Goal: Feedback & Contribution: Leave review/rating

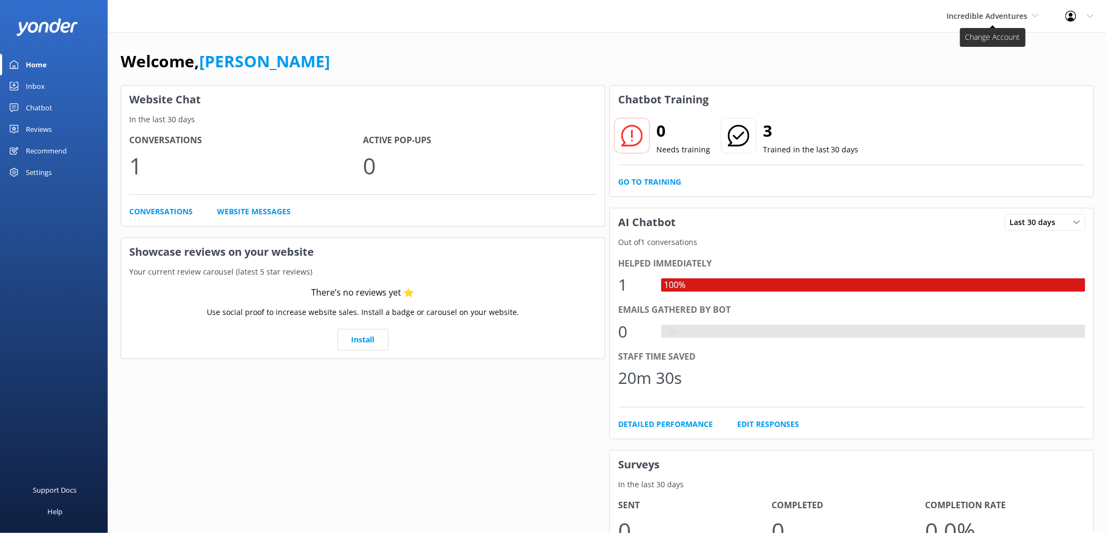
click at [989, 13] on span "Incredible Adventures" at bounding box center [987, 16] width 81 height 10
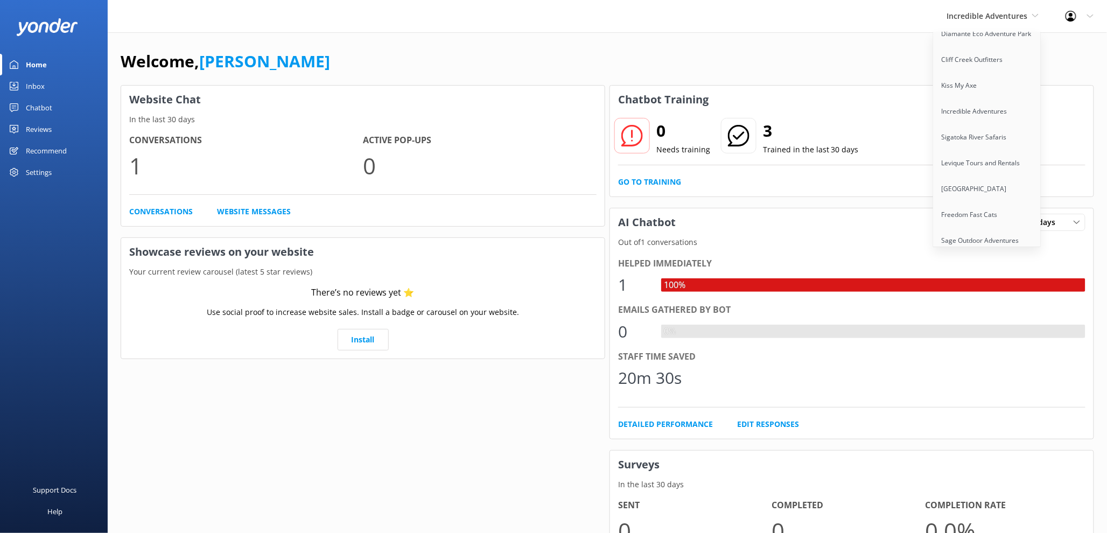
scroll to position [958, 0]
click at [793, 50] on div "Welcome, Kendall Malone Website Chat In the last 30 days Conversations 1 Active…" at bounding box center [607, 310] width 999 height 557
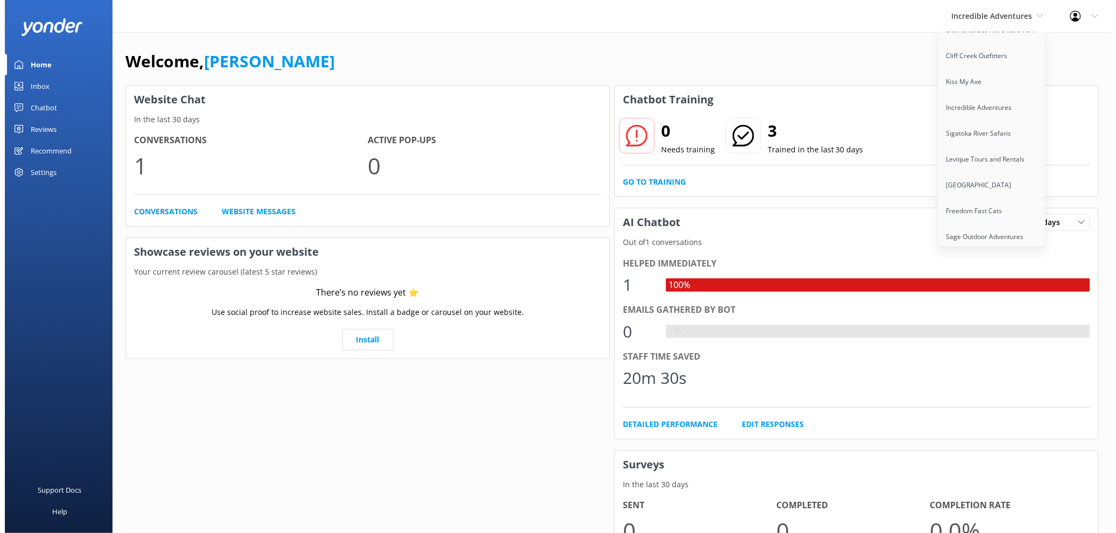
scroll to position [241, 0]
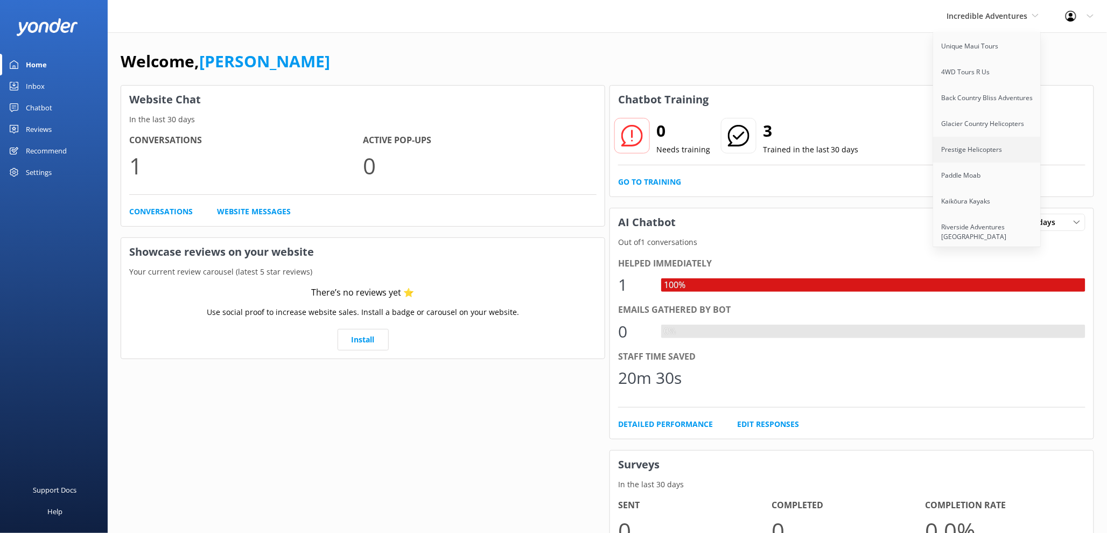
click at [973, 145] on link "Prestige Helicopters" at bounding box center [987, 150] width 108 height 26
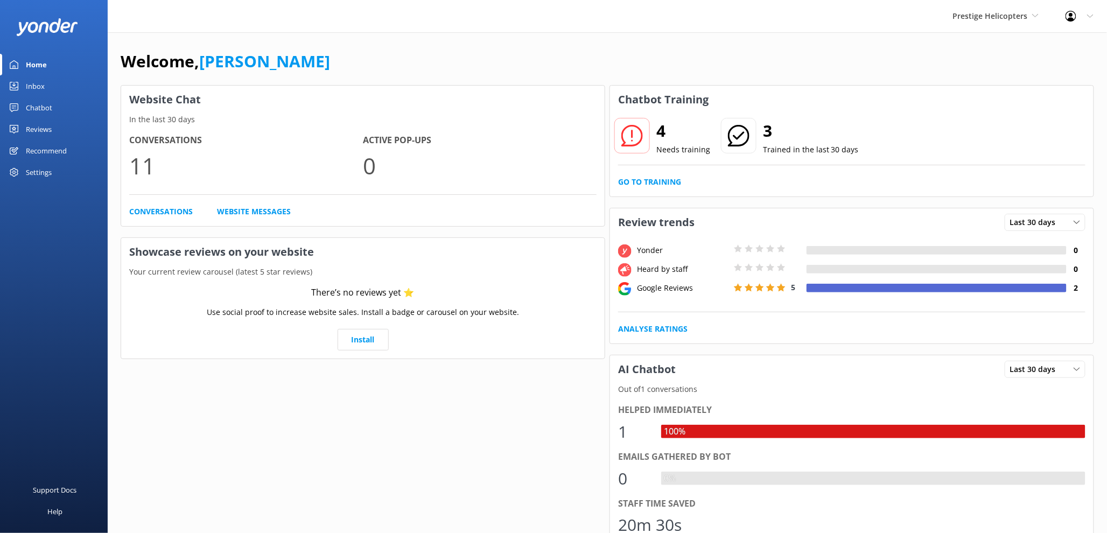
click at [741, 100] on div "Chatbot Training" at bounding box center [851, 100] width 483 height 28
click at [652, 177] on link "Go to Training" at bounding box center [649, 182] width 63 height 12
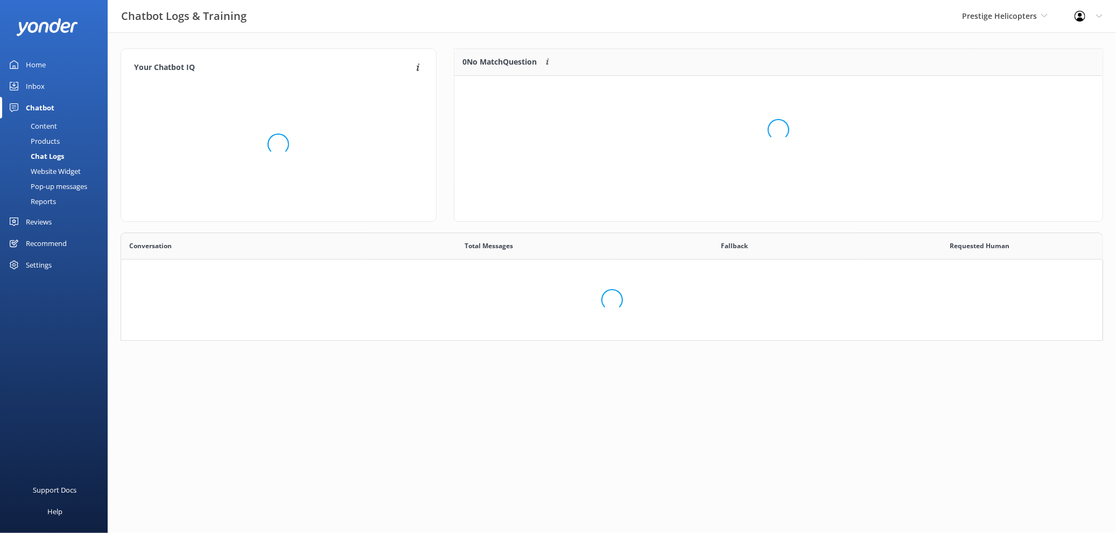
scroll to position [368, 964]
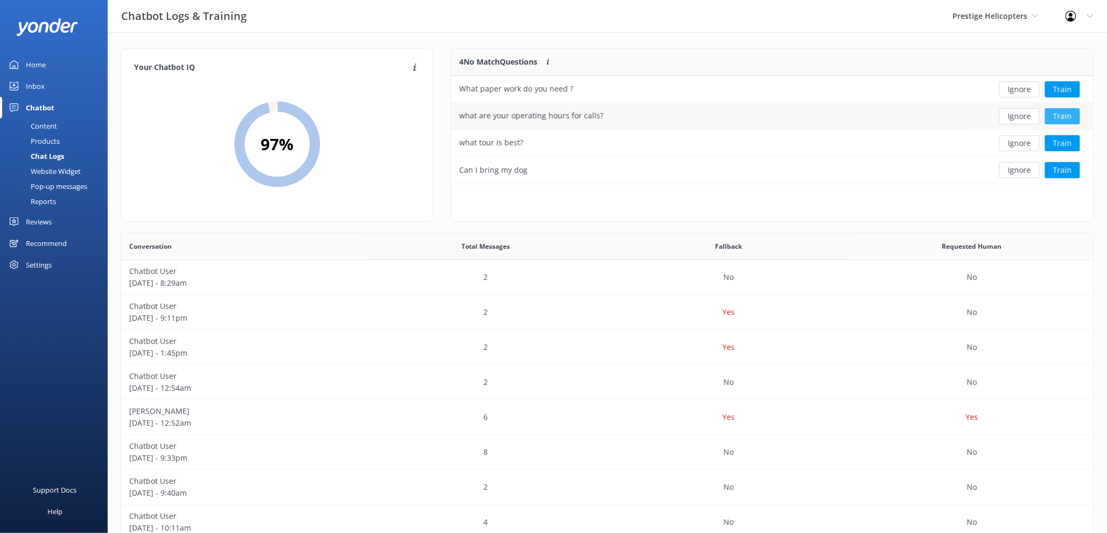
click at [1053, 118] on button "Train" at bounding box center [1062, 116] width 35 height 16
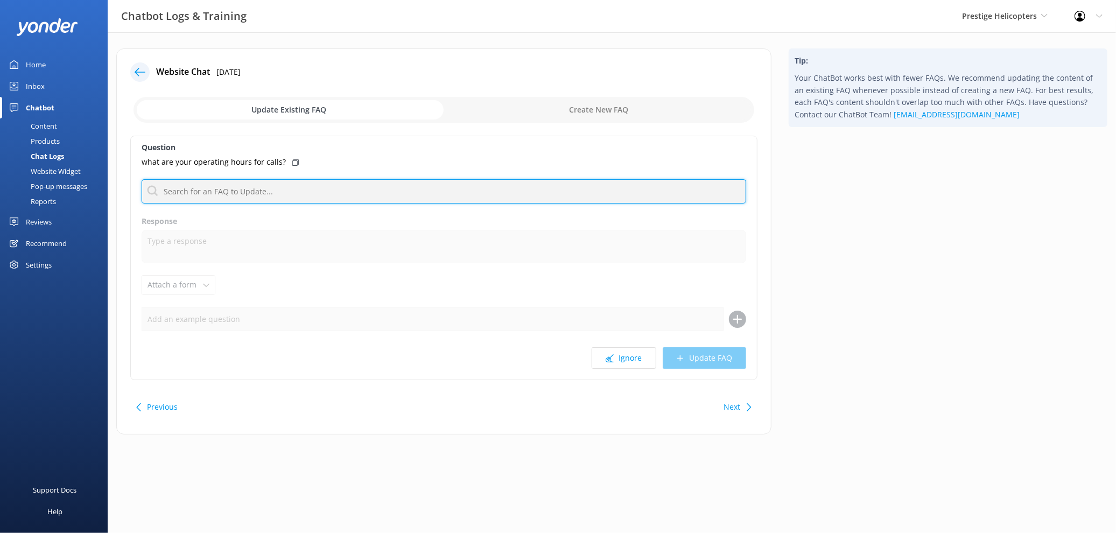
click at [244, 194] on input "text" at bounding box center [444, 191] width 605 height 24
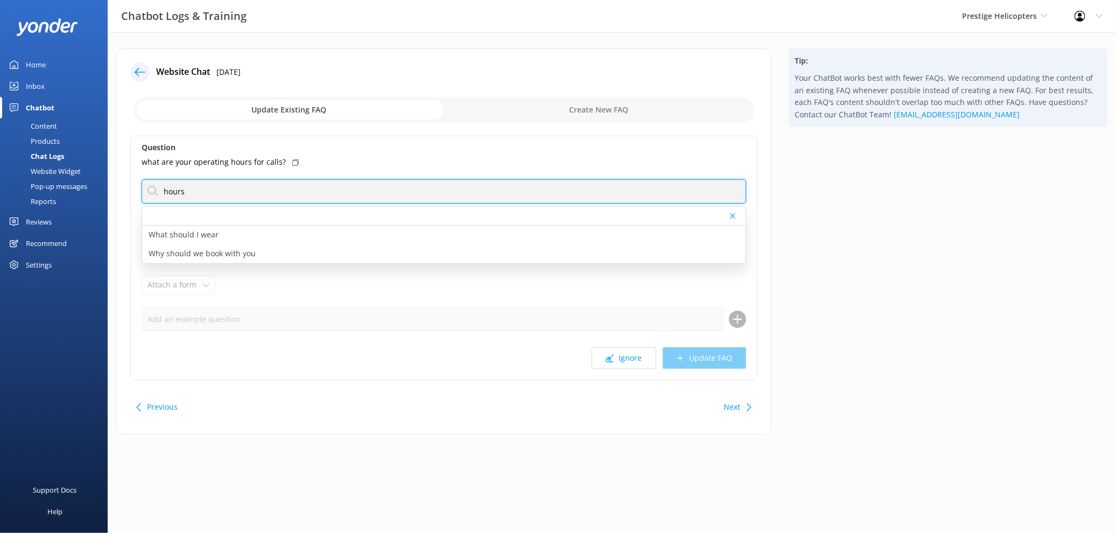
click at [221, 186] on input "hours" at bounding box center [444, 191] width 605 height 24
type input "hours"
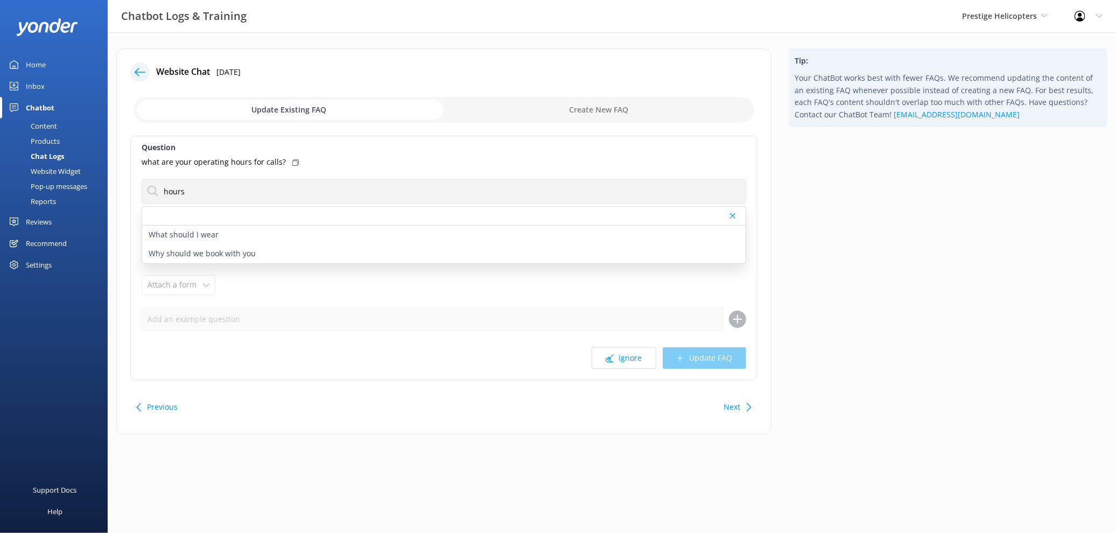
click at [333, 284] on div "Question what are your operating hours for calls? hours What should I wear Why …" at bounding box center [443, 258] width 627 height 244
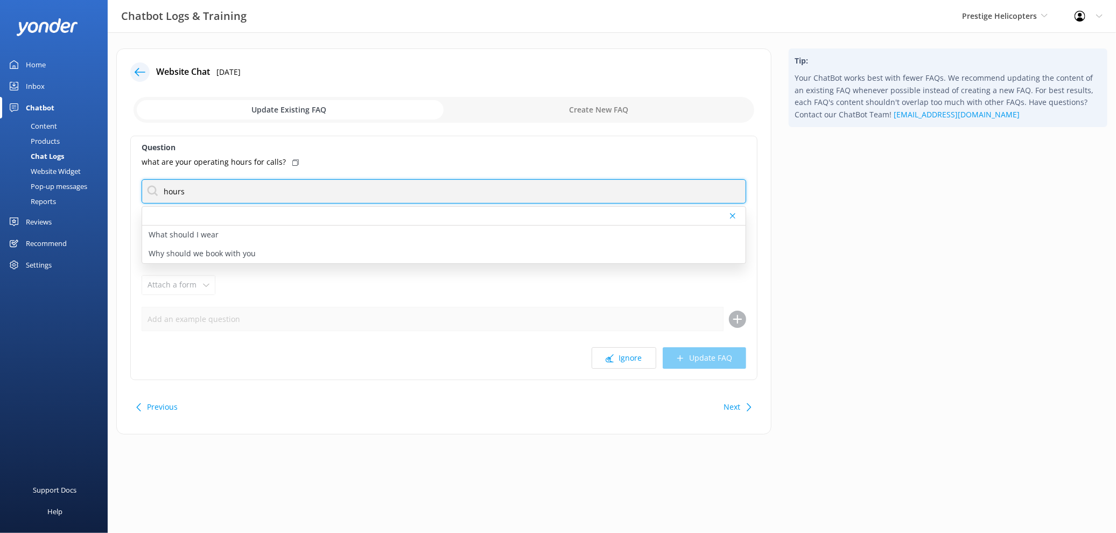
click at [195, 189] on input "hours" at bounding box center [444, 191] width 605 height 24
click at [195, 193] on input "hours" at bounding box center [444, 191] width 605 height 24
click at [173, 189] on input "hours" at bounding box center [444, 191] width 605 height 24
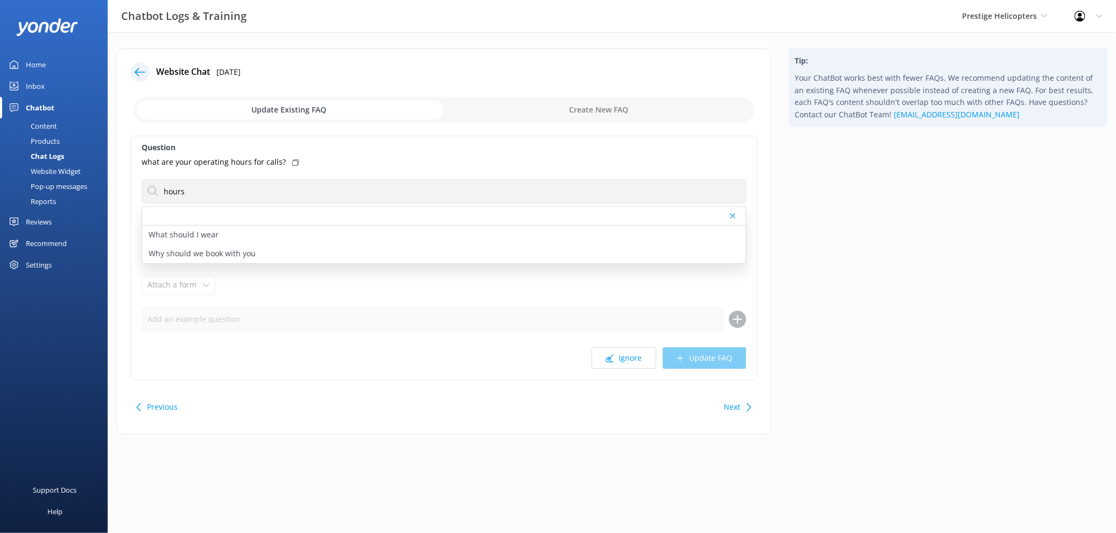
click at [603, 109] on input "checkbox" at bounding box center [444, 110] width 621 height 26
checkbox input "true"
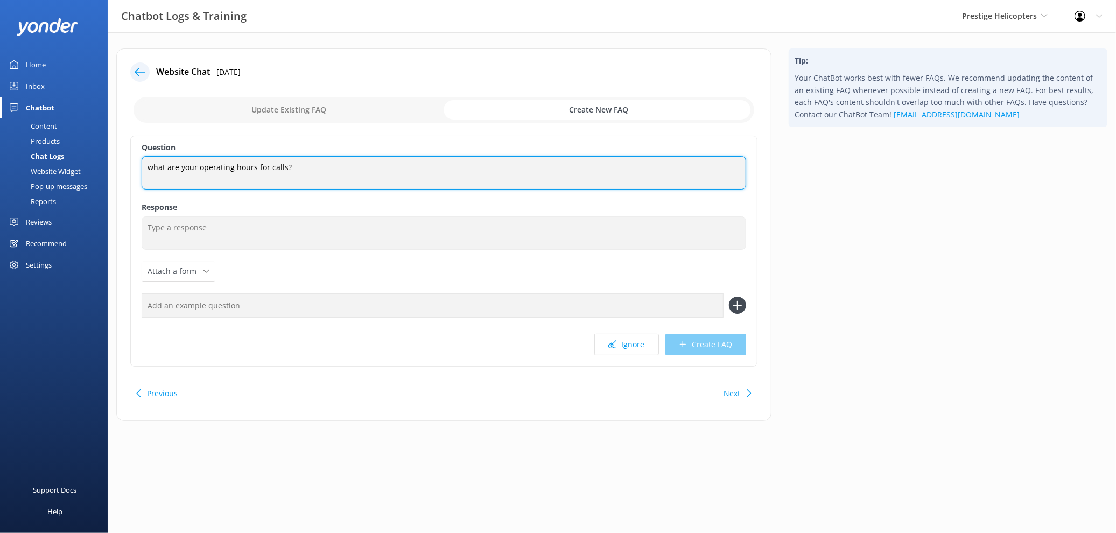
click at [210, 166] on textarea "what are your operating hours for calls?" at bounding box center [444, 172] width 605 height 33
click at [210, 165] on textarea "what are your operating hours for calls?" at bounding box center [444, 172] width 605 height 33
type textarea "What are you operating hours"
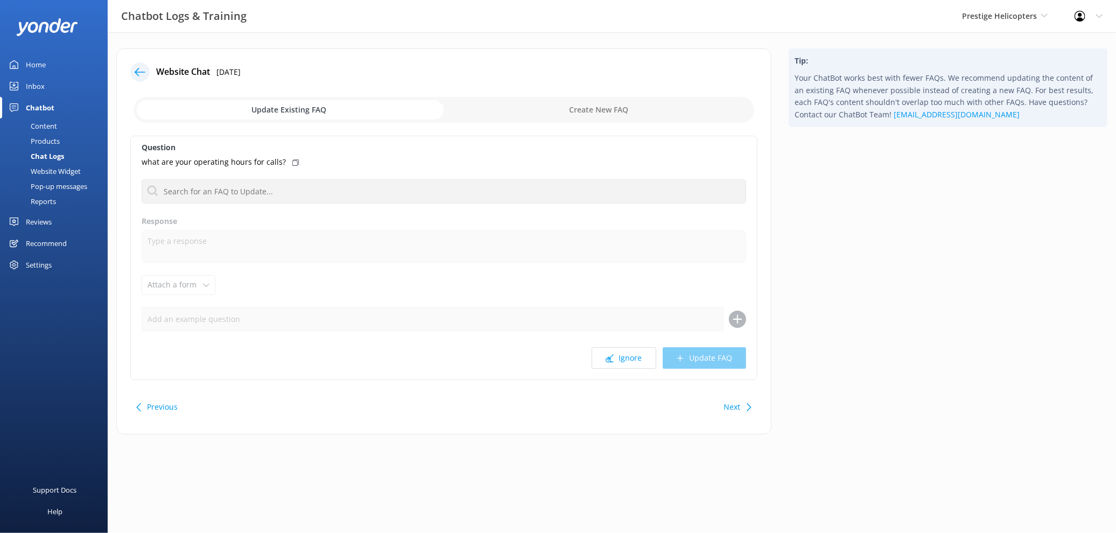
drag, startPoint x: 471, startPoint y: 86, endPoint x: 533, endPoint y: 107, distance: 66.1
click at [483, 94] on div "Website Chat [DATE] Update Existing FAQ Create New FAQ Question what are your o…" at bounding box center [443, 241] width 655 height 386
click at [550, 103] on input "checkbox" at bounding box center [444, 110] width 621 height 26
checkbox input "true"
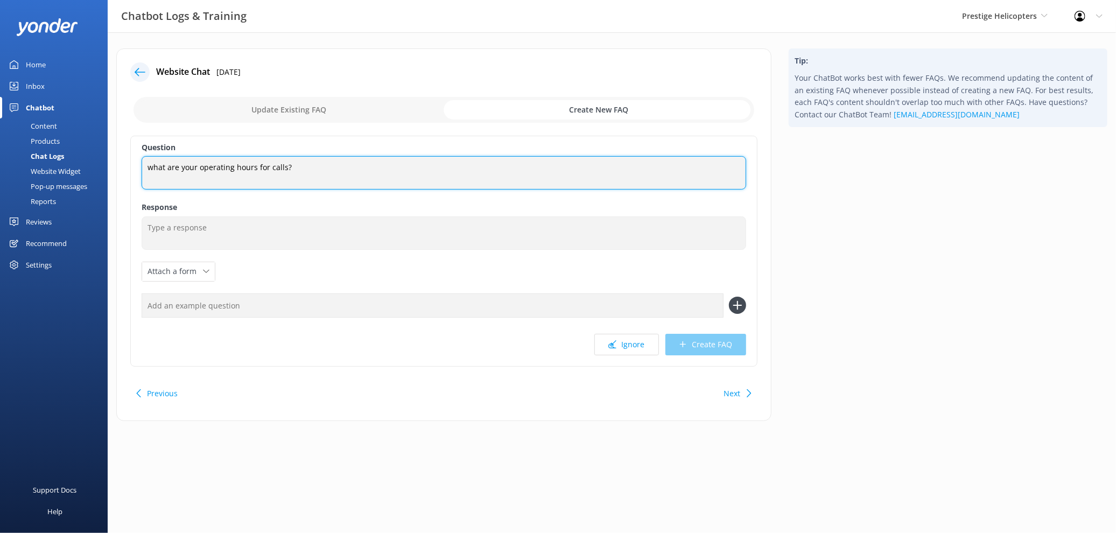
click at [236, 174] on textarea "what are your operating hours for calls?" at bounding box center [444, 172] width 605 height 33
click at [237, 173] on textarea "what are your operating hours for calls?" at bounding box center [444, 172] width 605 height 33
click at [231, 161] on textarea "what are your operating hours for calls?" at bounding box center [444, 172] width 605 height 33
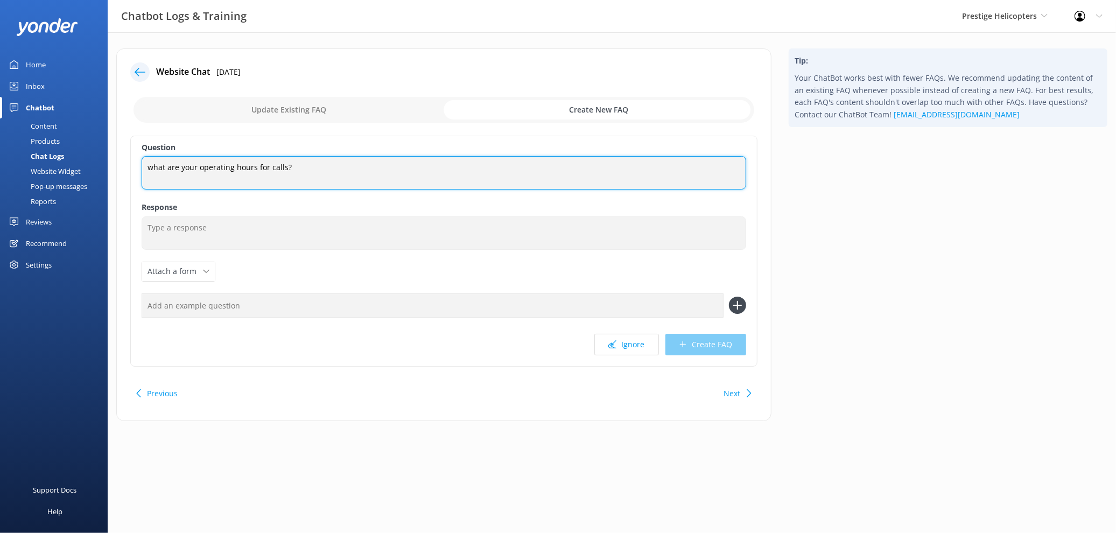
click at [231, 161] on textarea "what are your operating hours for calls?" at bounding box center [444, 172] width 605 height 33
type textarea "What reyou"
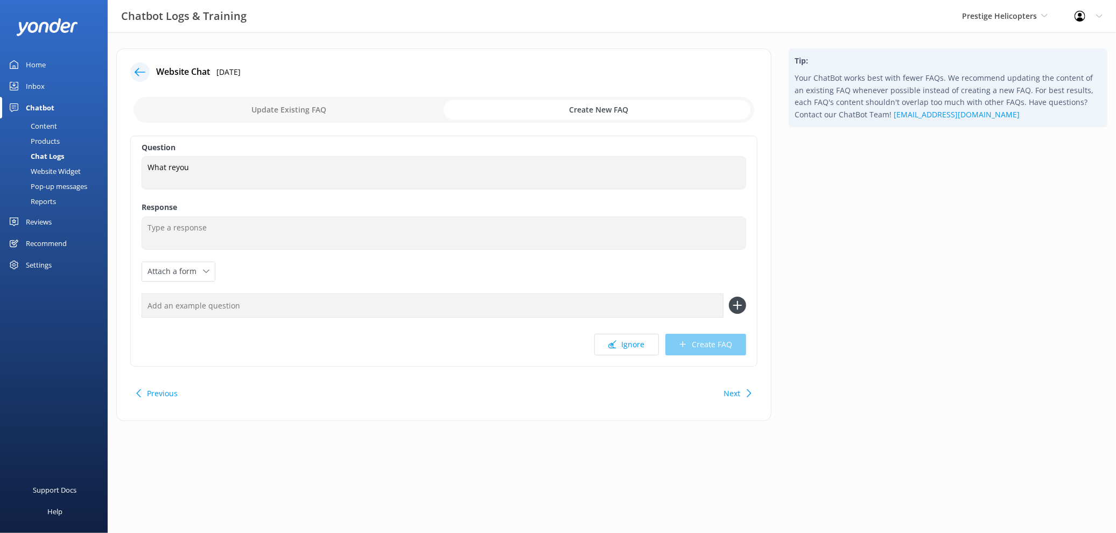
click at [287, 113] on input "checkbox" at bounding box center [444, 110] width 621 height 26
checkbox input "false"
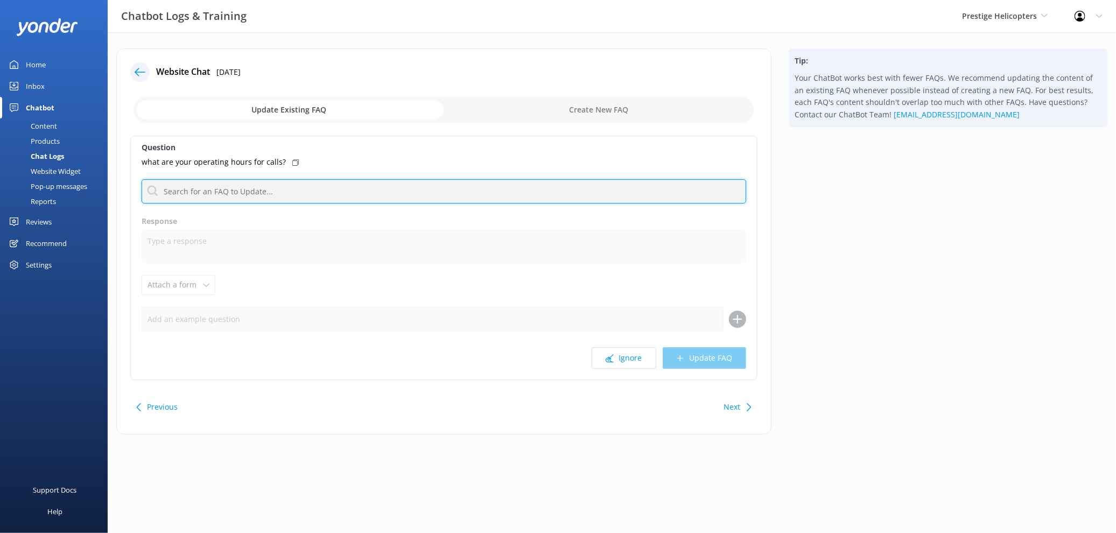
click at [277, 180] on input "text" at bounding box center [444, 191] width 605 height 24
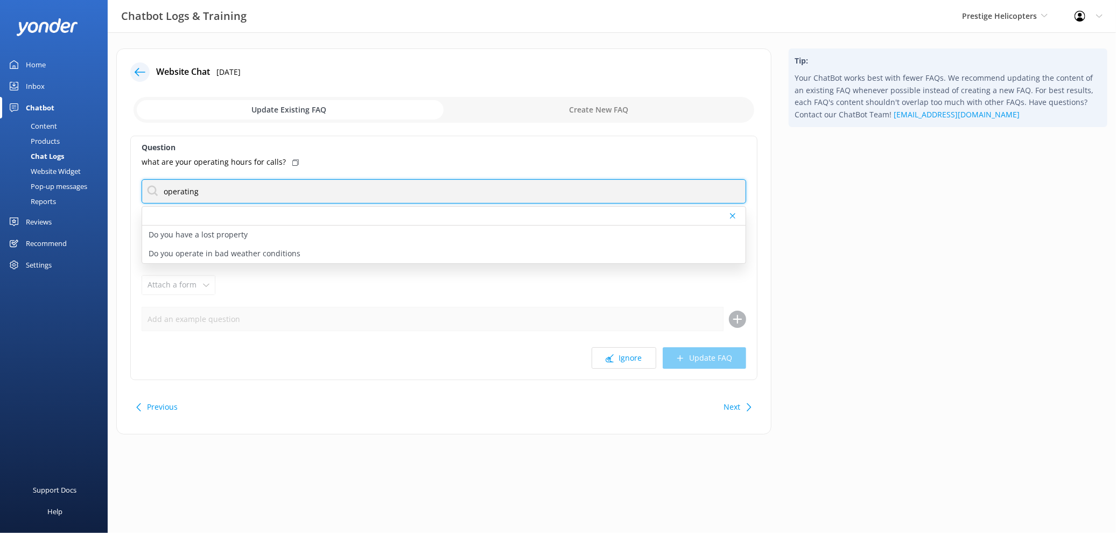
type input "operating"
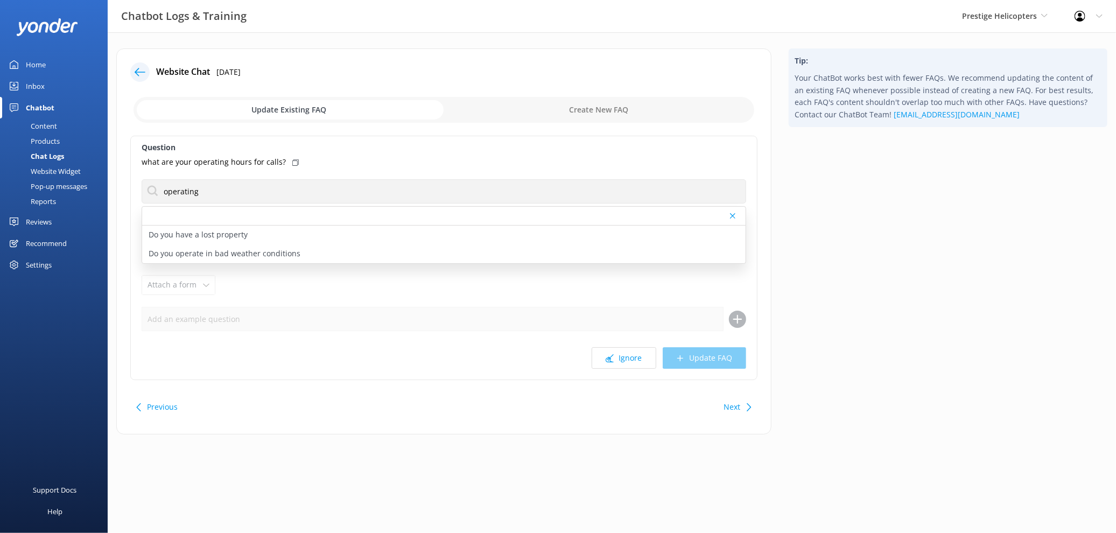
click at [560, 104] on input "checkbox" at bounding box center [444, 110] width 621 height 26
checkbox input "true"
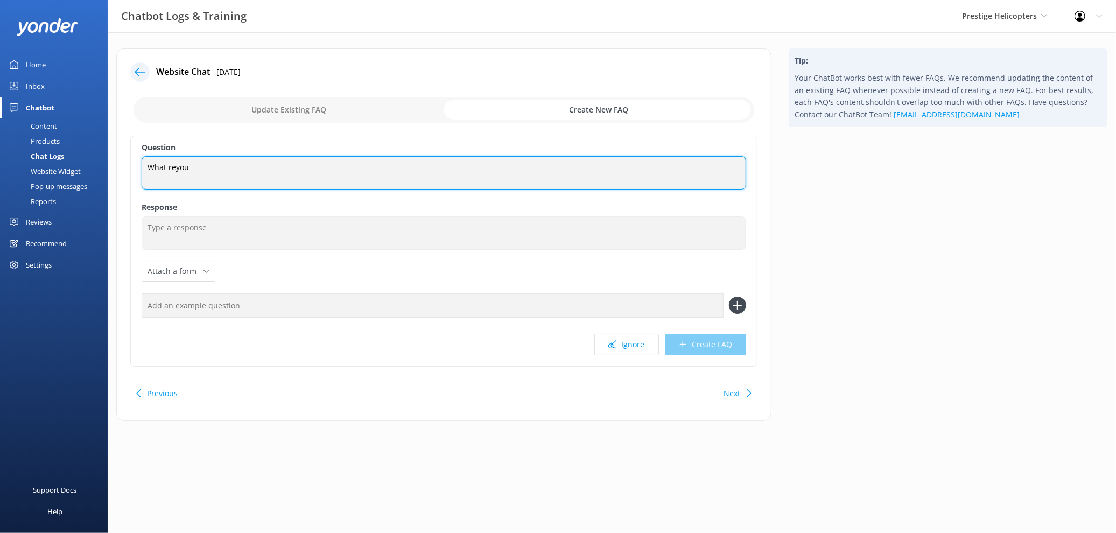
click at [163, 173] on textarea "What reyou" at bounding box center [444, 172] width 605 height 33
click at [175, 168] on textarea "What reyou" at bounding box center [444, 172] width 605 height 33
type textarea "What are your operating hours"
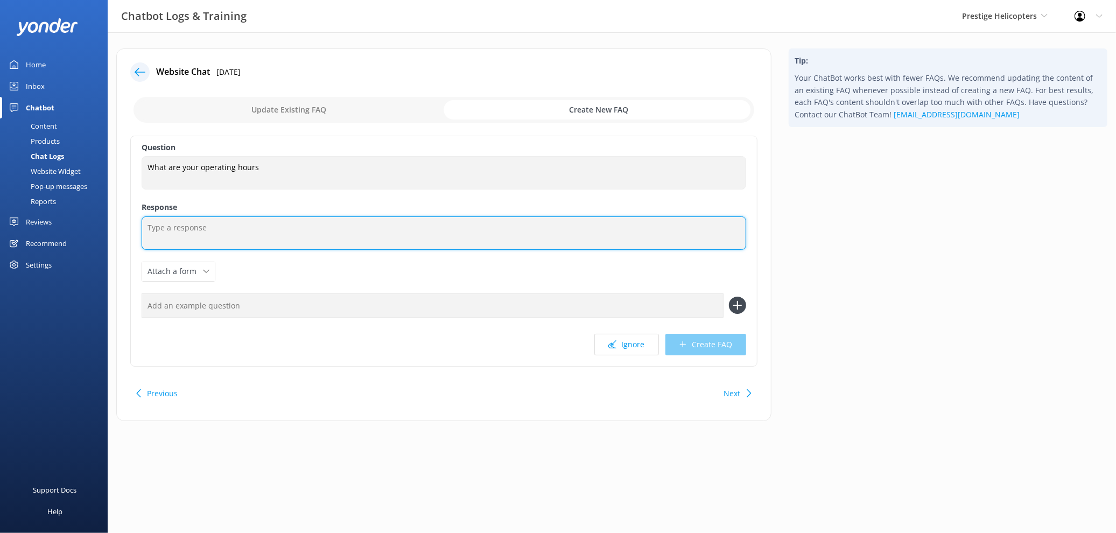
click at [256, 228] on textarea at bounding box center [444, 232] width 605 height 33
type textarea "We are open from 9am to 8pm daily."
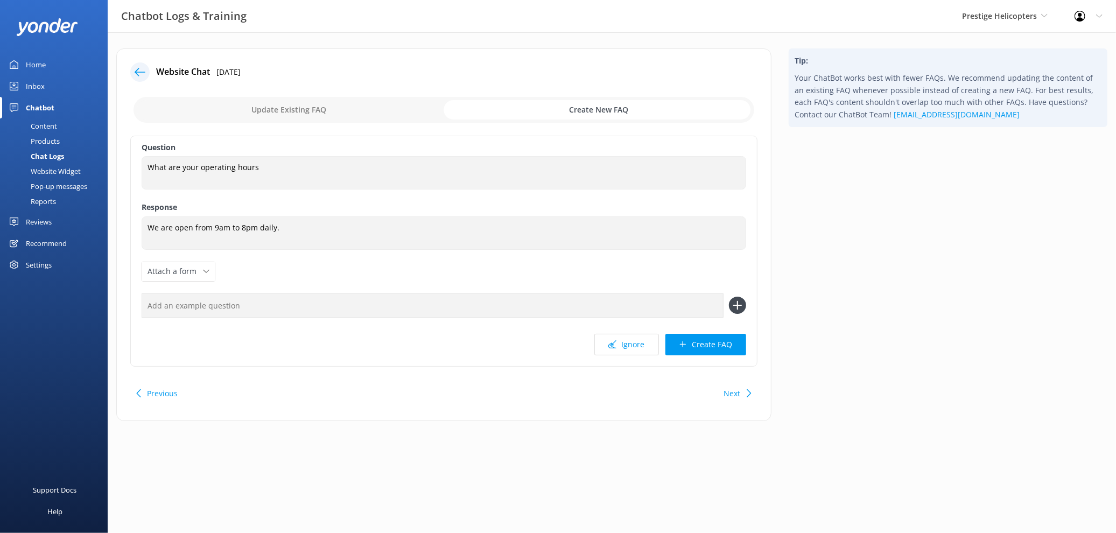
drag, startPoint x: 708, startPoint y: 345, endPoint x: 700, endPoint y: 332, distance: 15.0
click at [708, 344] on button "Create FAQ" at bounding box center [705, 345] width 81 height 22
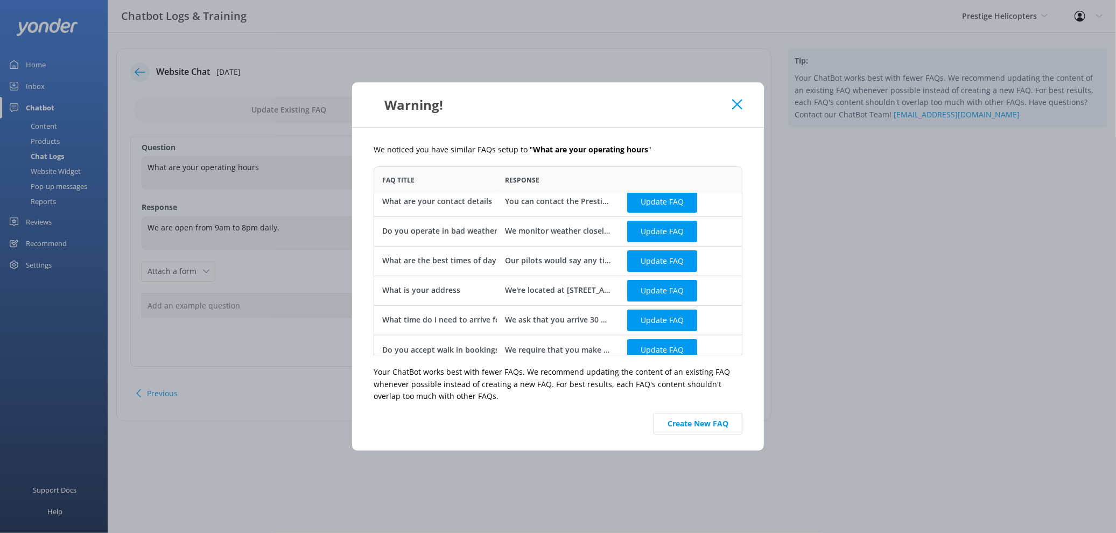
scroll to position [16, 0]
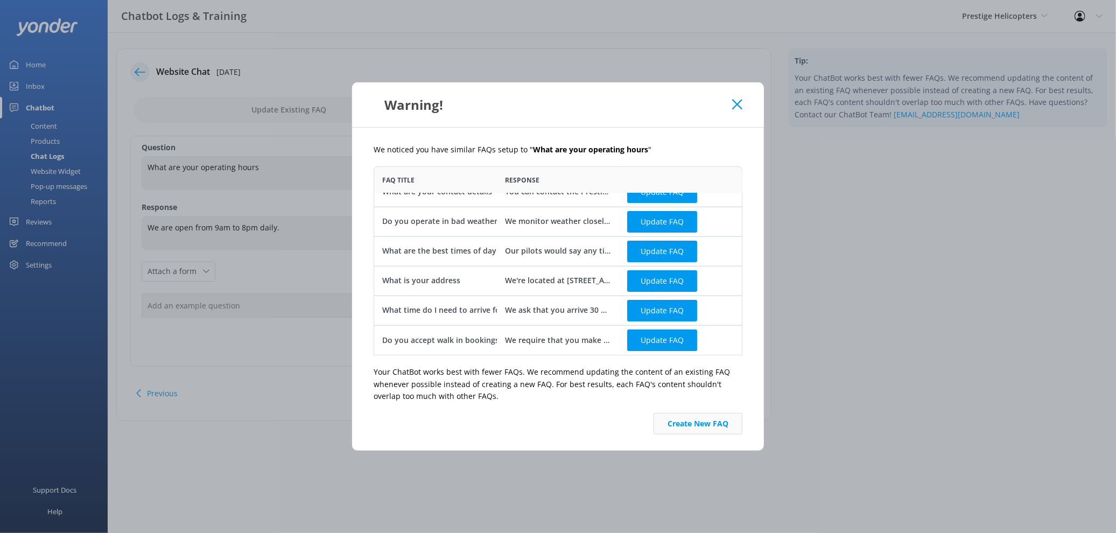
click at [713, 427] on button "Create New FAQ" at bounding box center [698, 424] width 89 height 22
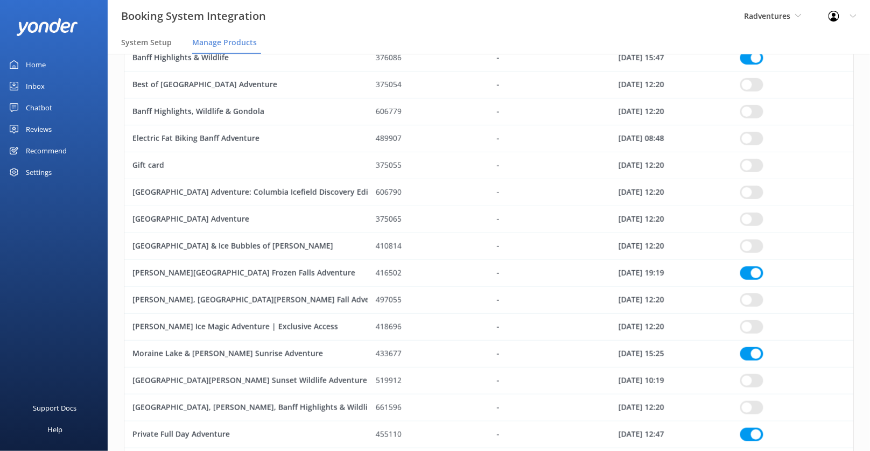
scroll to position [898, 721]
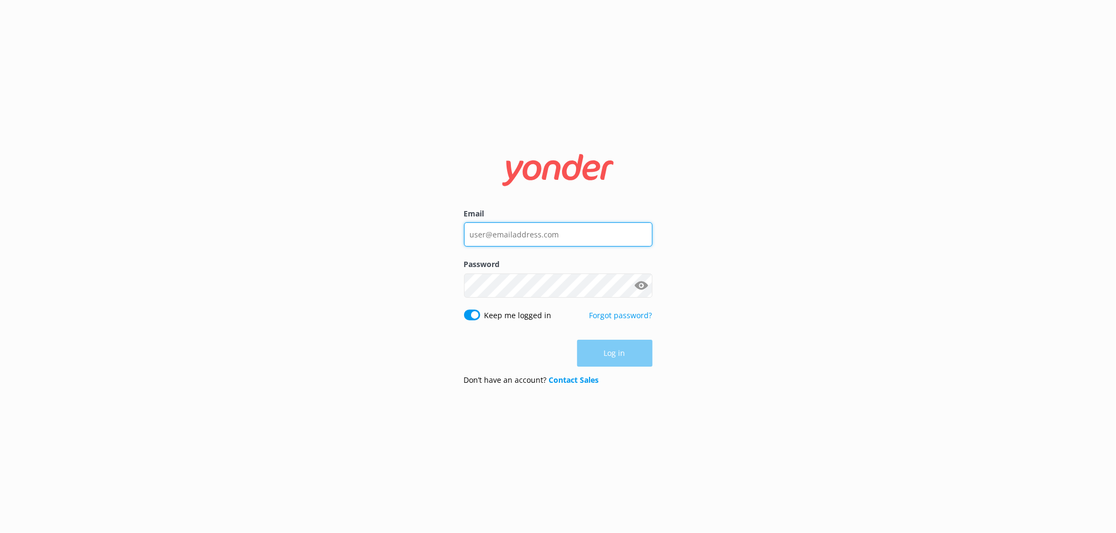
click at [600, 222] on input "Email" at bounding box center [558, 234] width 188 height 24
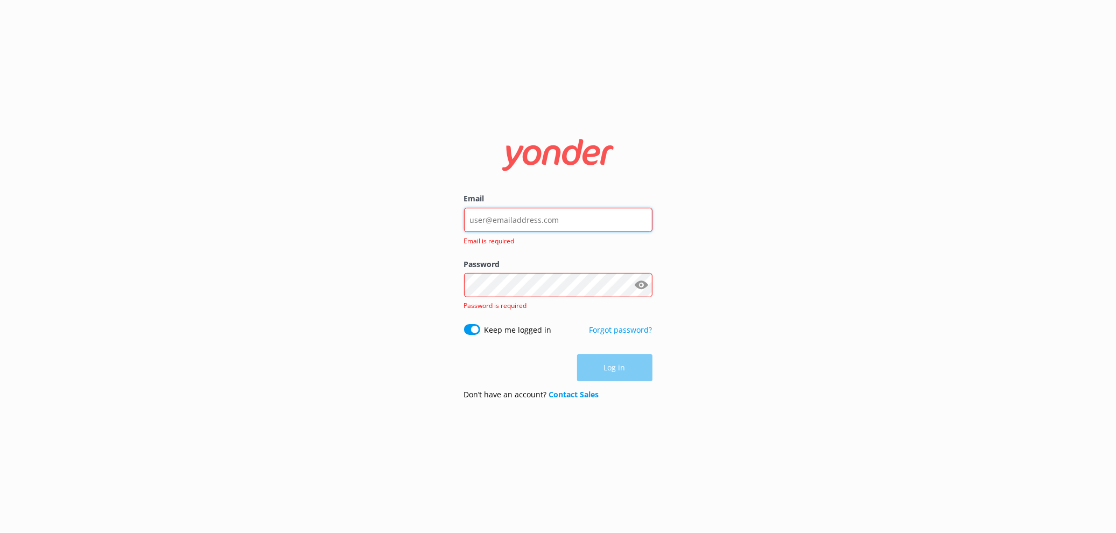
type input "kendall@yonderhq.com"
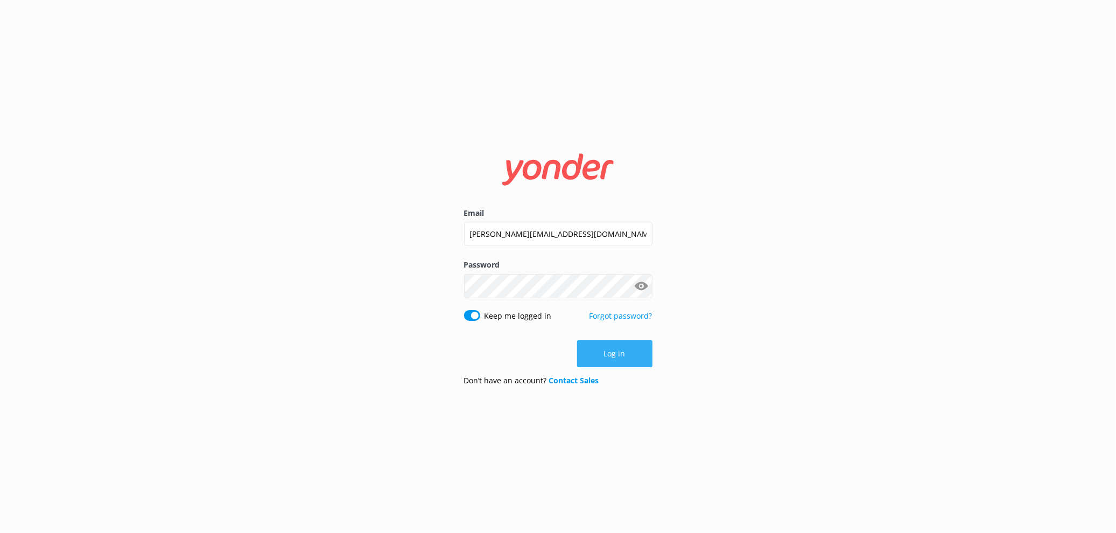
click at [615, 366] on button "Log in" at bounding box center [614, 353] width 75 height 27
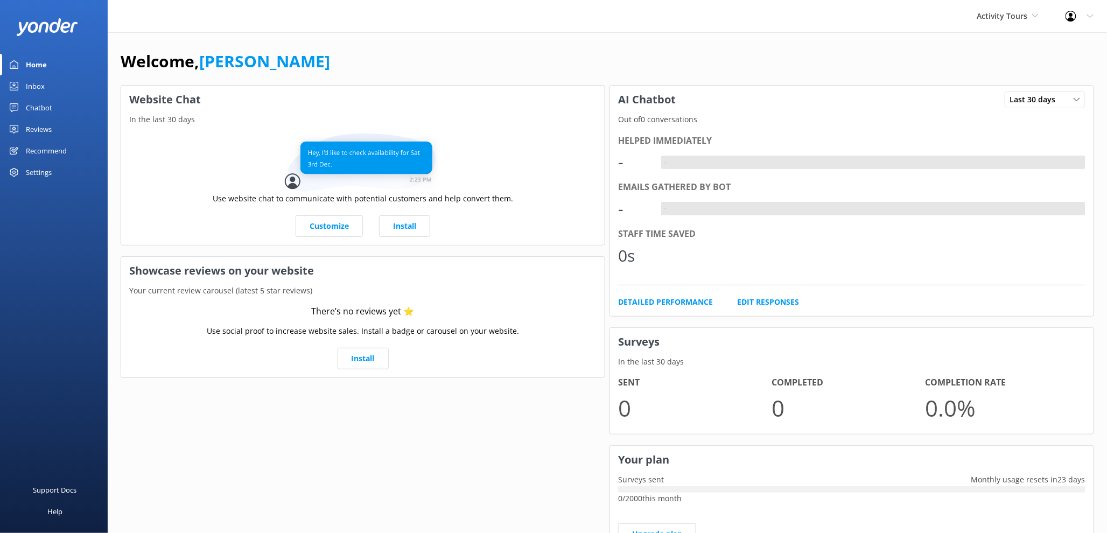
click at [43, 170] on div "Settings" at bounding box center [39, 172] width 26 height 22
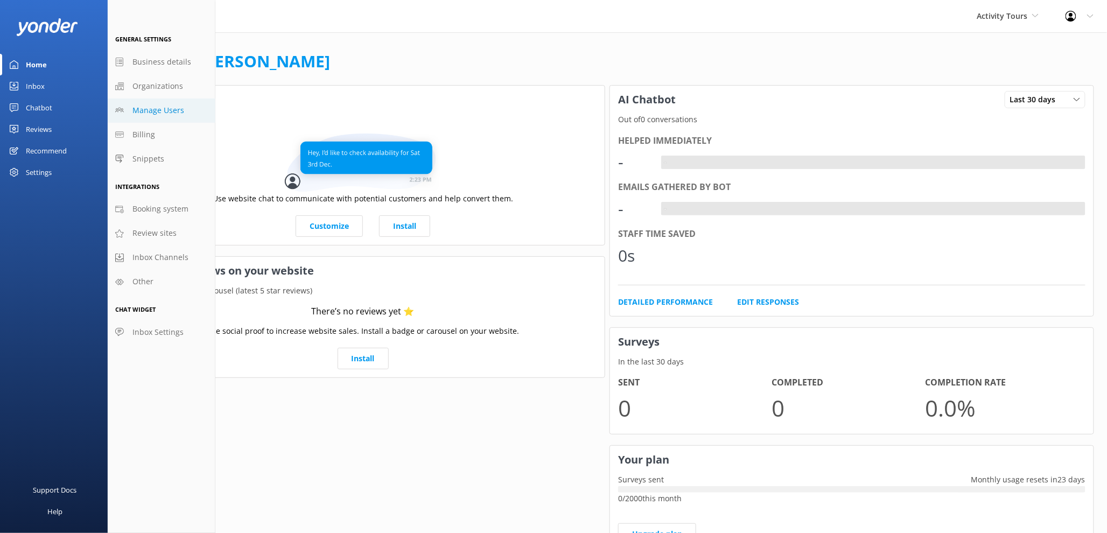
click at [153, 106] on span "Manage Users" at bounding box center [158, 110] width 52 height 12
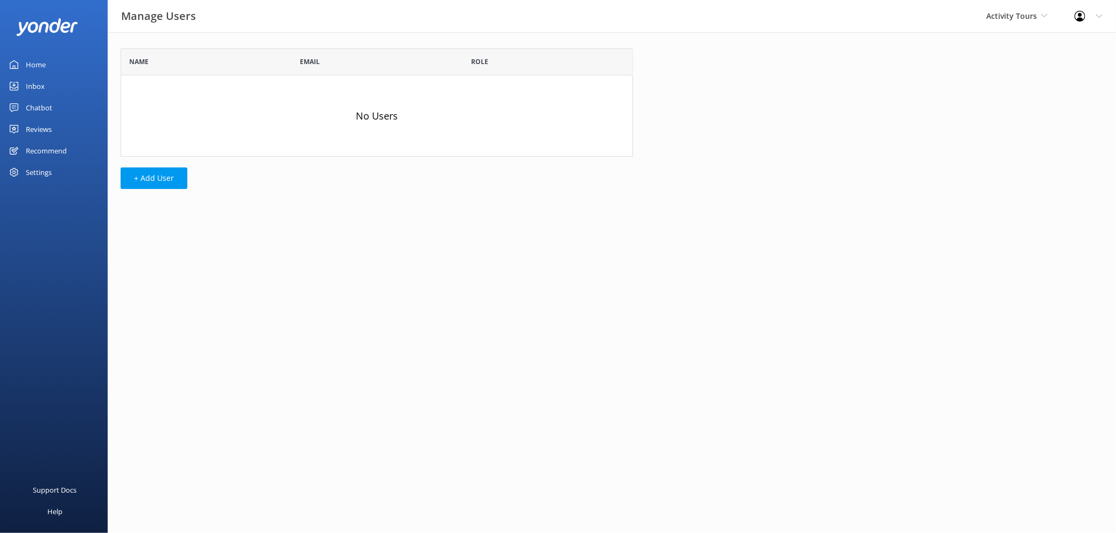
scroll to position [99, 503]
click at [145, 180] on button "+ Add User" at bounding box center [154, 178] width 67 height 22
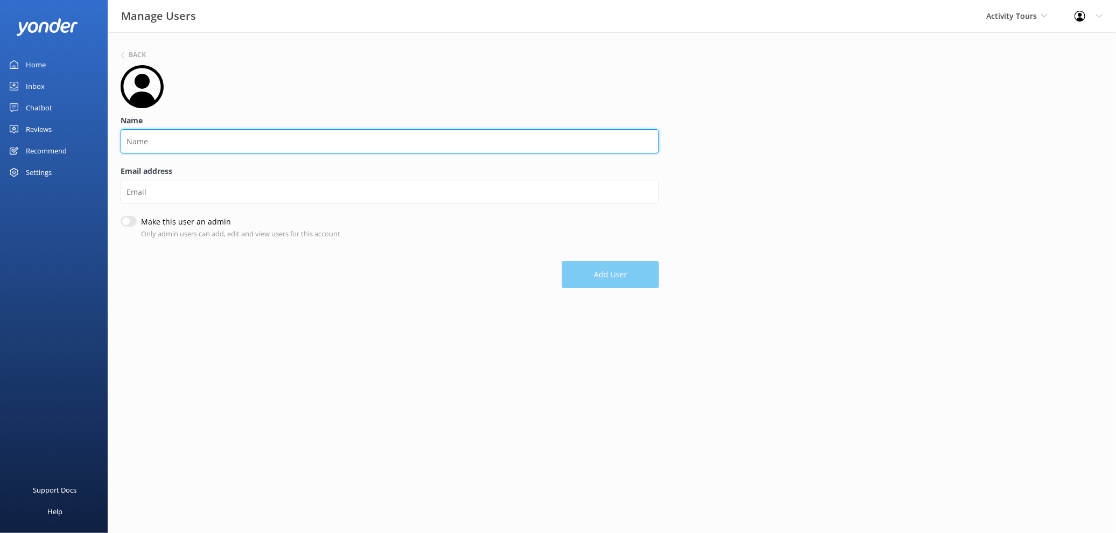
click at [163, 144] on input "Name" at bounding box center [390, 141] width 538 height 24
type input "Brad"
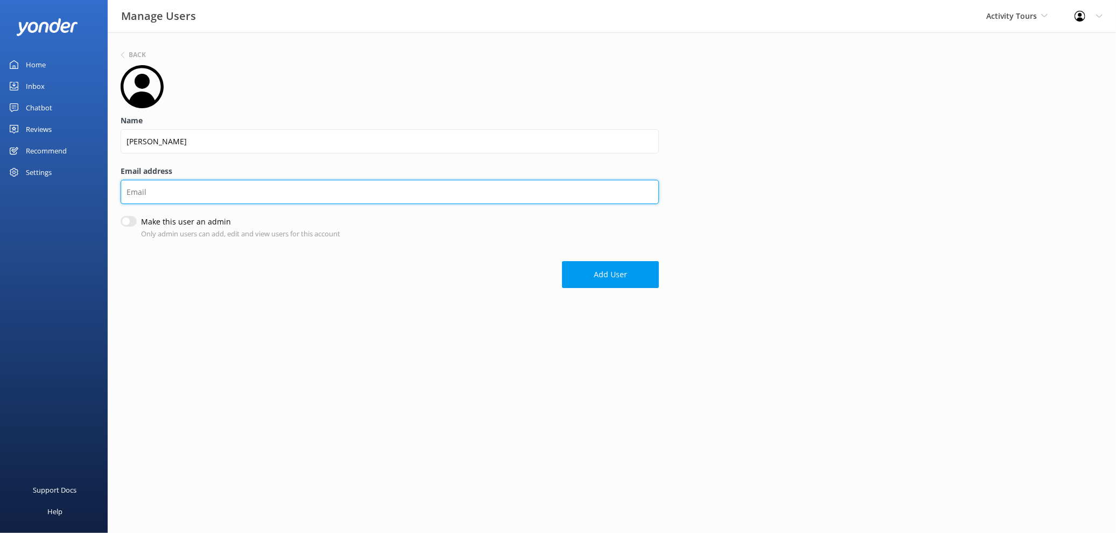
click at [157, 194] on input "Email address" at bounding box center [390, 192] width 538 height 24
paste input "brad@activitytours.com.au"
type input "brad@activitytours.com.au"
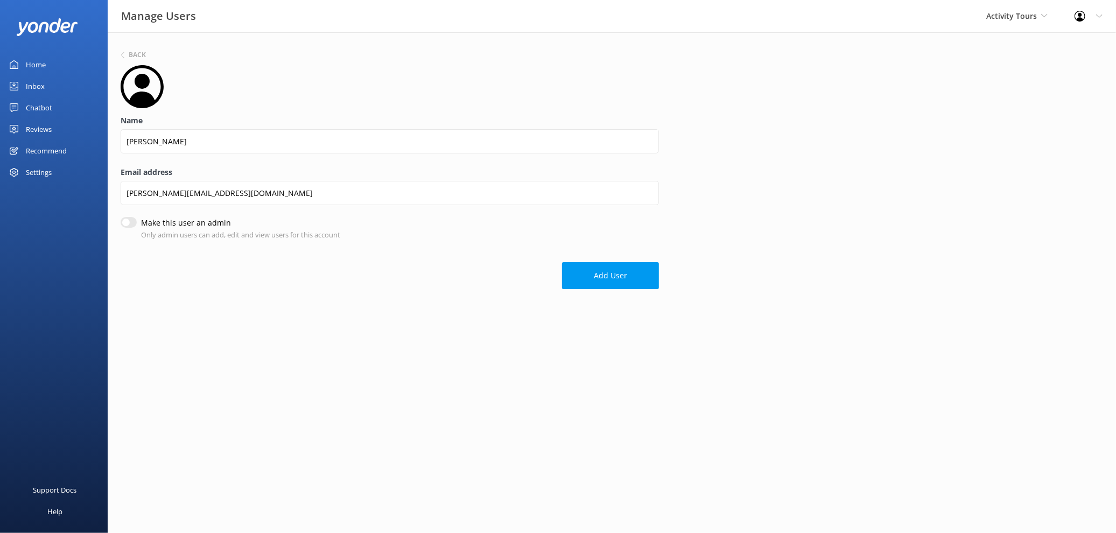
click at [127, 217] on form "Name Brad Email address brad@activitytours.com.au Make this user an admin Only …" at bounding box center [390, 177] width 538 height 224
click at [130, 223] on input "Make this user an admin" at bounding box center [129, 223] width 16 height 11
checkbox input "true"
click at [609, 281] on button "Add User" at bounding box center [610, 276] width 97 height 27
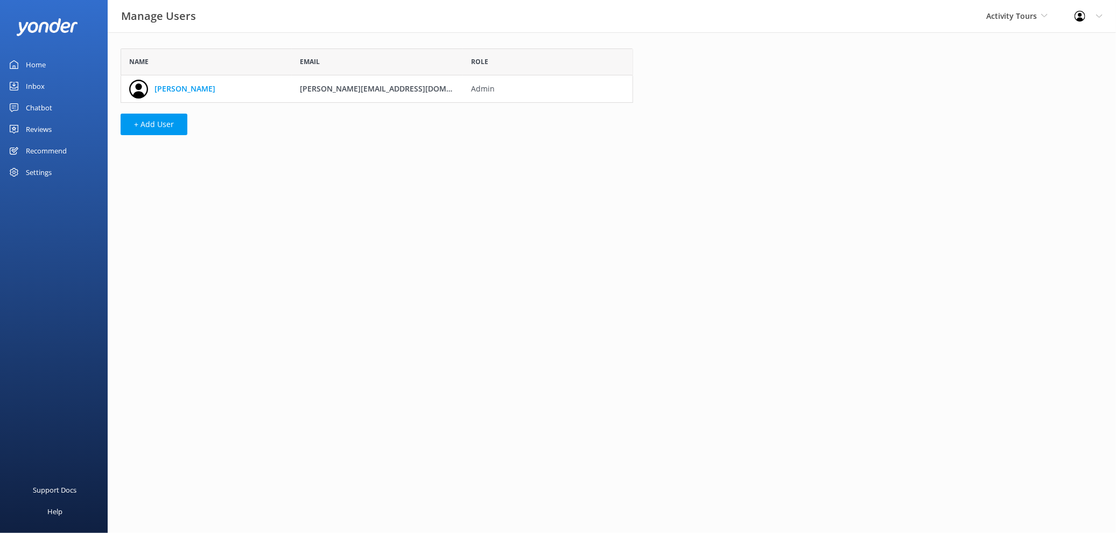
scroll to position [45, 503]
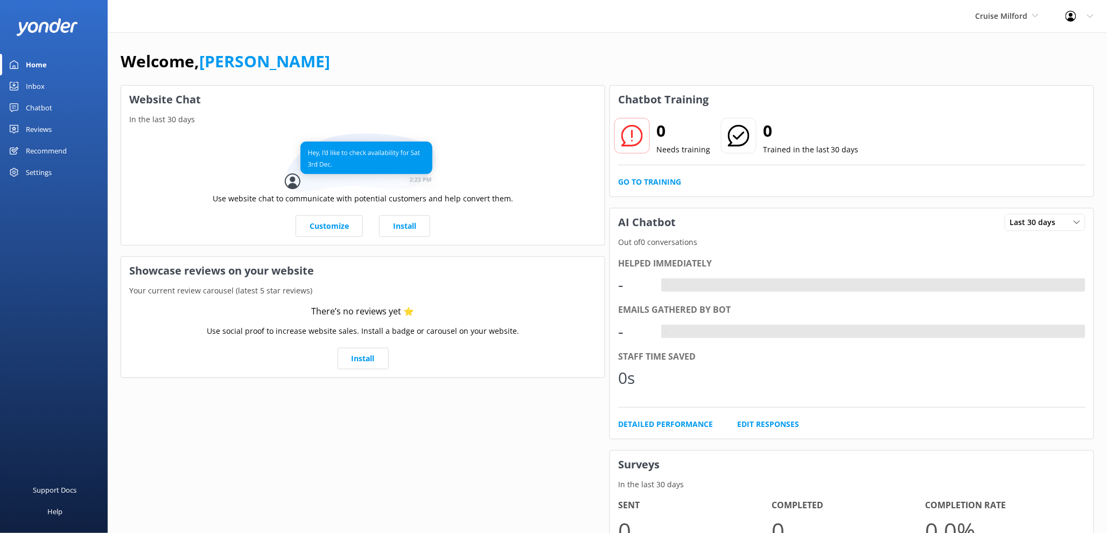
click at [40, 102] on div "Chatbot" at bounding box center [39, 108] width 26 height 22
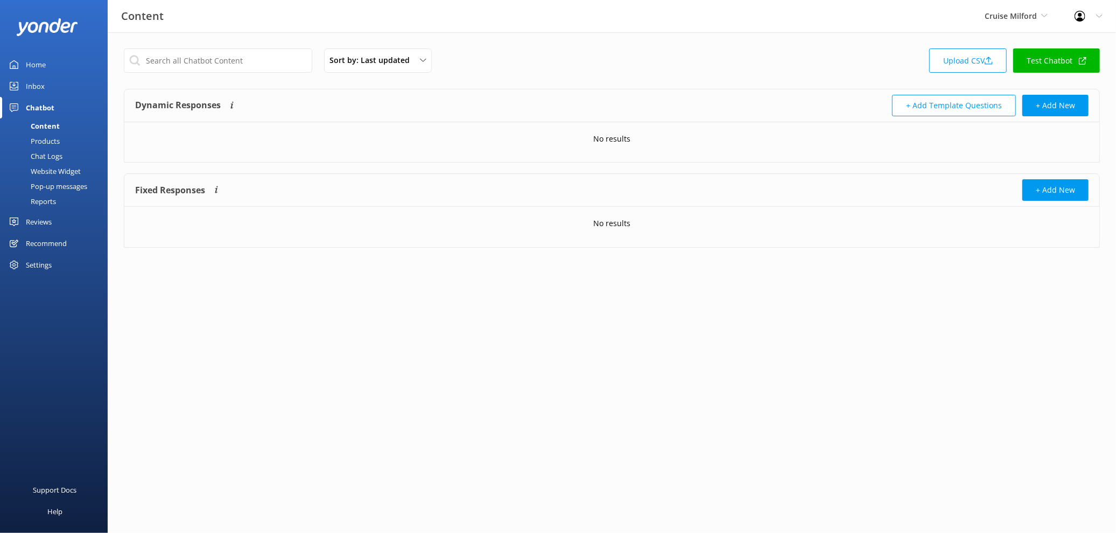
click at [61, 167] on div "Website Widget" at bounding box center [43, 171] width 74 height 15
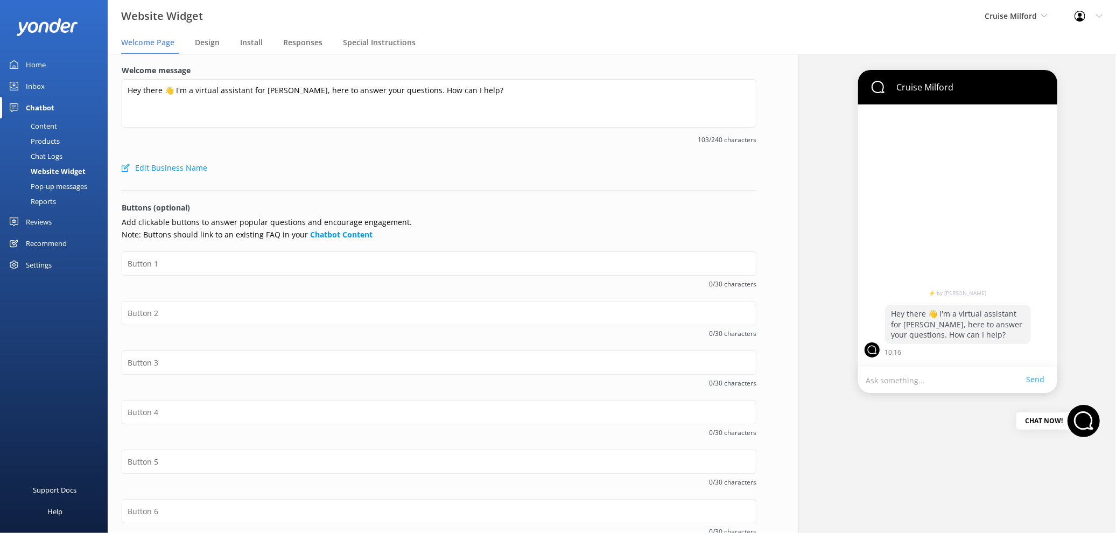
click at [191, 39] on nav "Welcome Page Design Install Responses Special Instructions" at bounding box center [612, 43] width 1008 height 22
click at [208, 42] on span "Design" at bounding box center [207, 42] width 25 height 11
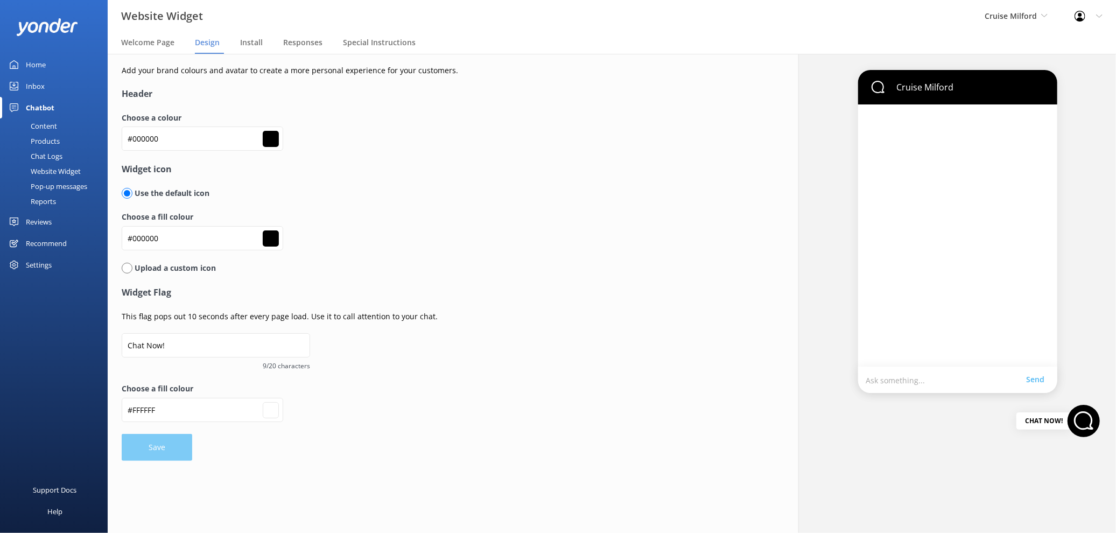
type input "#ffffff"
drag, startPoint x: 229, startPoint y: 141, endPoint x: 90, endPoint y: 138, distance: 138.9
click at [90, 138] on div "Website Widget Cruise Milford Kendall's Adventure Co Cool Tours Inc Tongariro R…" at bounding box center [558, 293] width 1116 height 479
paste input "1f4779"
type input "#1f4779"
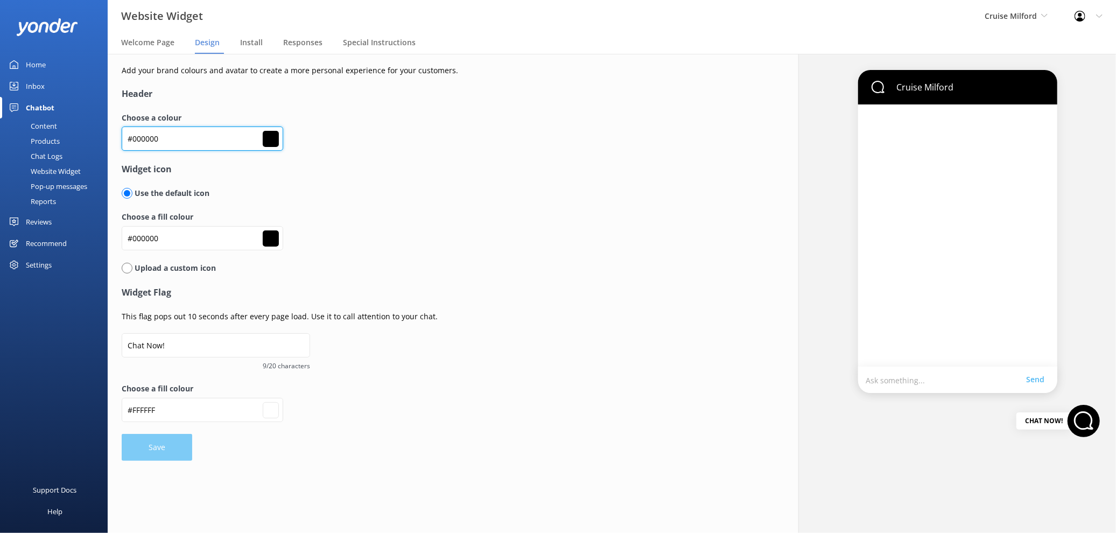
type input "#1f4779"
type input "#ffffff"
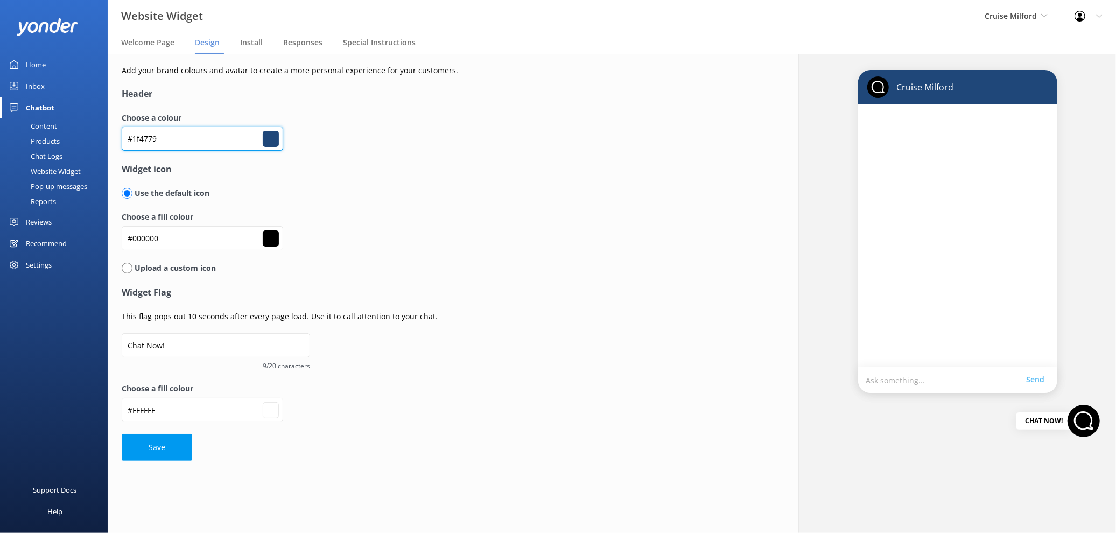
type input "#1f4779"
click at [508, 212] on label "Choose a fill colour" at bounding box center [391, 217] width 538 height 12
click at [152, 443] on button "Save" at bounding box center [157, 447] width 71 height 27
type input "#ffffff"
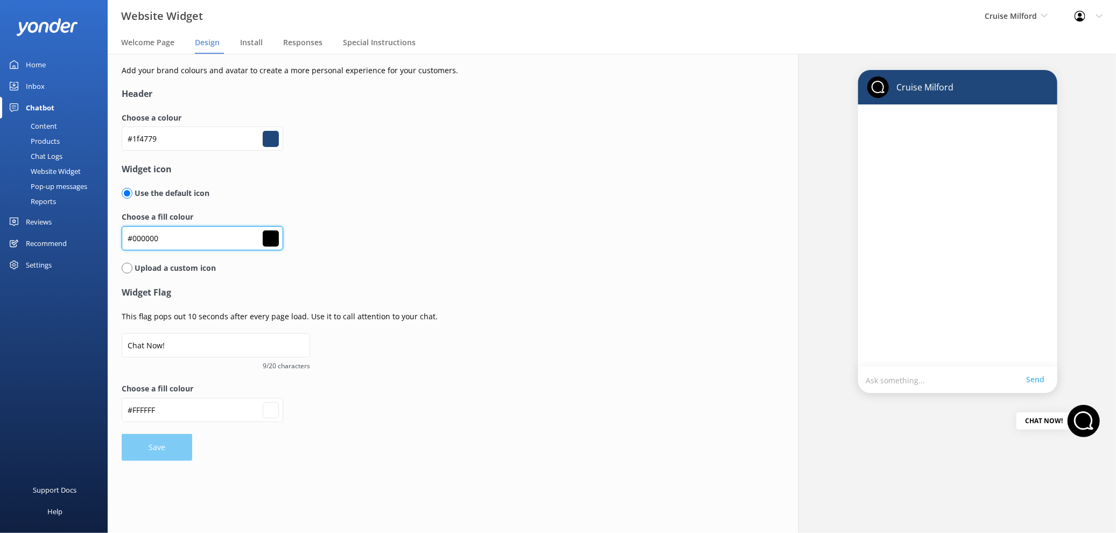
drag, startPoint x: 178, startPoint y: 234, endPoint x: 74, endPoint y: 234, distance: 103.9
click at [74, 234] on div "Website Widget Cruise Milford Kendall's Adventure Co Cool Tours Inc Tongariro R…" at bounding box center [558, 293] width 1116 height 479
paste input "808185"
type input "#808185"
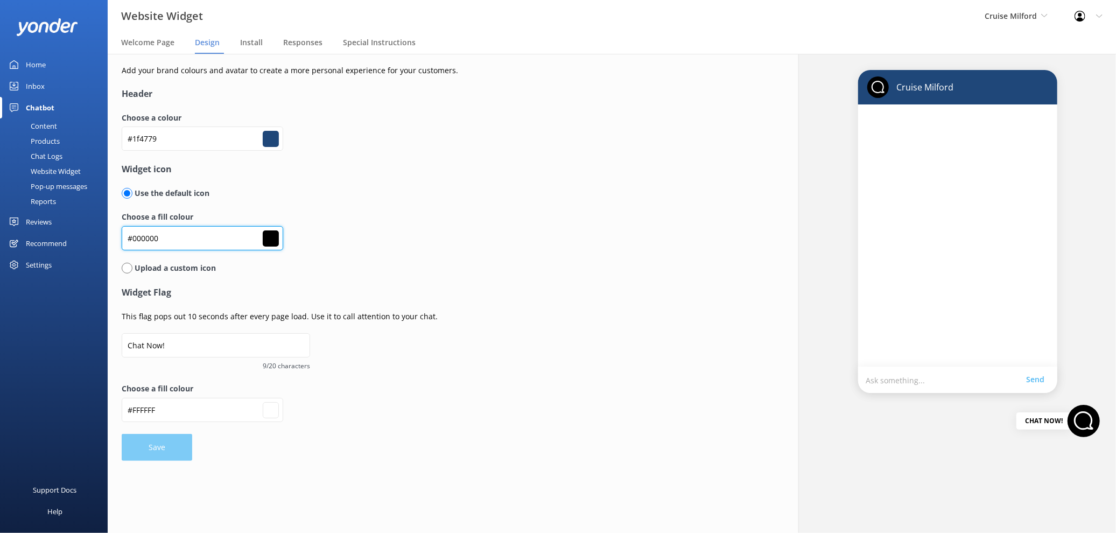
type input "#ffffff"
type input "#808185"
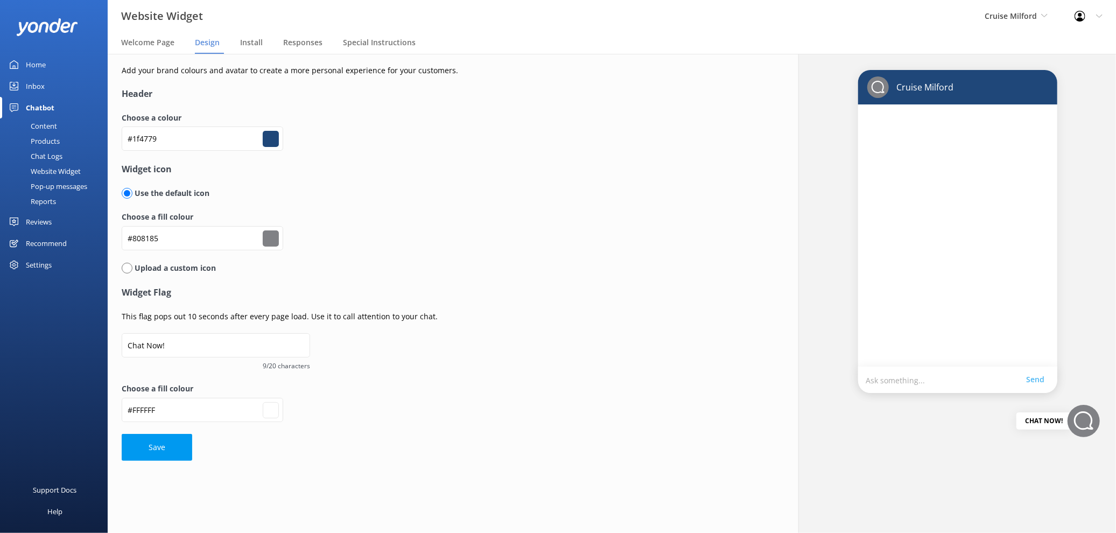
drag, startPoint x: 171, startPoint y: 453, endPoint x: 174, endPoint y: 447, distance: 7.5
click at [171, 453] on button "Save" at bounding box center [157, 447] width 71 height 27
type input "#ffffff"
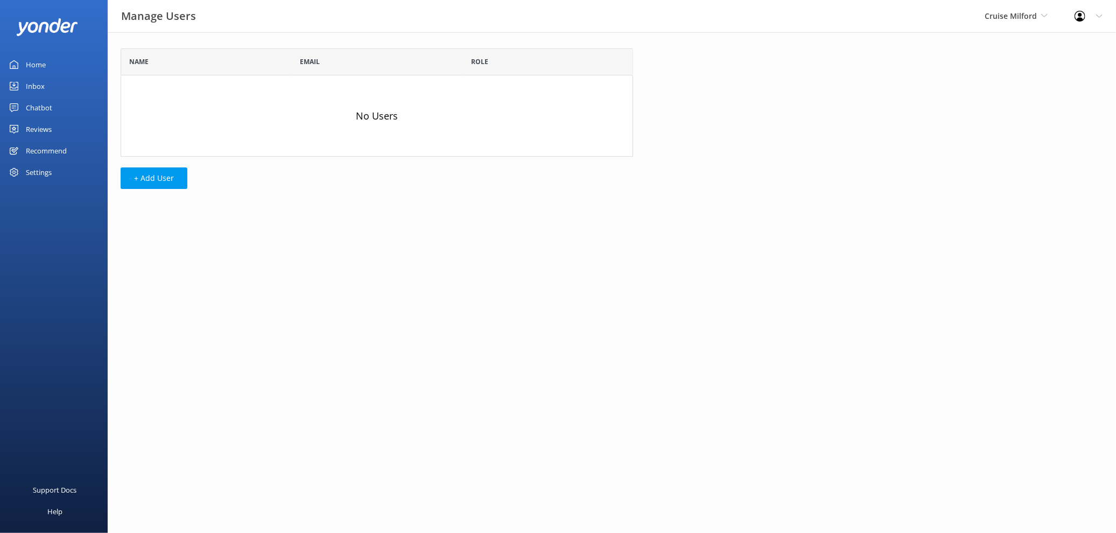
scroll to position [99, 503]
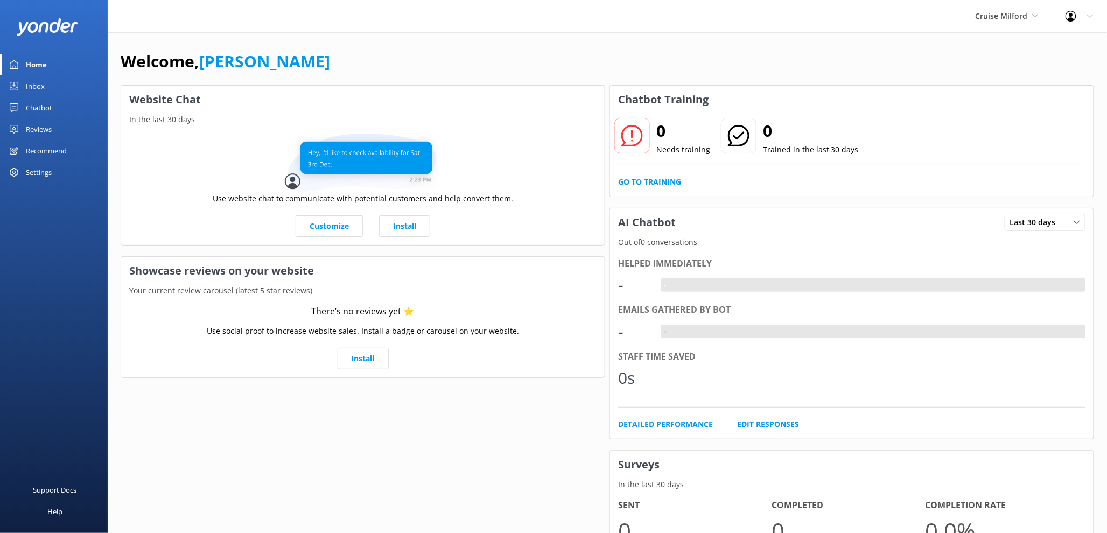
click at [48, 167] on div "Settings" at bounding box center [39, 172] width 26 height 22
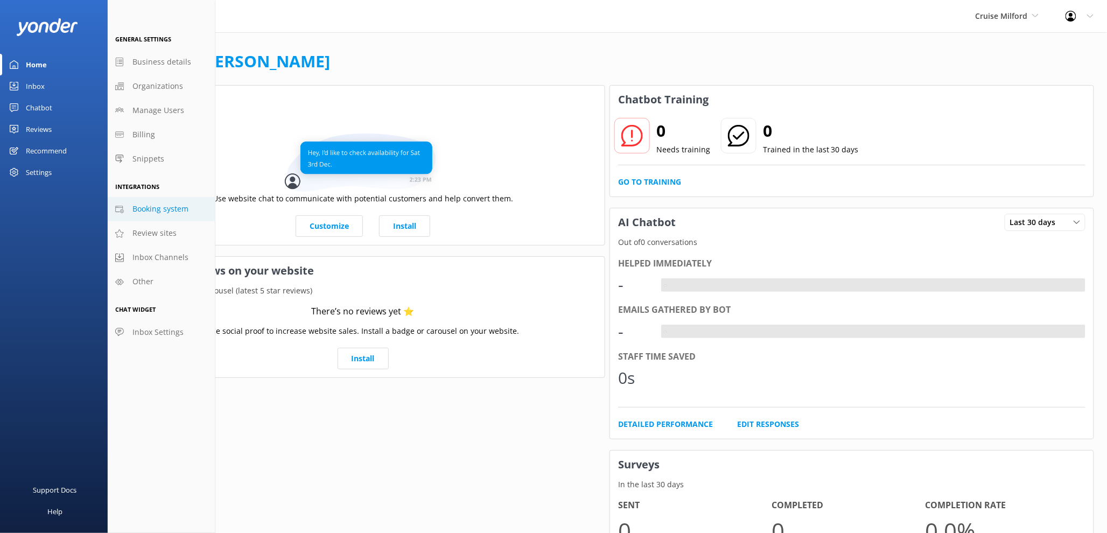
click at [183, 206] on span "Booking system" at bounding box center [160, 209] width 56 height 12
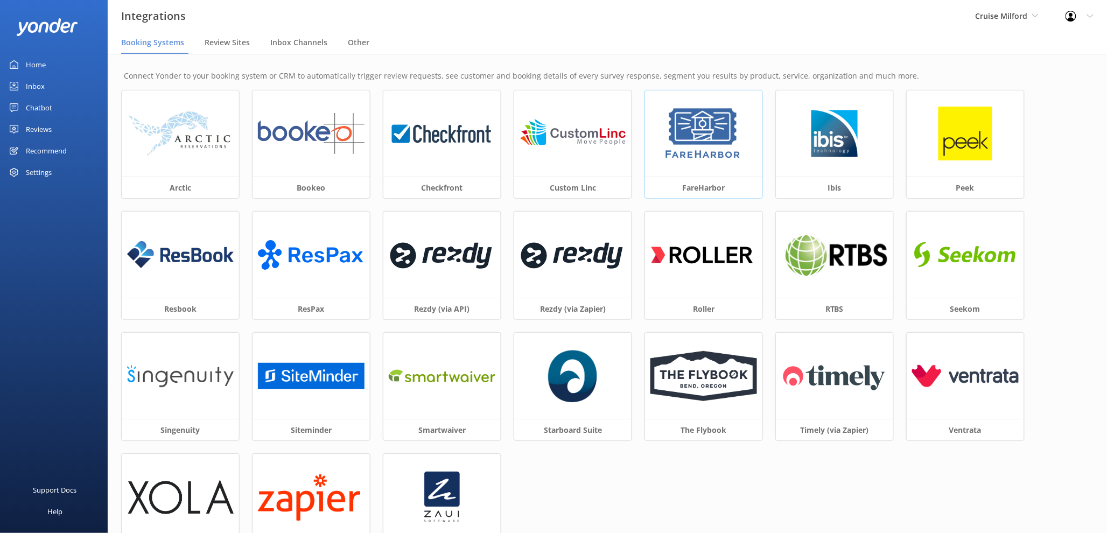
click at [671, 165] on div at bounding box center [703, 133] width 117 height 86
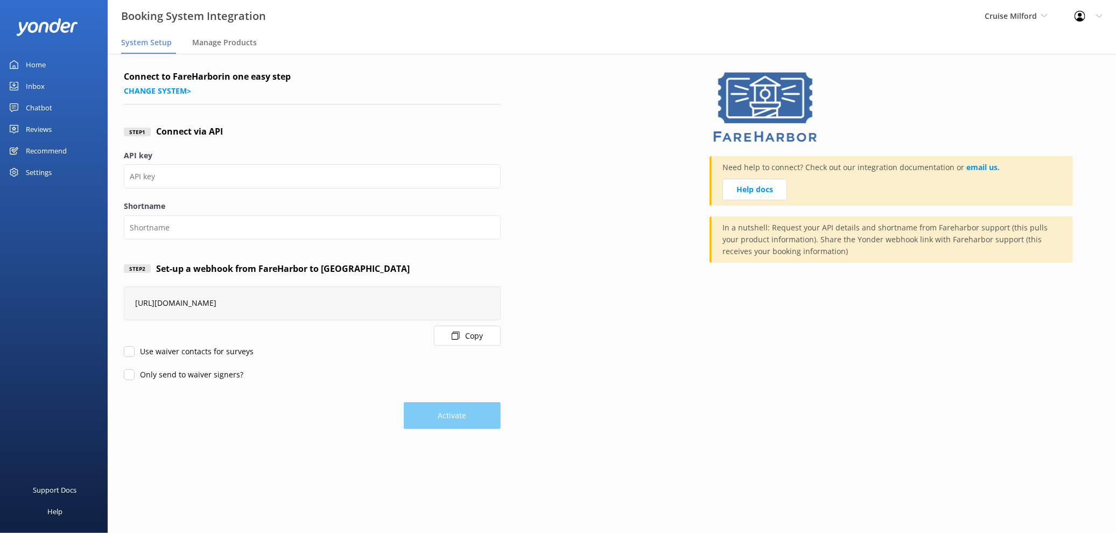
click at [479, 344] on button "Copy" at bounding box center [467, 336] width 67 height 20
click at [1012, 17] on span "Cruise Milford" at bounding box center [1011, 16] width 52 height 10
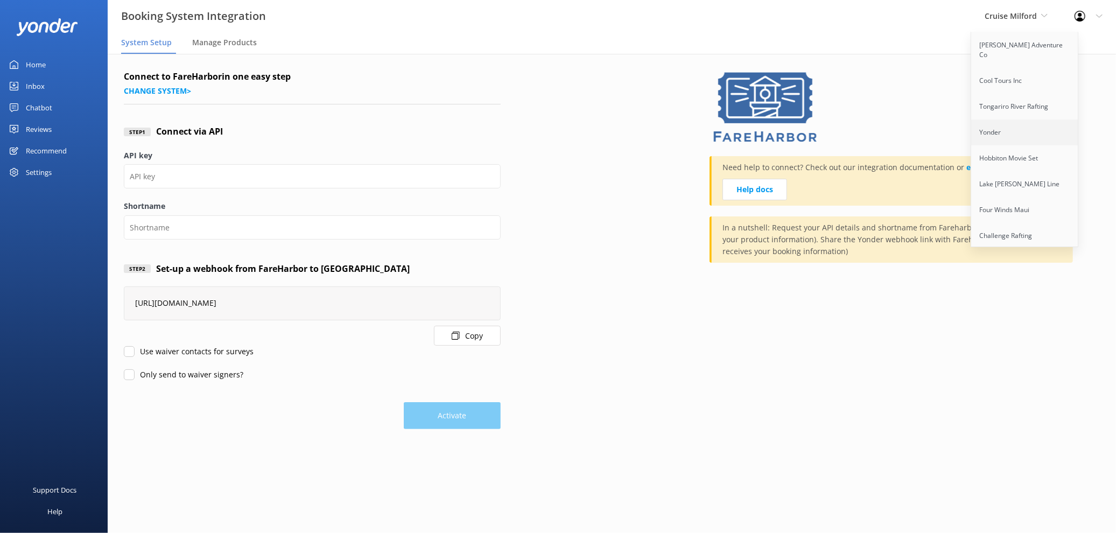
scroll to position [241, 0]
click at [1024, 141] on link "Prestige Helicopters" at bounding box center [1025, 150] width 108 height 26
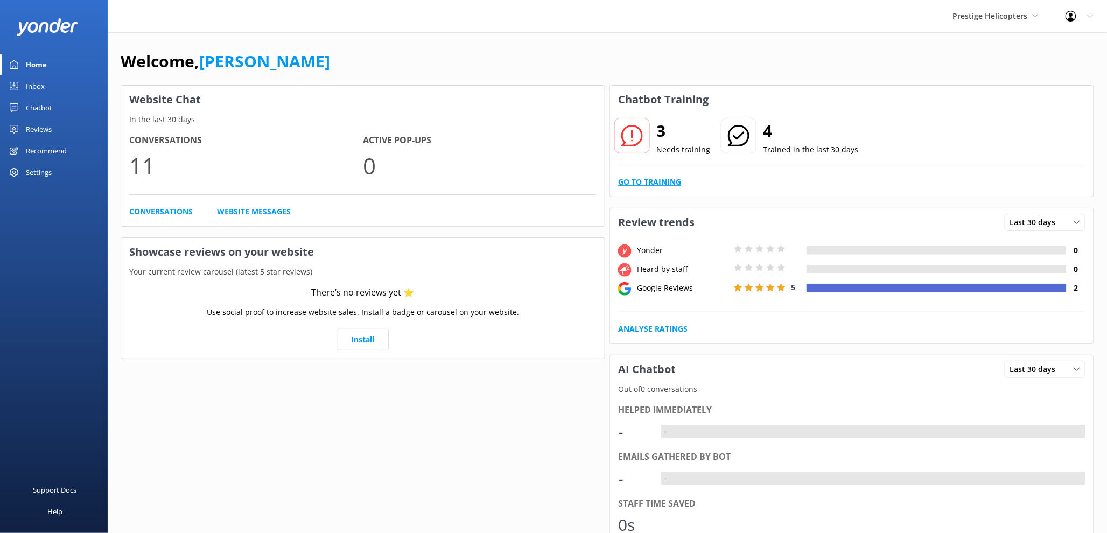
click at [652, 182] on link "Go to Training" at bounding box center [649, 182] width 63 height 12
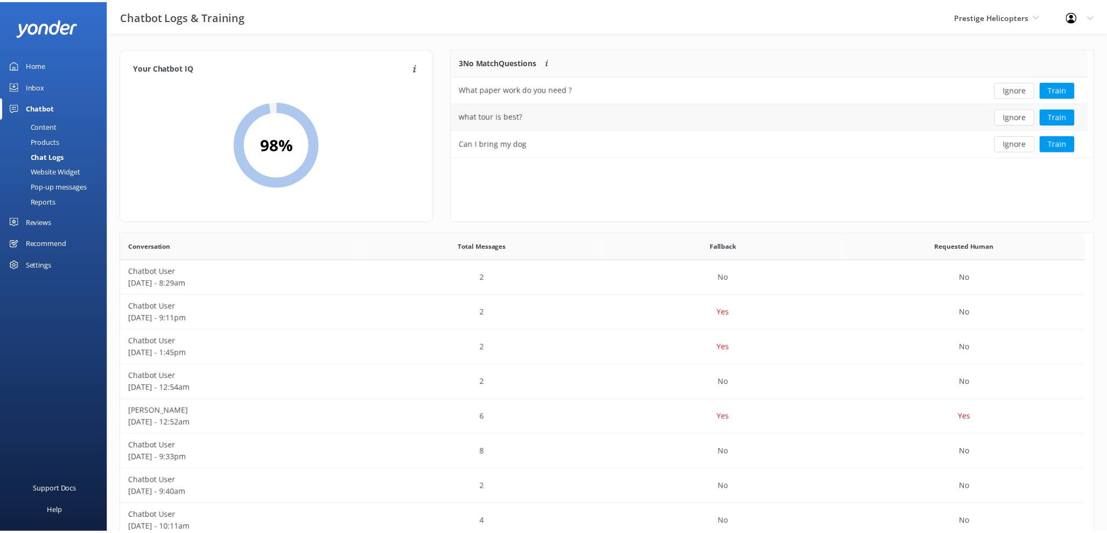
scroll to position [368, 964]
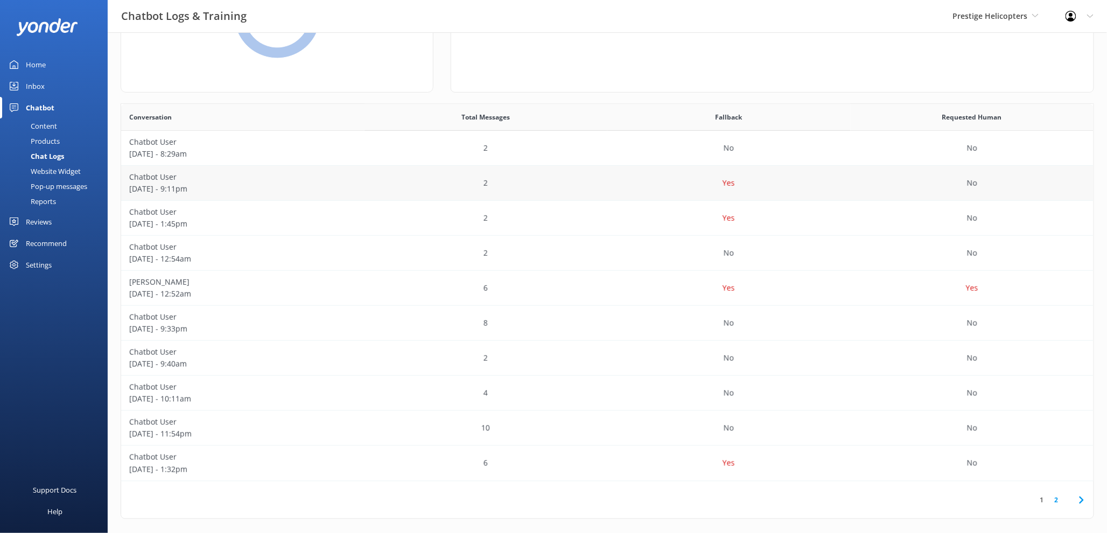
scroll to position [137, 0]
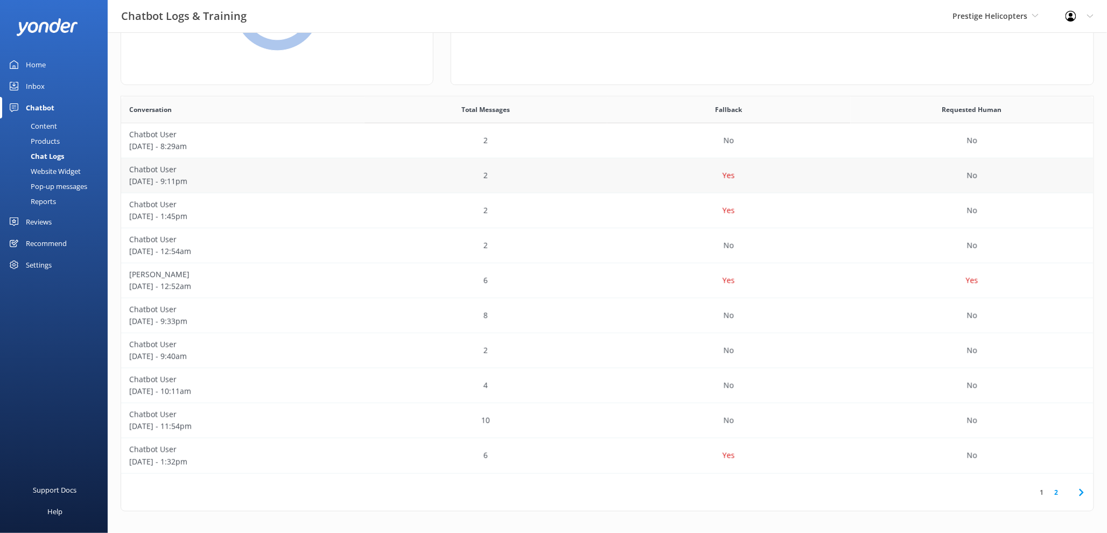
click at [643, 171] on div "Yes" at bounding box center [728, 175] width 243 height 35
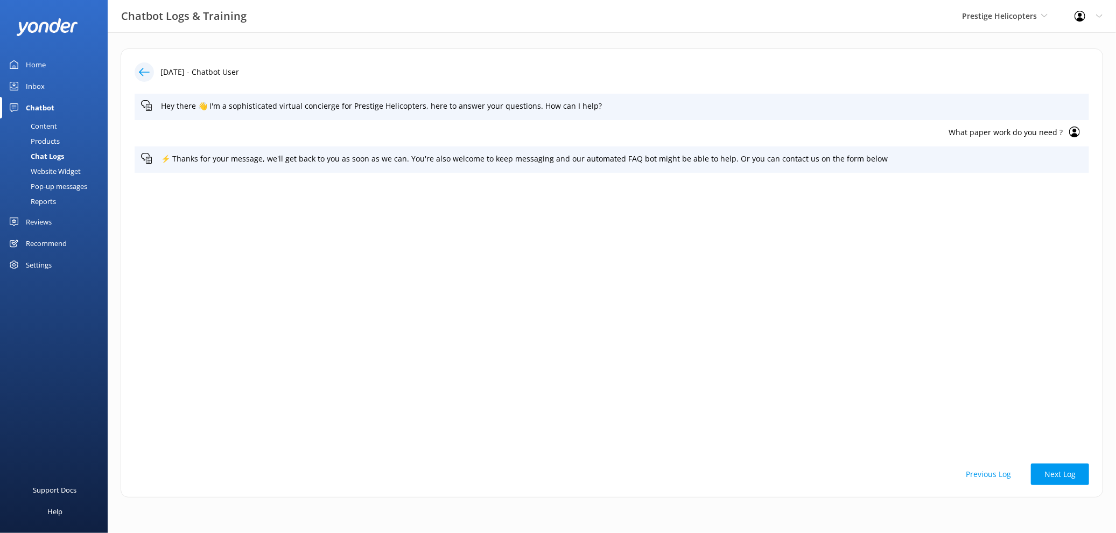
click at [135, 68] on div at bounding box center [148, 71] width 26 height 19
click at [144, 75] on icon at bounding box center [144, 72] width 11 height 11
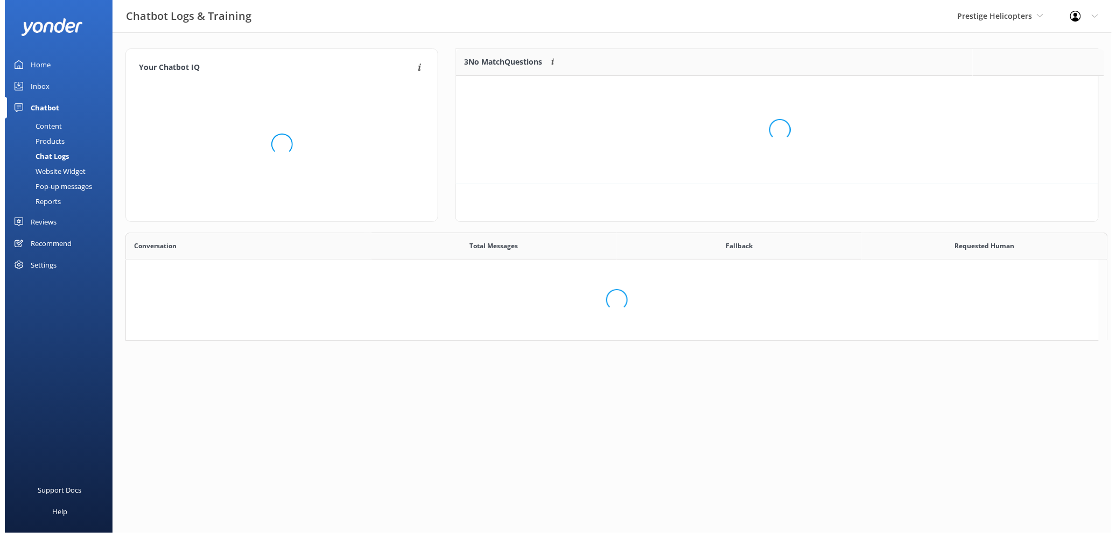
scroll to position [368, 964]
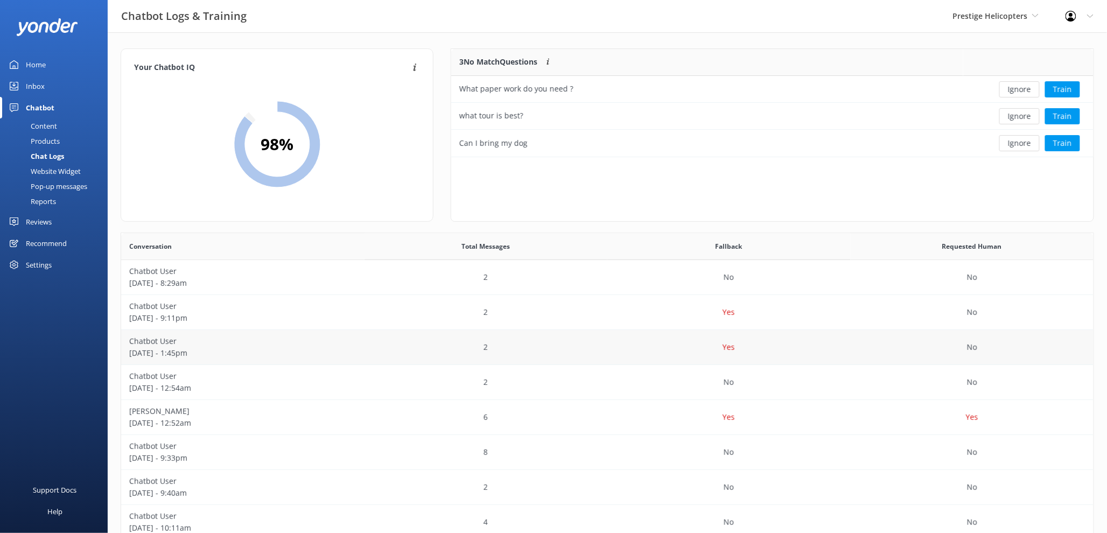
click at [654, 359] on div "Yes" at bounding box center [728, 347] width 243 height 35
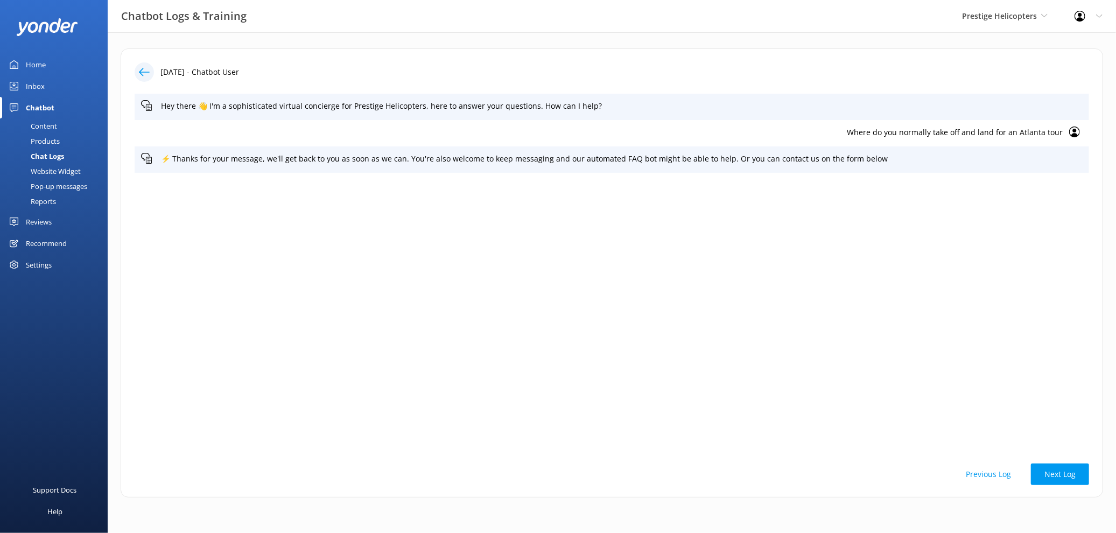
click at [139, 68] on icon at bounding box center [144, 72] width 11 height 11
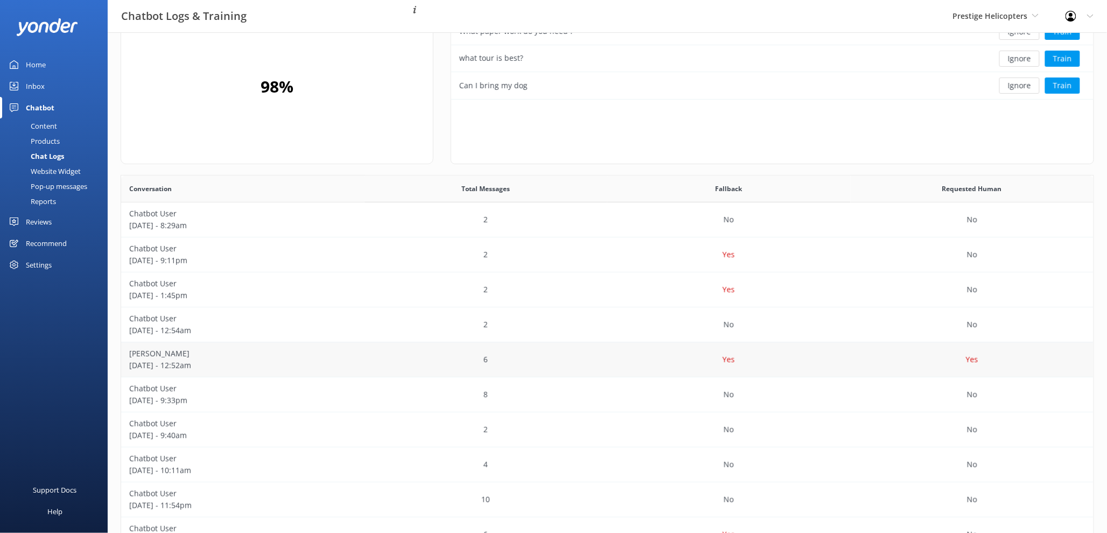
scroll to position [80, 0]
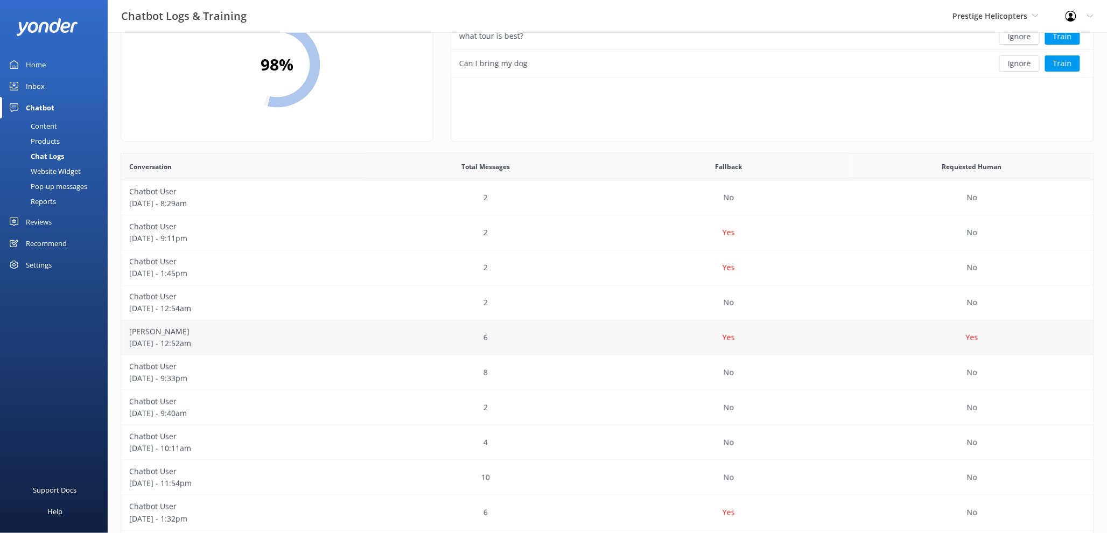
click at [614, 340] on div "Yes" at bounding box center [728, 337] width 243 height 35
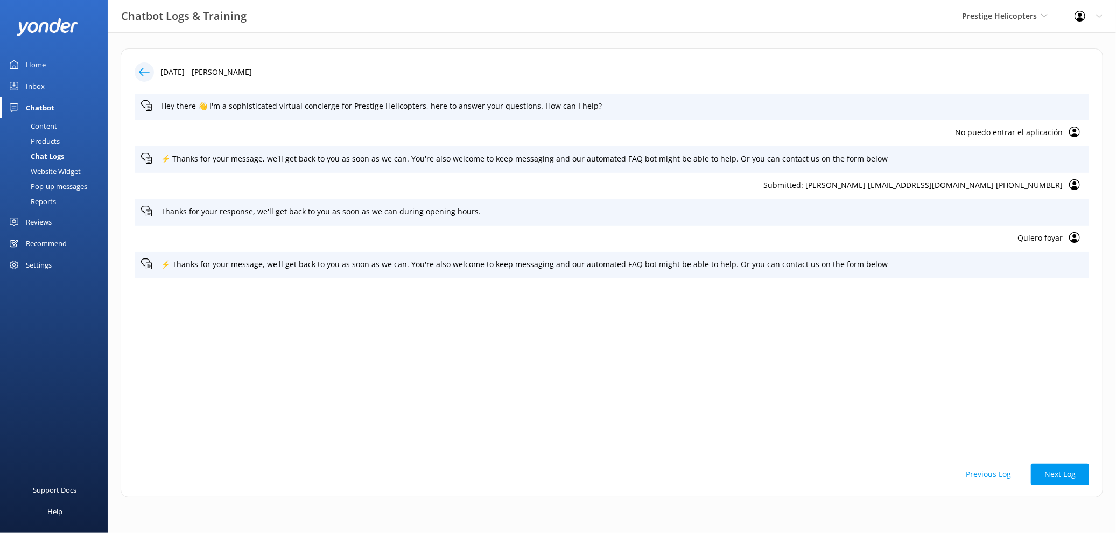
drag, startPoint x: 1021, startPoint y: 237, endPoint x: 1060, endPoint y: 236, distance: 38.8
click at [1060, 236] on p "Quiero foyar" at bounding box center [602, 238] width 922 height 12
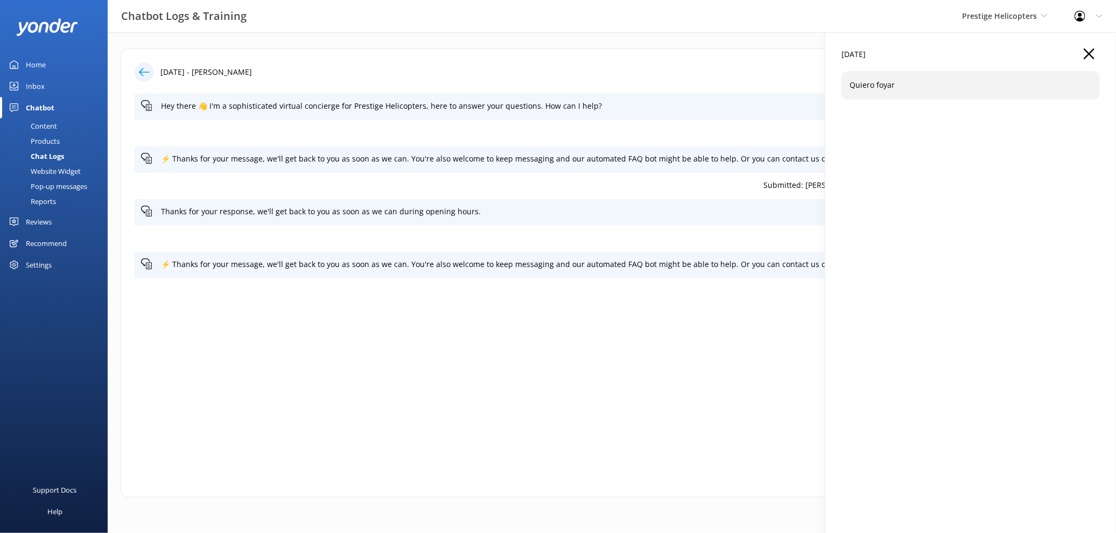
click at [869, 80] on p "Quiero foyar" at bounding box center [970, 85] width 242 height 12
click at [871, 80] on p "Quiero foyar" at bounding box center [970, 85] width 242 height 12
click at [872, 80] on p "Quiero foyar" at bounding box center [970, 85] width 242 height 12
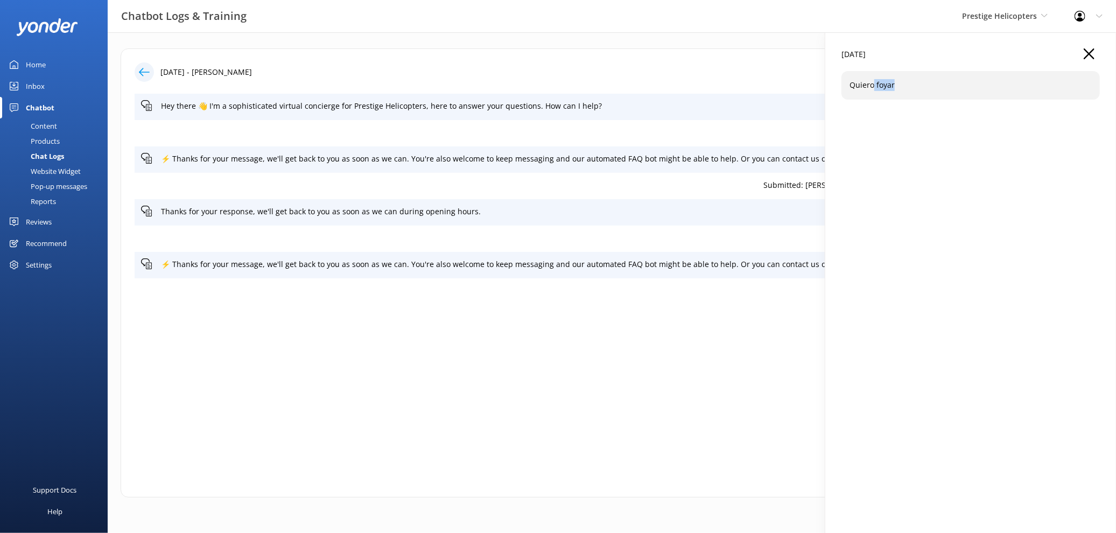
click at [873, 80] on p "Quiero foyar" at bounding box center [970, 85] width 242 height 12
click at [874, 80] on p "Quiero foyar" at bounding box center [970, 85] width 242 height 12
click at [903, 84] on p "Quiero foyar" at bounding box center [970, 85] width 242 height 12
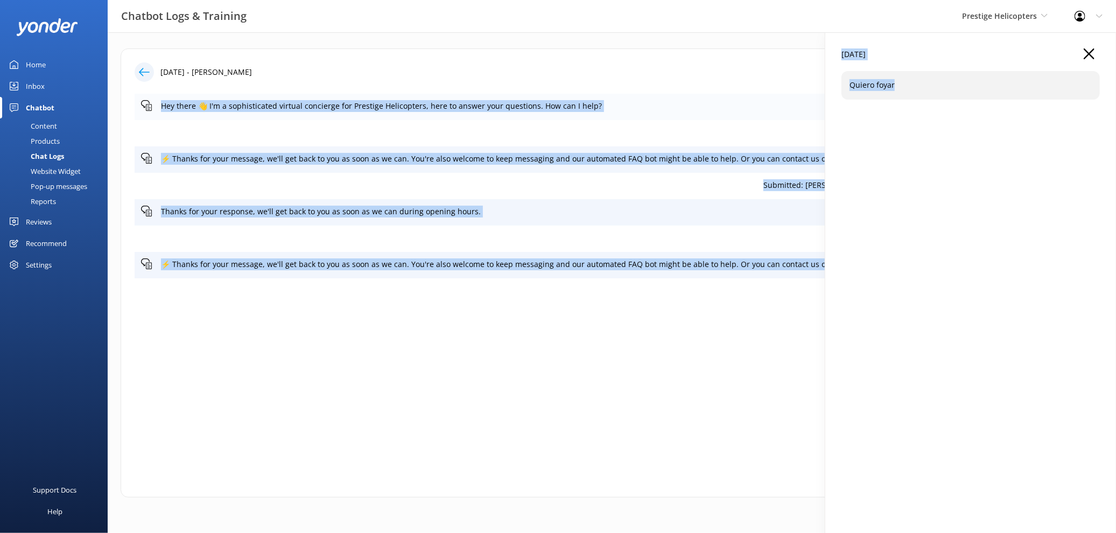
drag, startPoint x: 902, startPoint y: 83, endPoint x: 821, endPoint y: 97, distance: 81.3
click at [821, 97] on div "7th Sep 2025 - Luiz avilar lopez Hey there 👋 I'm a sophisticated virtual concie…" at bounding box center [612, 275] width 1008 height 487
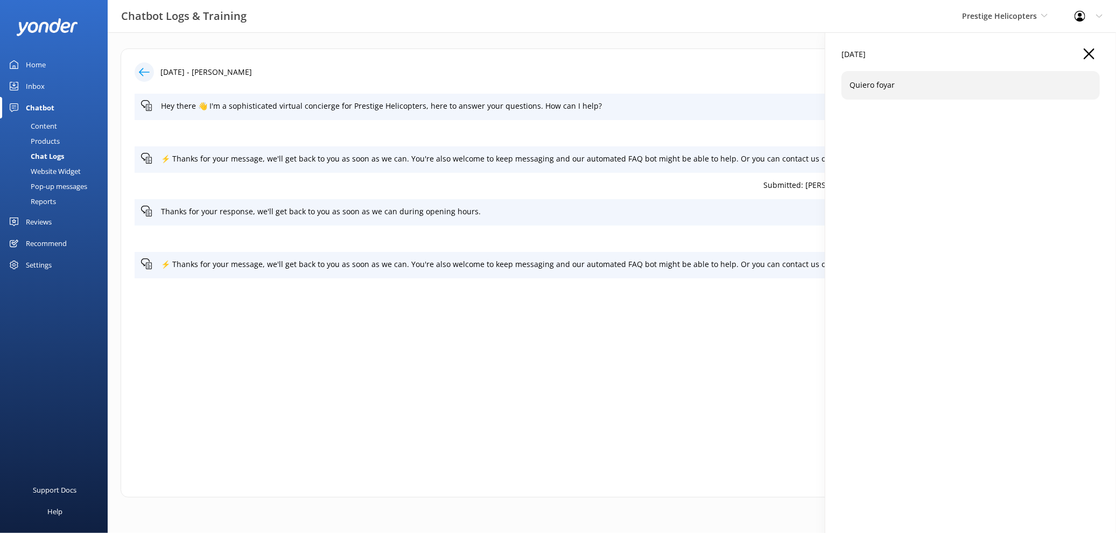
click at [874, 90] on p "Quiero foyar" at bounding box center [970, 85] width 242 height 12
drag, startPoint x: 894, startPoint y: 86, endPoint x: 851, endPoint y: 90, distance: 42.7
click at [851, 90] on p "Quiero foyar" at bounding box center [970, 85] width 242 height 12
copy p "Quiero foyar"
click at [1085, 46] on div "07 Sep 2025 Quiero foyar" at bounding box center [970, 298] width 291 height 533
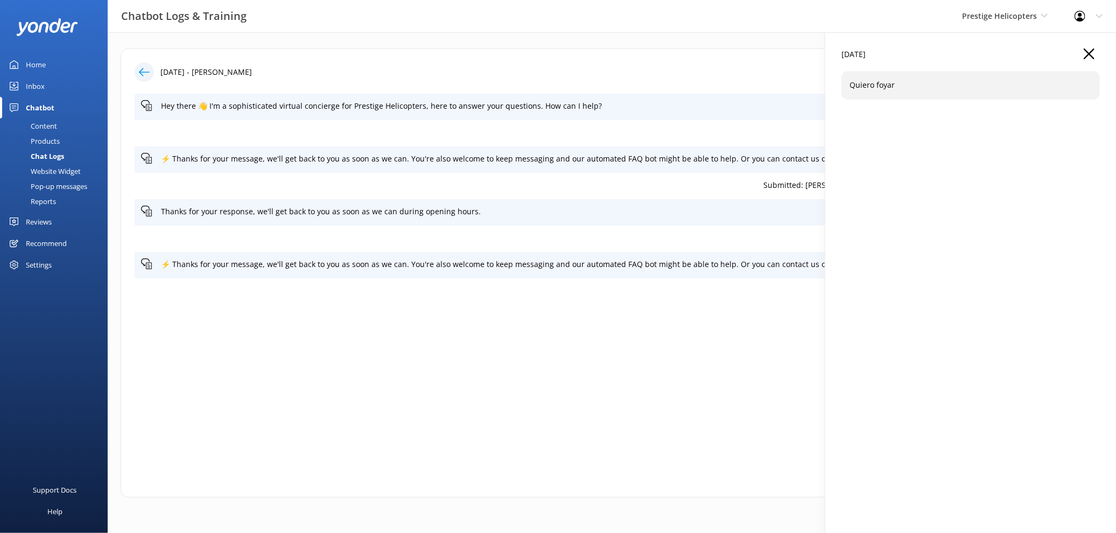
click at [1089, 52] on icon "button" at bounding box center [1089, 53] width 11 height 11
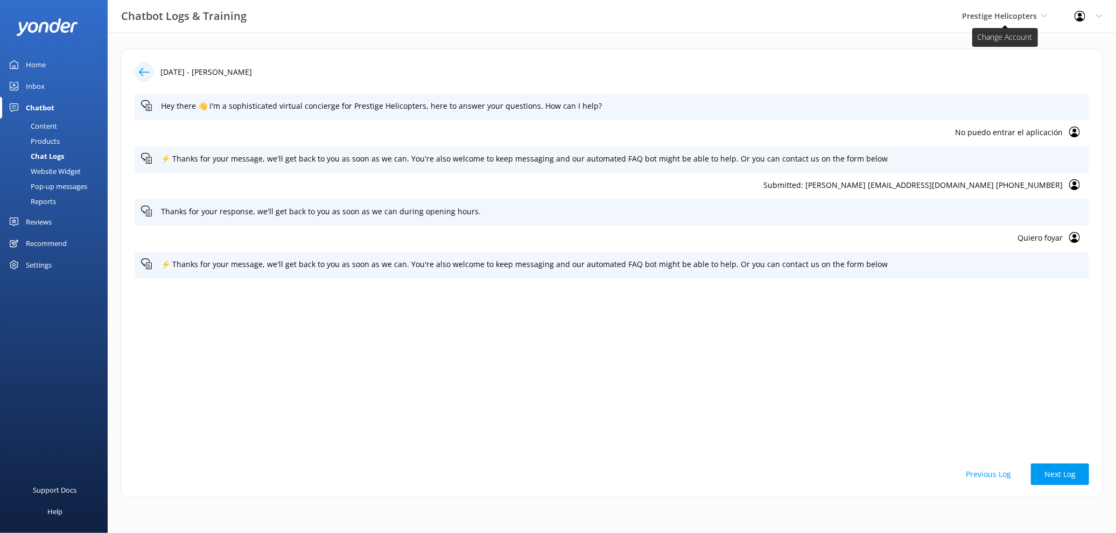
click at [1022, 17] on span "Prestige Helicopters" at bounding box center [999, 16] width 75 height 10
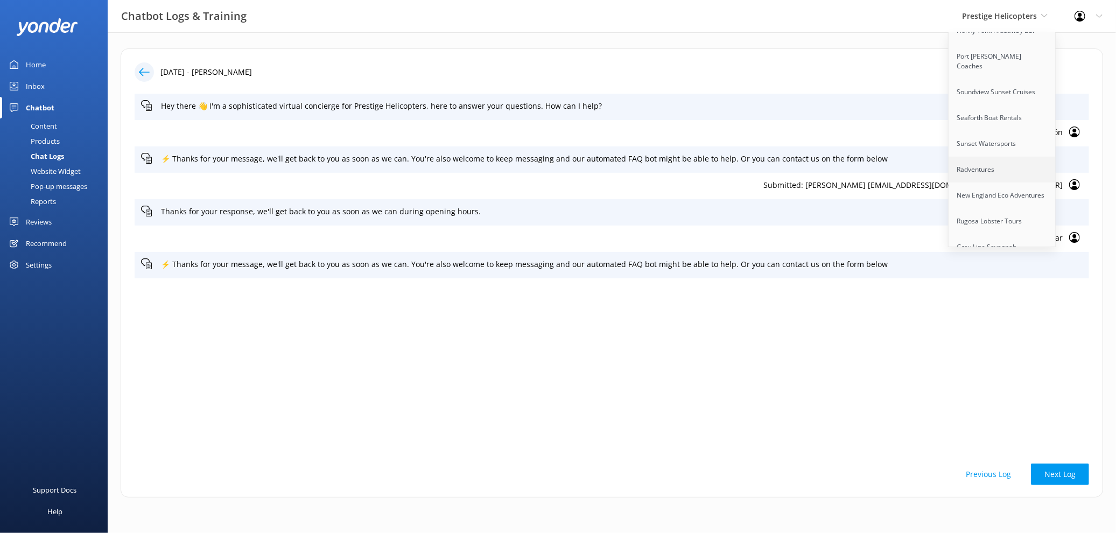
click at [995, 157] on link "Radventures" at bounding box center [1003, 170] width 108 height 26
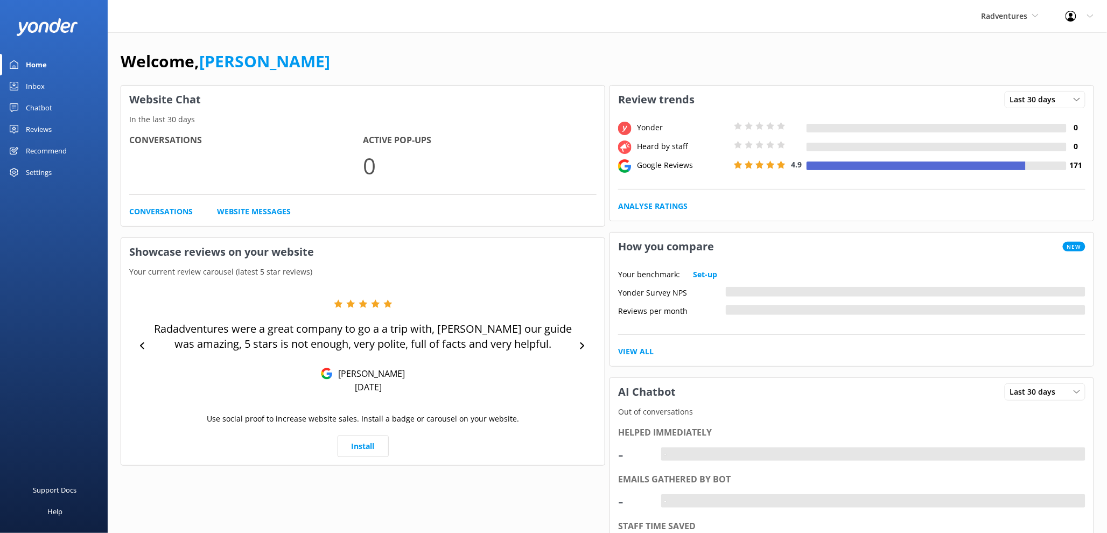
click at [54, 180] on div "Settings" at bounding box center [54, 172] width 108 height 22
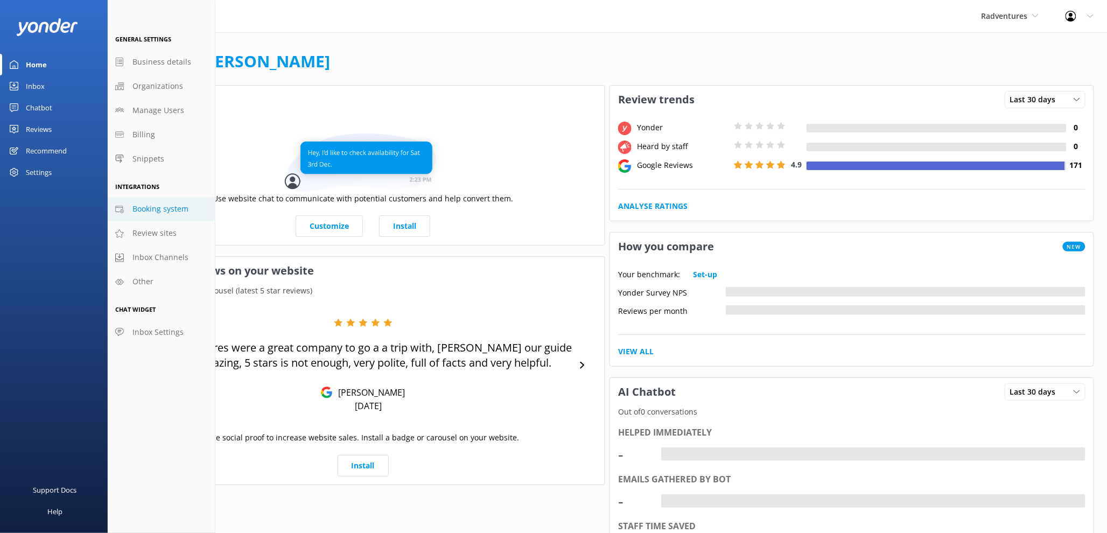
click at [167, 205] on span "Booking system" at bounding box center [160, 209] width 56 height 12
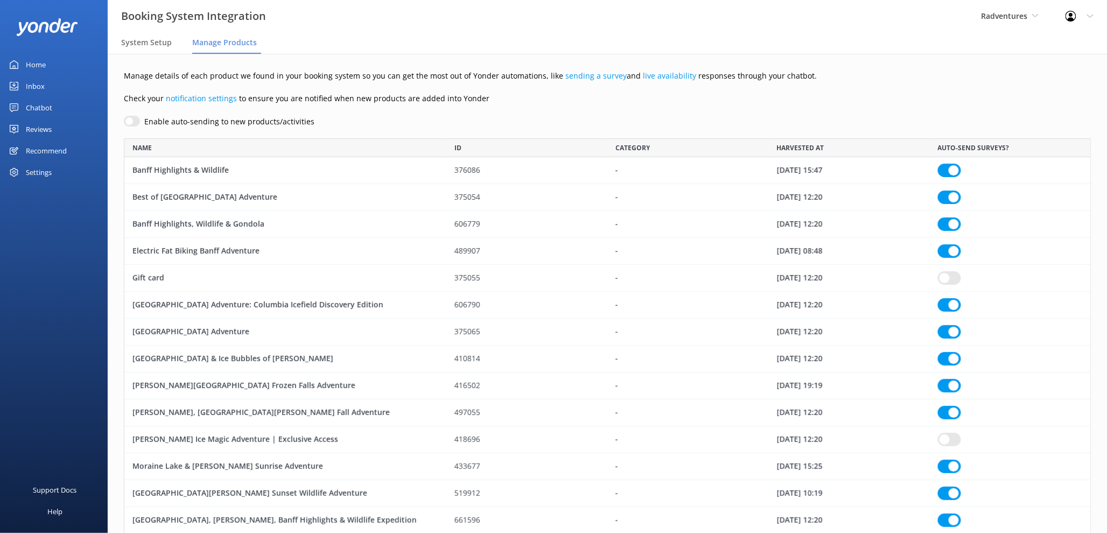
drag, startPoint x: 46, startPoint y: 125, endPoint x: 59, endPoint y: 140, distance: 19.9
click at [46, 125] on div "Reviews" at bounding box center [39, 129] width 26 height 22
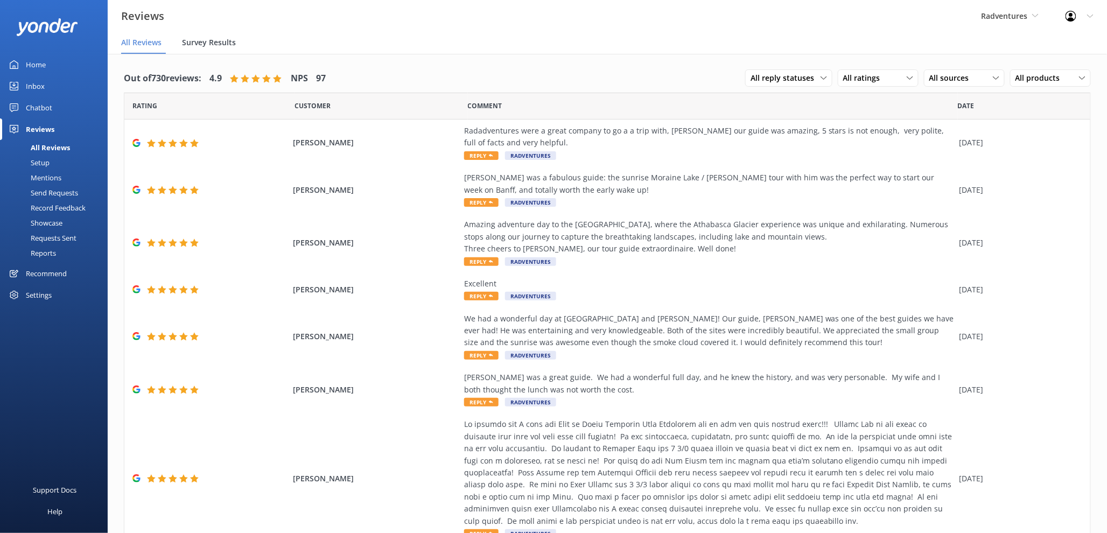
click at [206, 41] on span "Survey Results" at bounding box center [209, 42] width 54 height 11
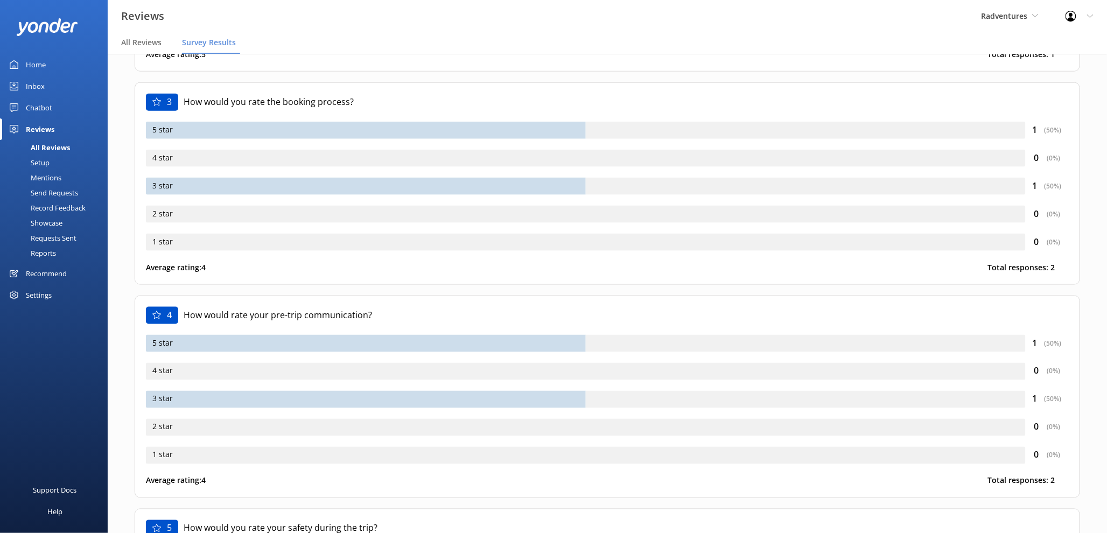
scroll to position [355, 0]
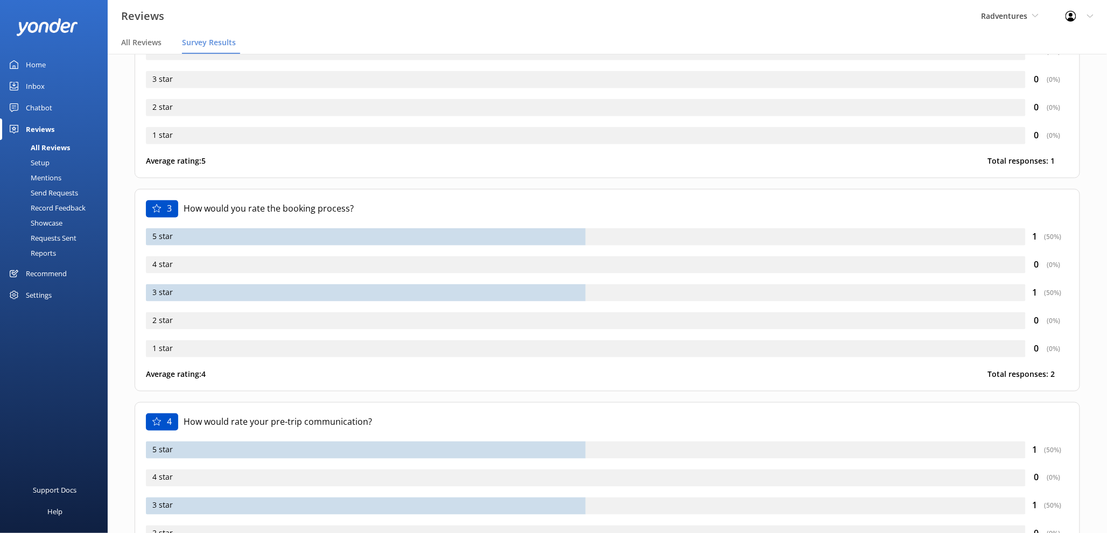
click at [67, 177] on link "Mentions" at bounding box center [56, 177] width 101 height 15
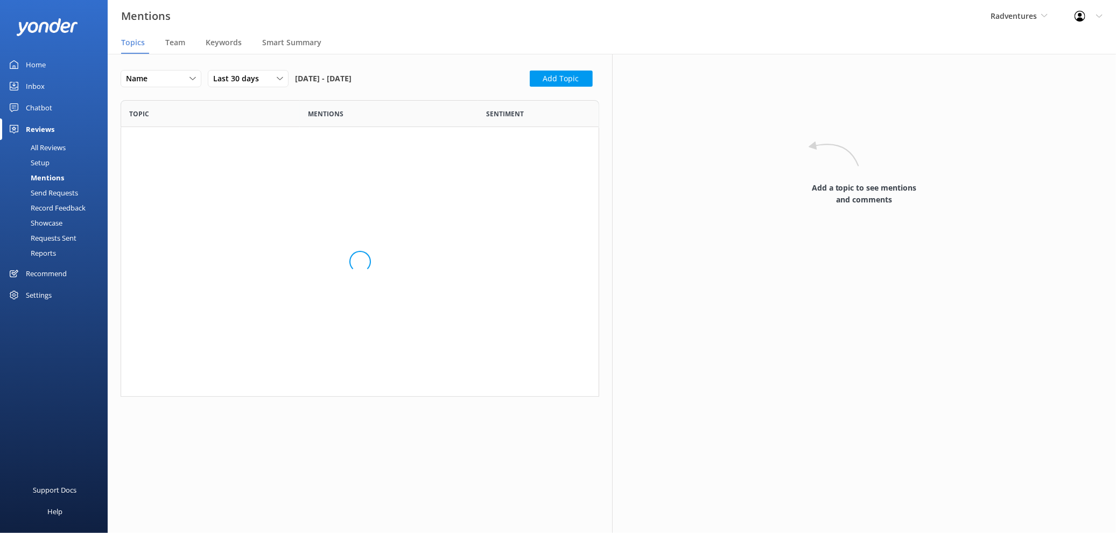
scroll to position [287, 469]
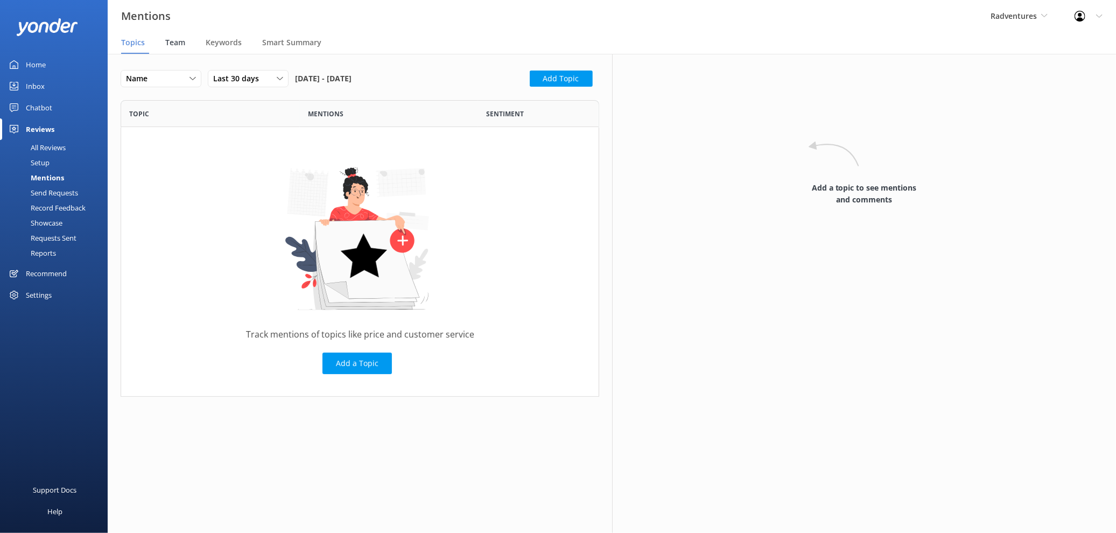
click at [175, 41] on span "Team" at bounding box center [175, 42] width 20 height 11
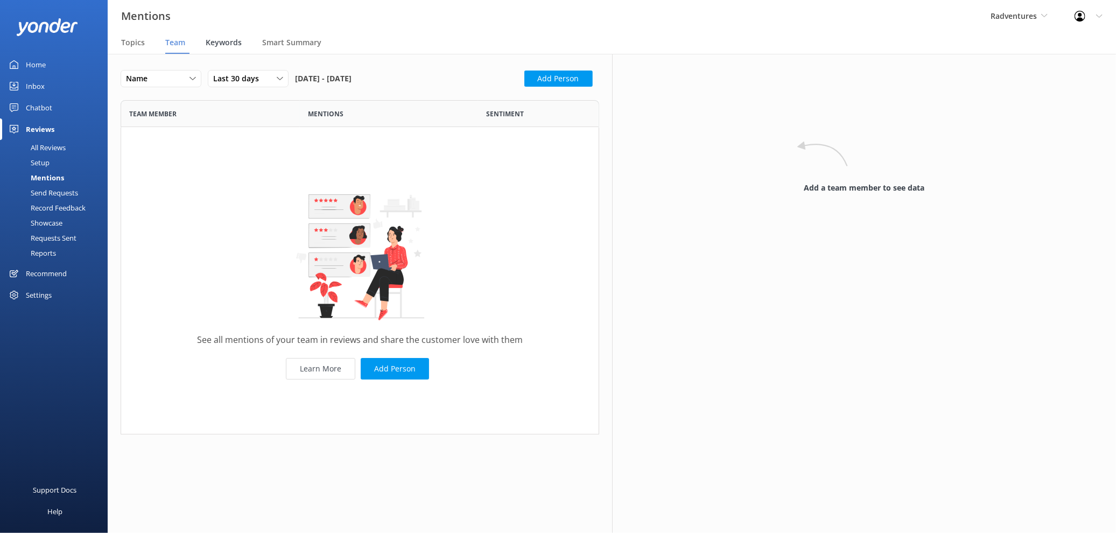
scroll to position [325, 469]
click at [227, 40] on span "Keywords" at bounding box center [224, 42] width 36 height 11
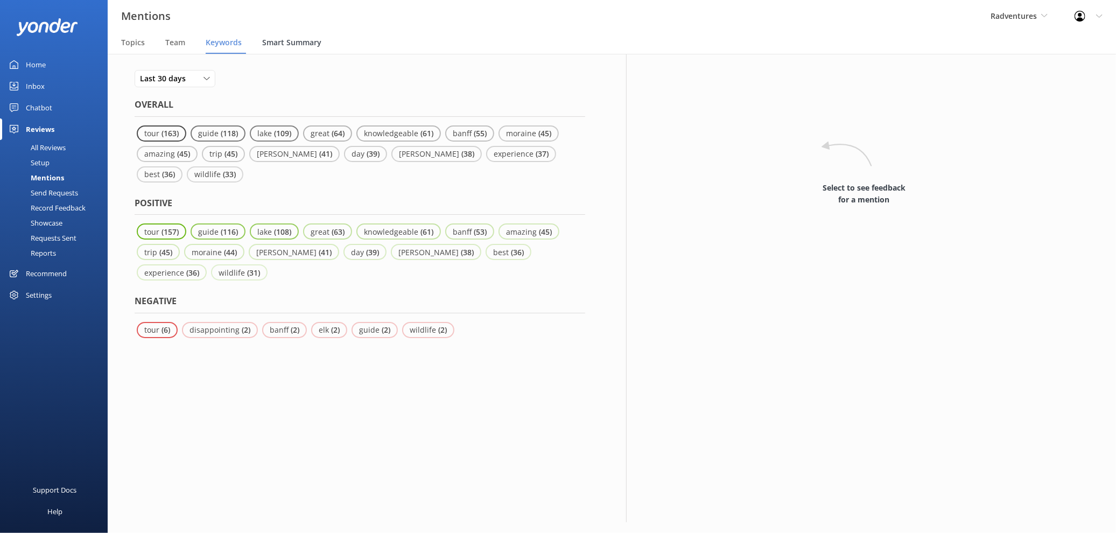
click at [281, 43] on span "Smart Summary" at bounding box center [291, 42] width 59 height 11
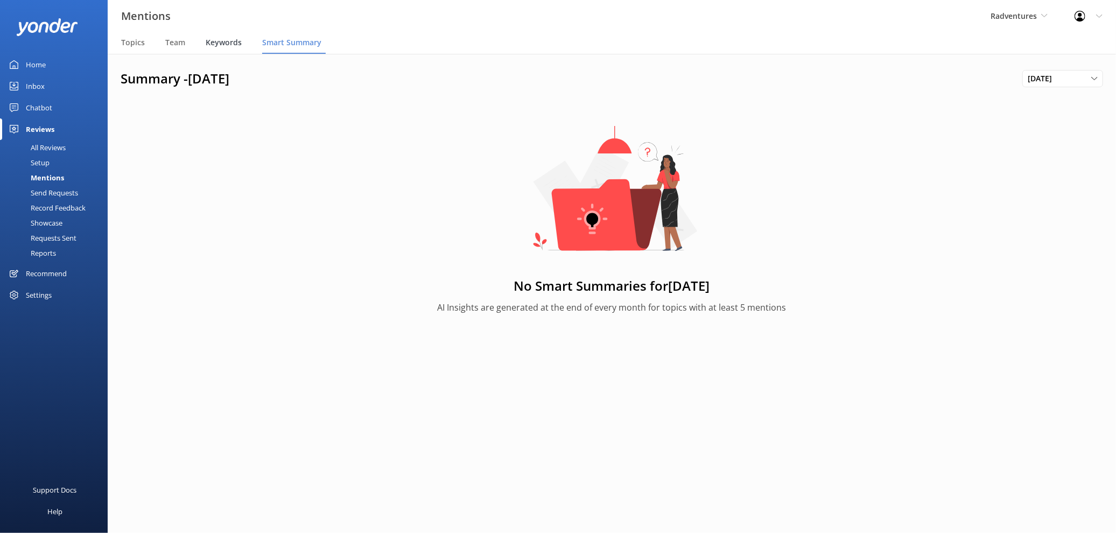
click at [207, 41] on span "Keywords" at bounding box center [224, 42] width 36 height 11
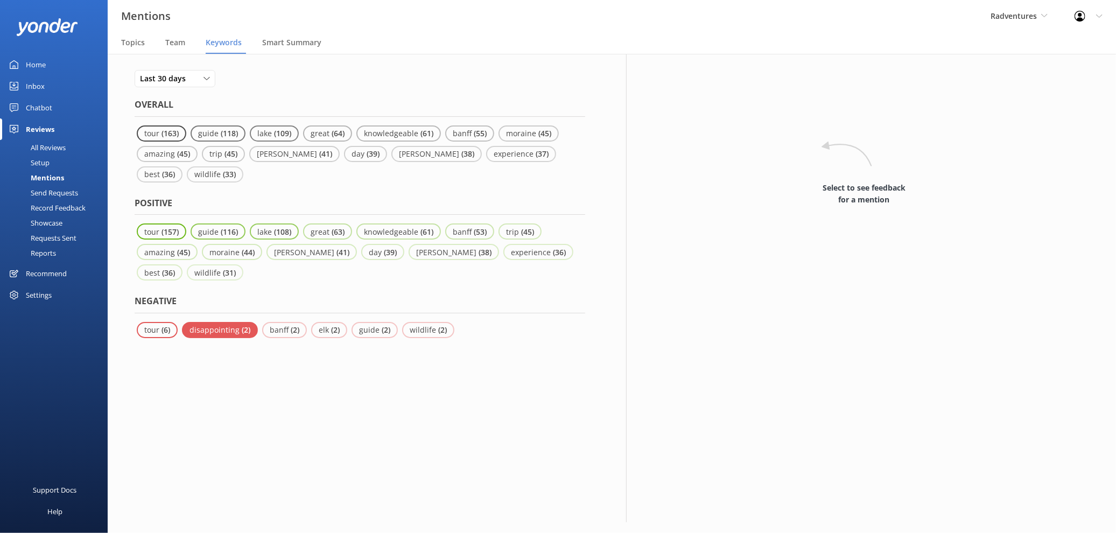
click at [242, 325] on p "( 2 )" at bounding box center [246, 330] width 9 height 10
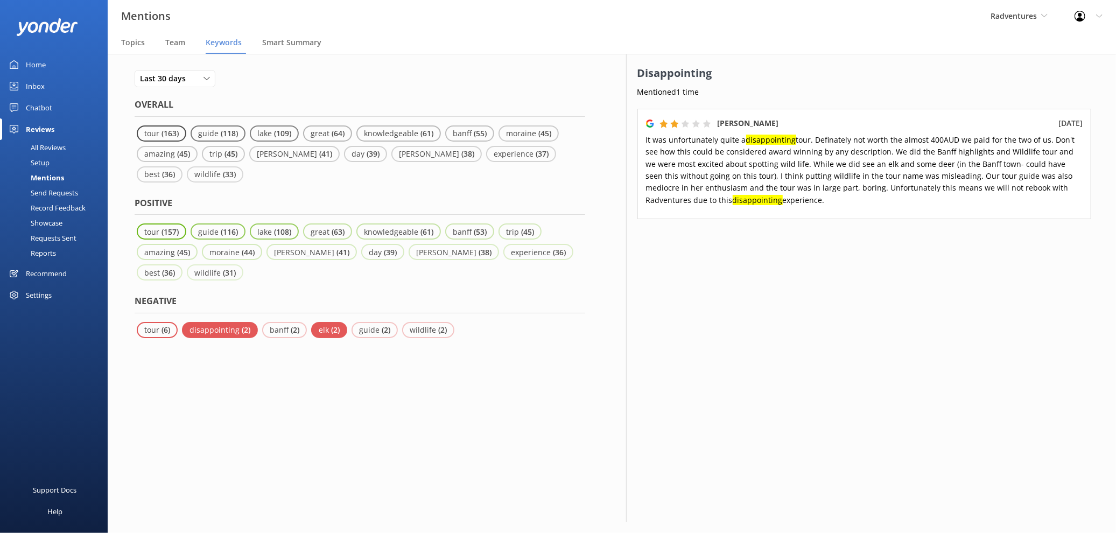
click at [319, 325] on p "elk" at bounding box center [325, 330] width 12 height 10
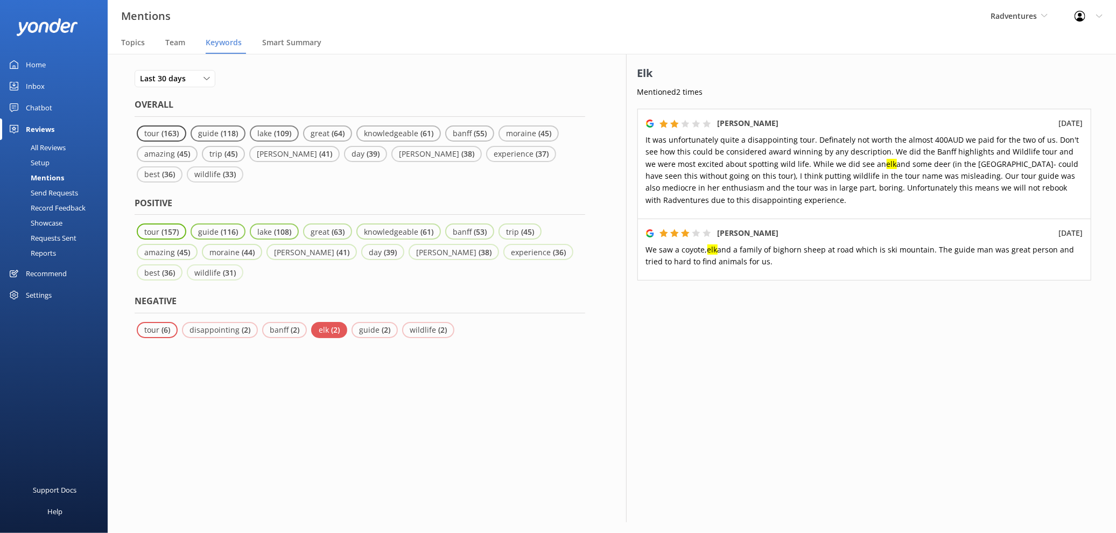
click at [59, 194] on div "Send Requests" at bounding box center [42, 192] width 72 height 15
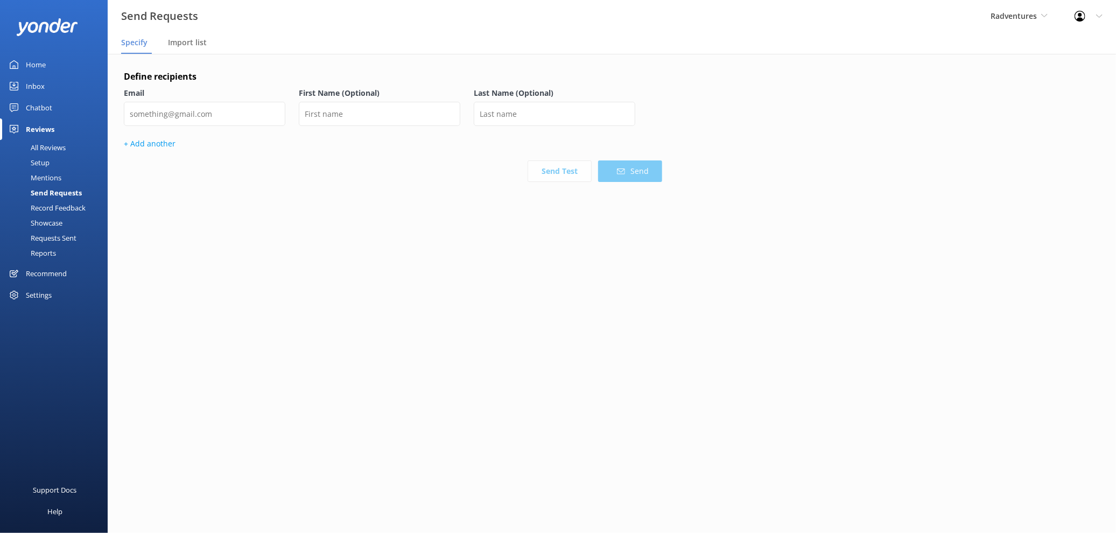
click at [79, 203] on div "Record Feedback" at bounding box center [45, 207] width 79 height 15
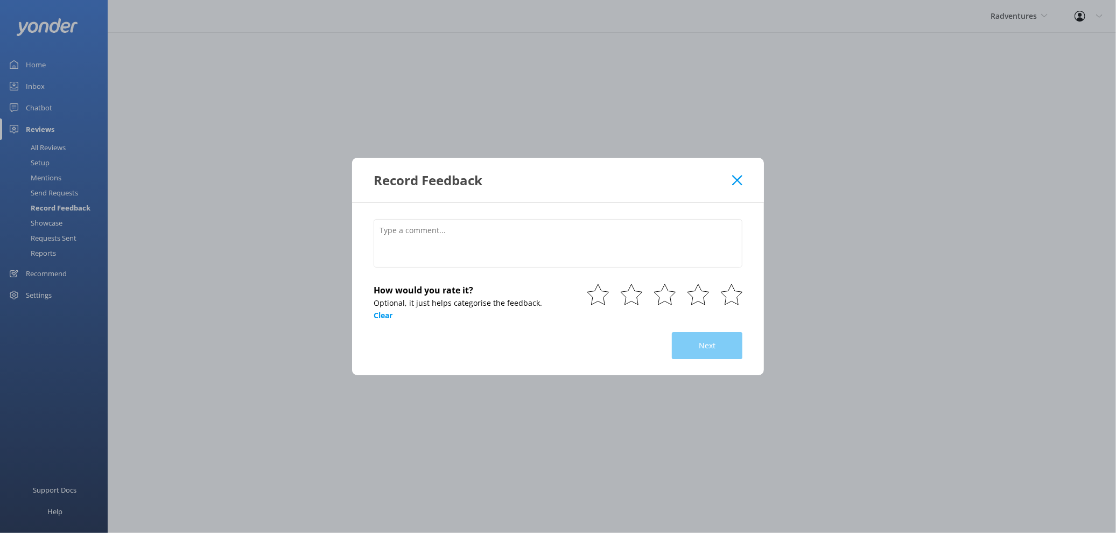
click at [732, 183] on div "Record Feedback" at bounding box center [558, 180] width 412 height 45
click at [733, 180] on icon at bounding box center [737, 180] width 10 height 11
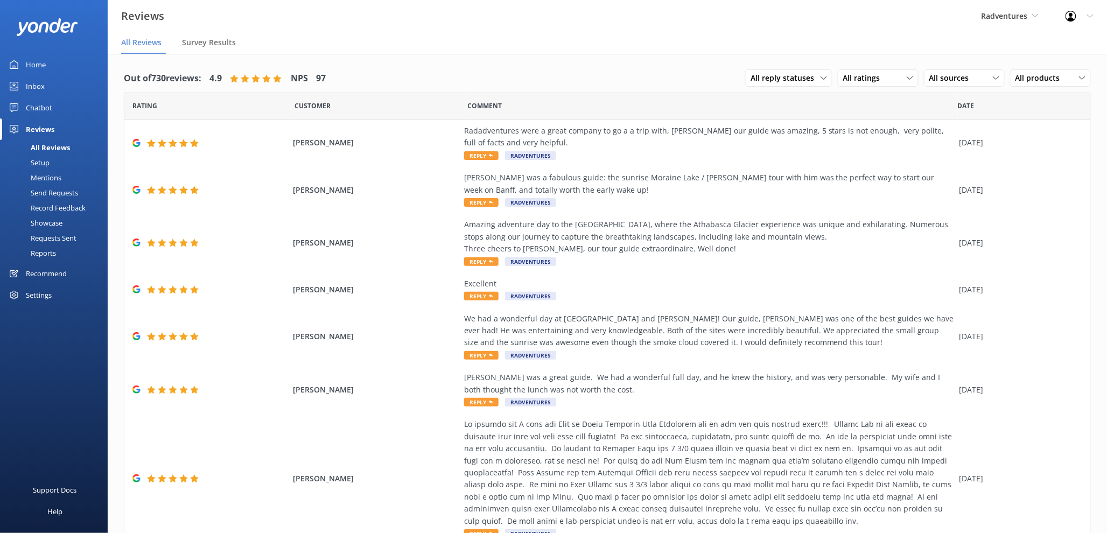
click at [72, 234] on div "Requests Sent" at bounding box center [41, 237] width 70 height 15
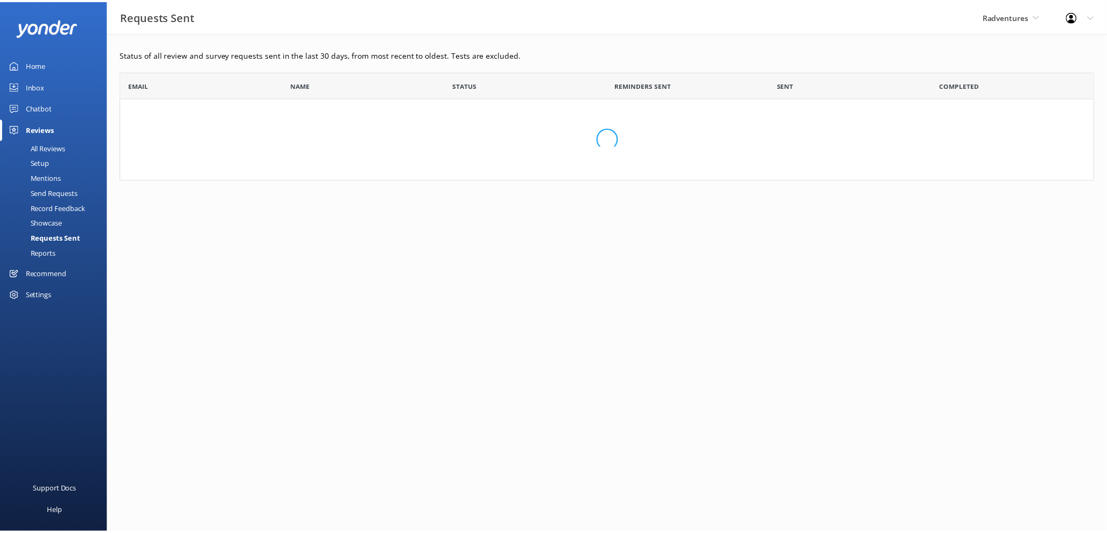
scroll to position [100, 973]
click at [59, 251] on link "Reports" at bounding box center [56, 252] width 101 height 15
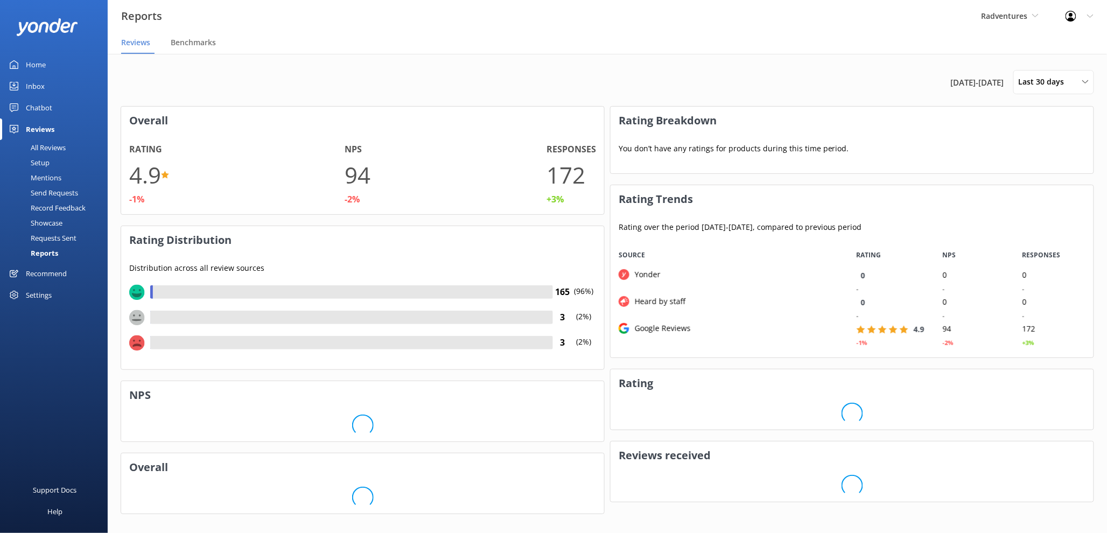
scroll to position [106, 474]
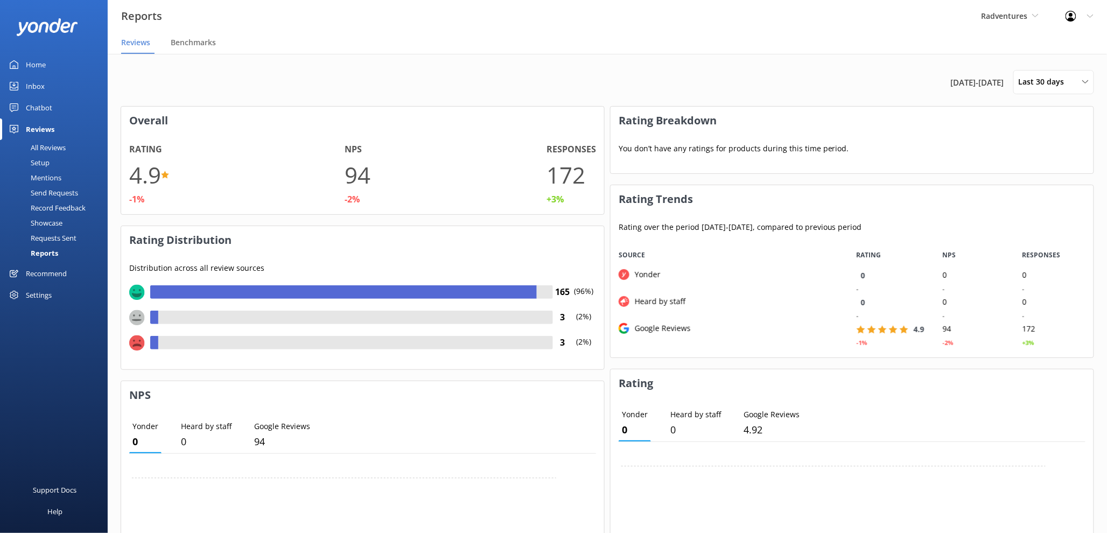
click at [58, 220] on div "Showcase" at bounding box center [34, 222] width 56 height 15
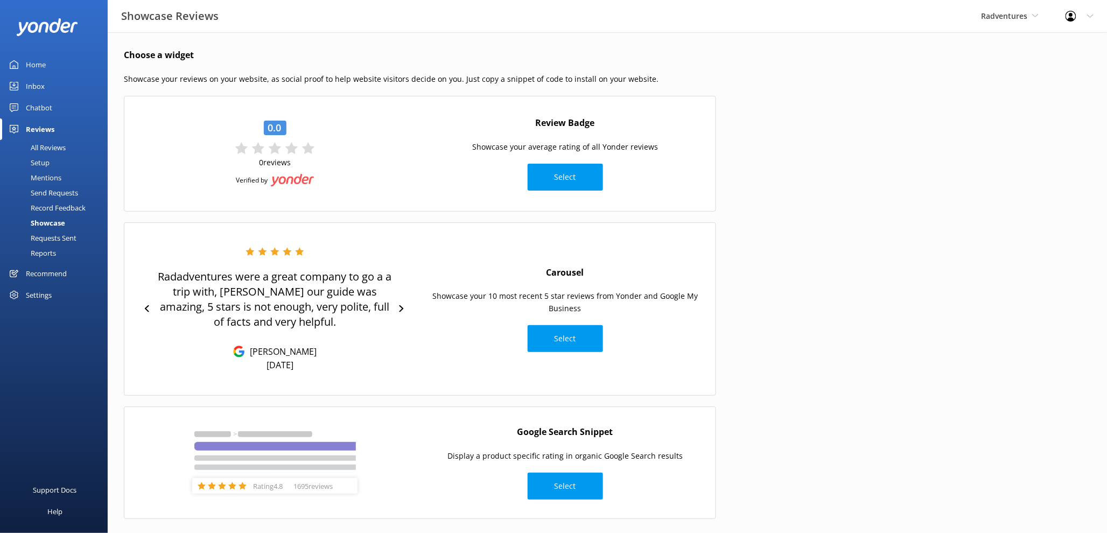
click at [68, 146] on link "All Reviews" at bounding box center [56, 147] width 101 height 15
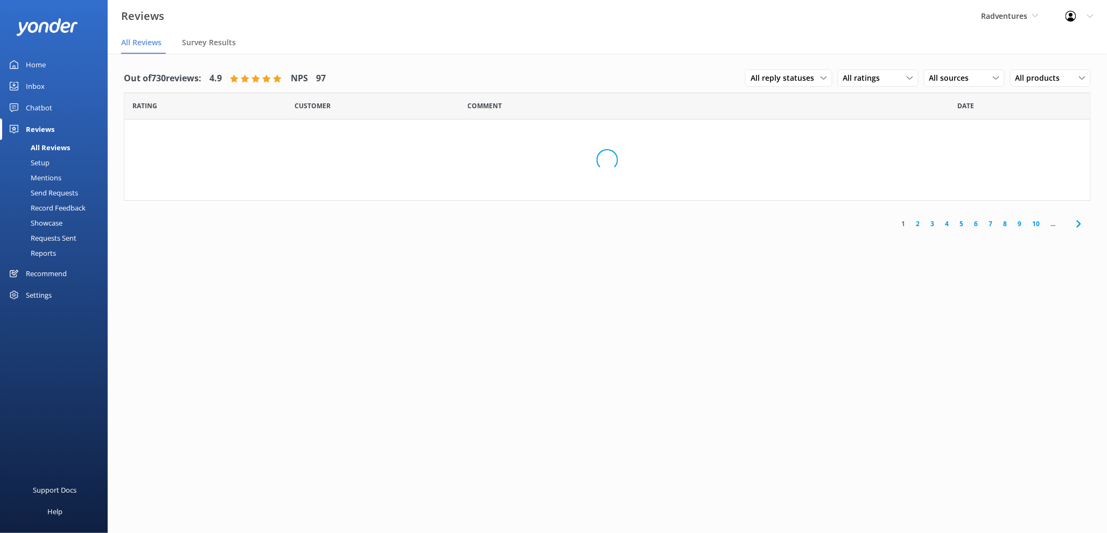
click at [60, 127] on link "Reviews" at bounding box center [54, 129] width 108 height 22
click at [46, 160] on div "Setup" at bounding box center [27, 162] width 43 height 15
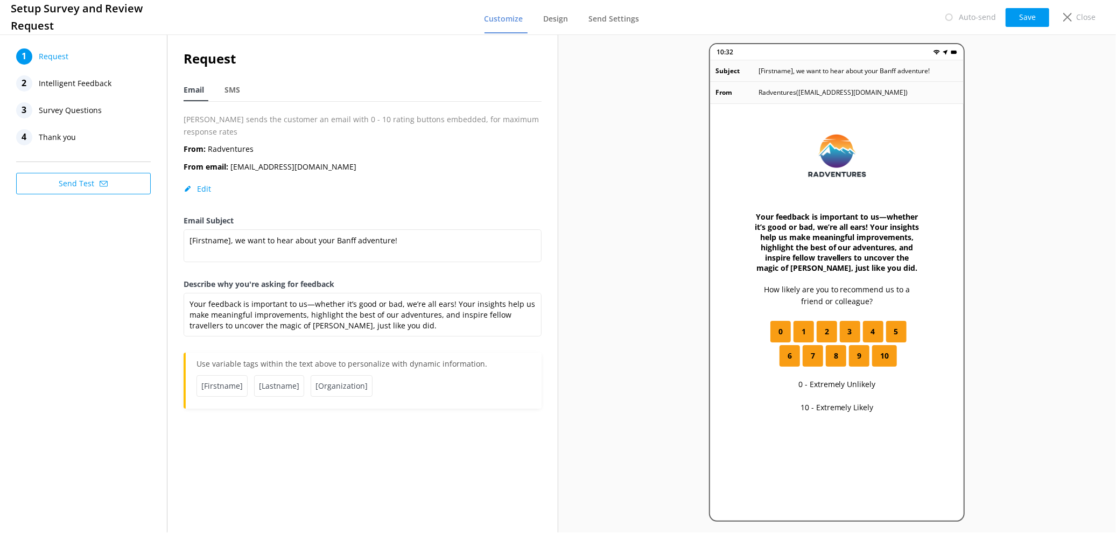
click at [74, 109] on span "Survey Questions" at bounding box center [70, 110] width 63 height 16
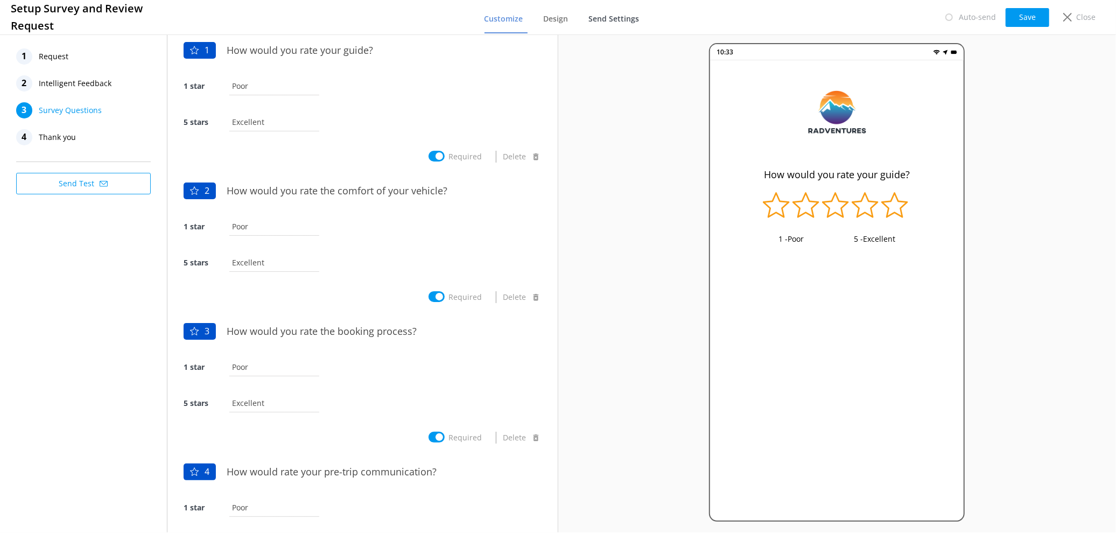
click at [614, 16] on span "Send Settings" at bounding box center [614, 18] width 51 height 11
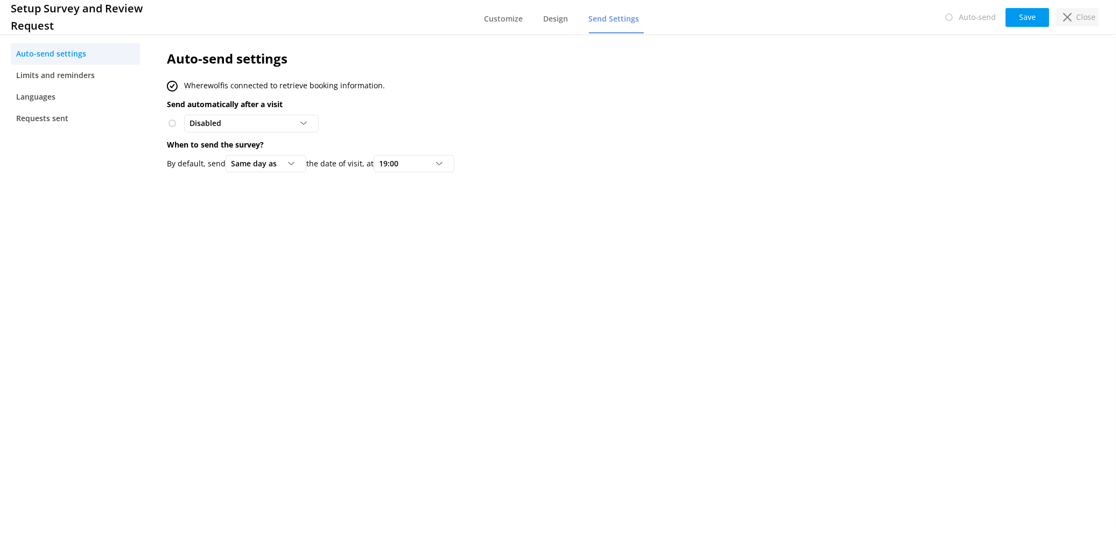
click at [1086, 19] on p "Close" at bounding box center [1085, 17] width 19 height 12
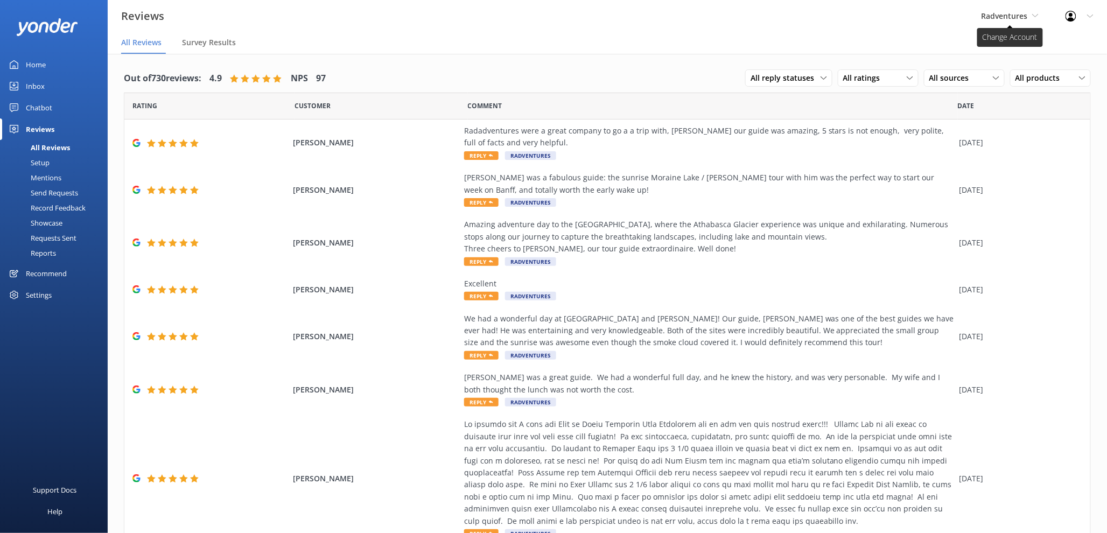
click at [1013, 18] on span "Radventures" at bounding box center [1004, 16] width 46 height 10
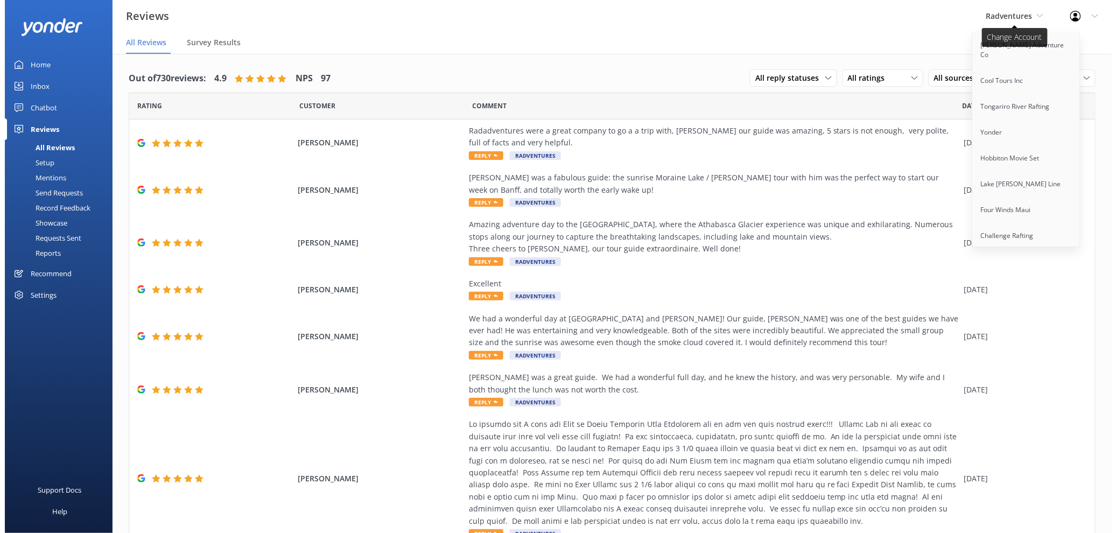
scroll to position [793, 0]
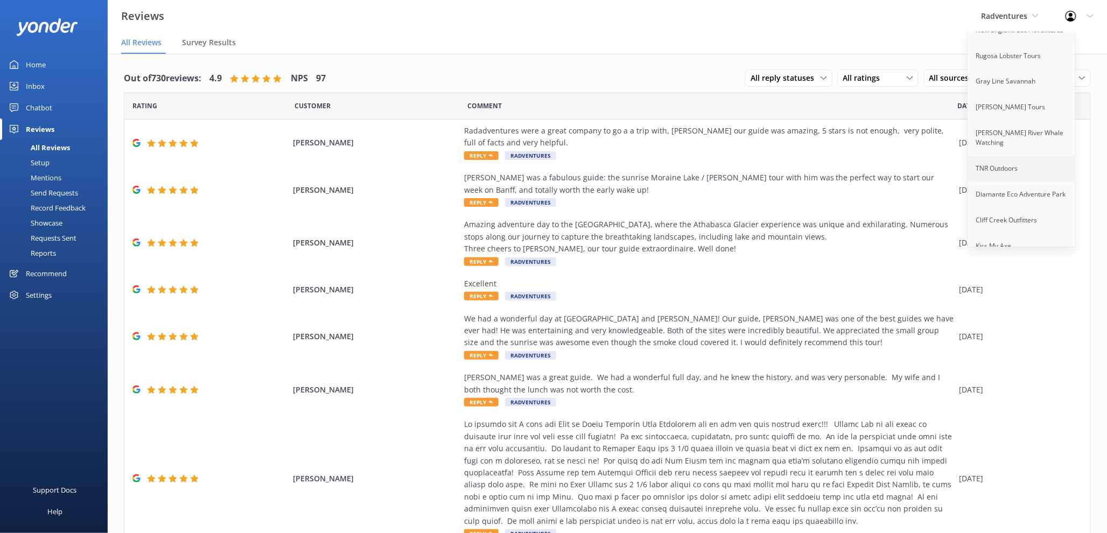
click at [1019, 156] on link "TNR Outdoors" at bounding box center [1022, 169] width 108 height 26
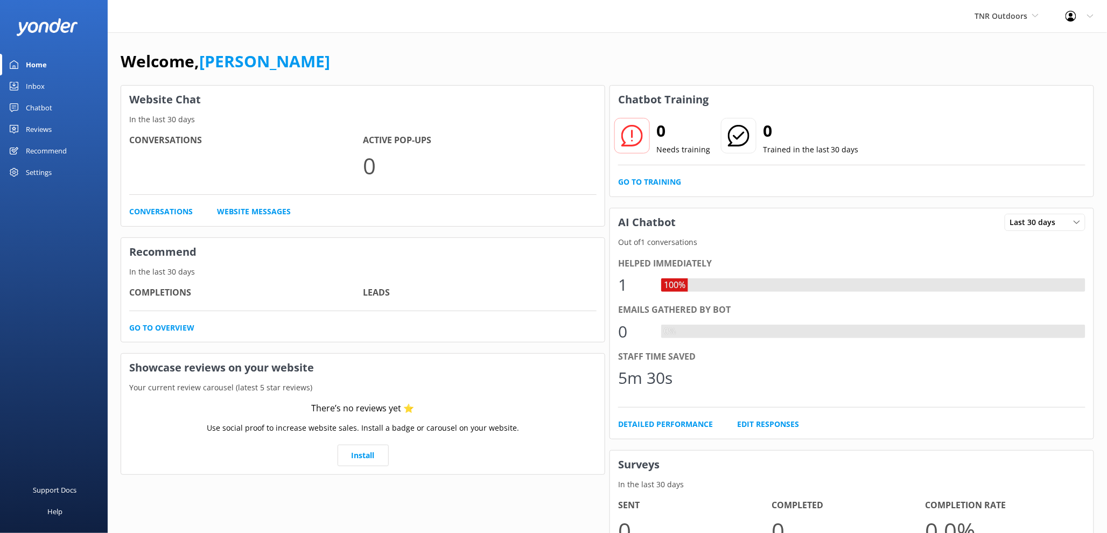
click at [50, 174] on div "Settings" at bounding box center [39, 172] width 26 height 22
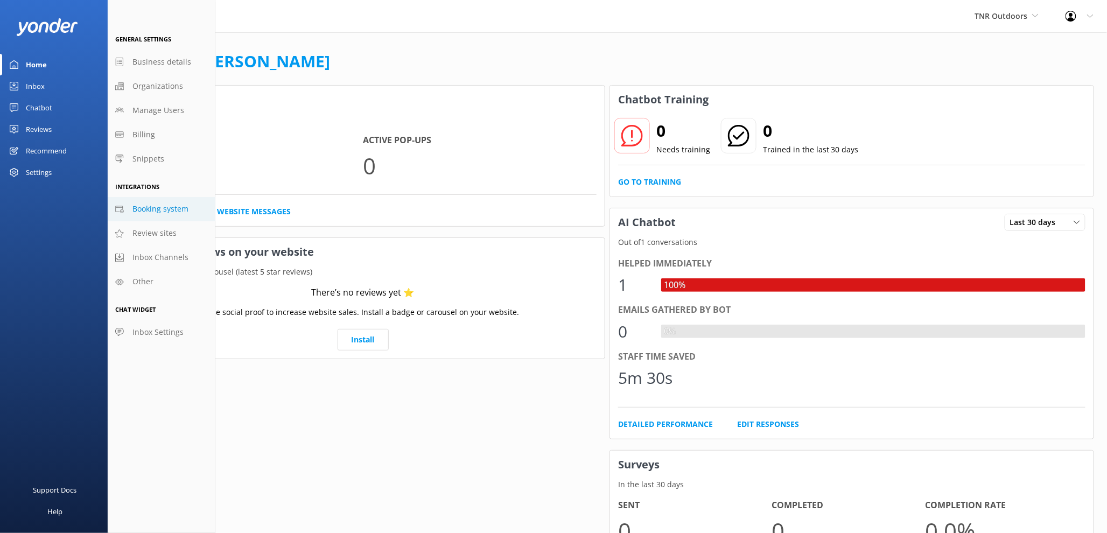
click at [147, 212] on span "Booking system" at bounding box center [160, 209] width 56 height 12
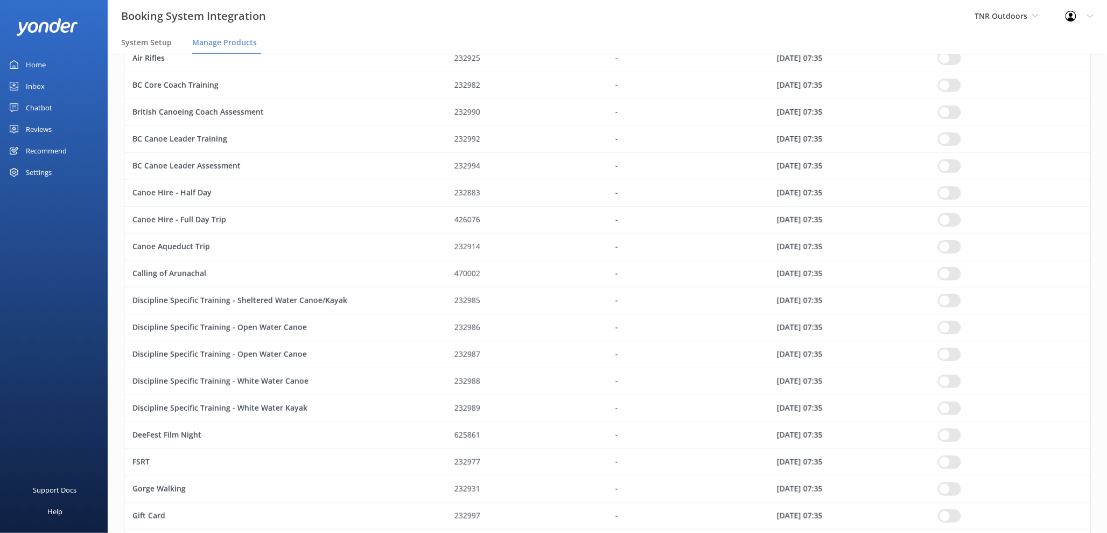
scroll to position [163, 0]
click at [1003, 22] on span "TNR Outdoors" at bounding box center [1007, 16] width 64 height 12
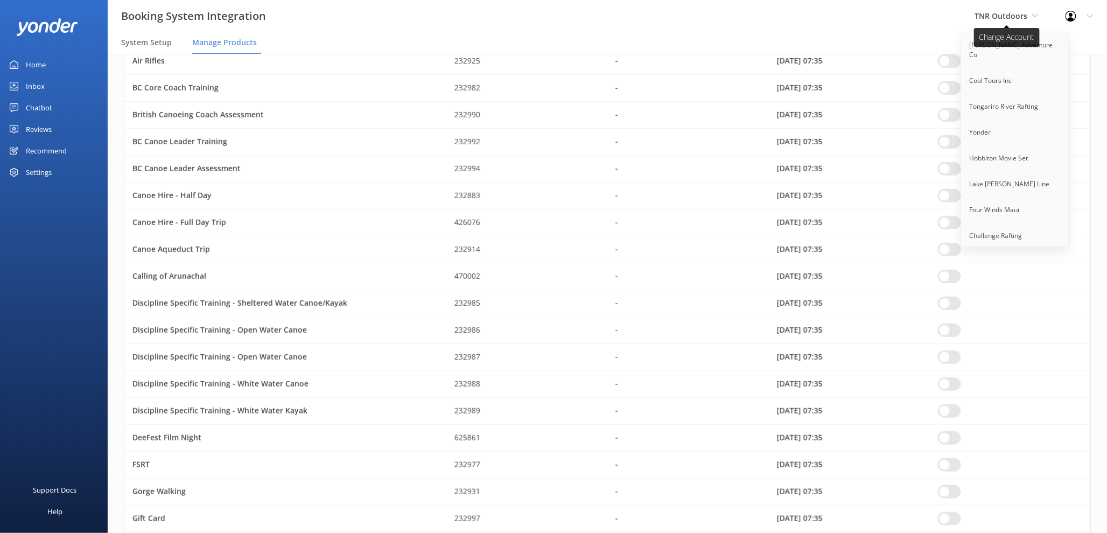
scroll to position [628, 0]
click at [1012, 157] on link "Radventures" at bounding box center [1015, 170] width 108 height 26
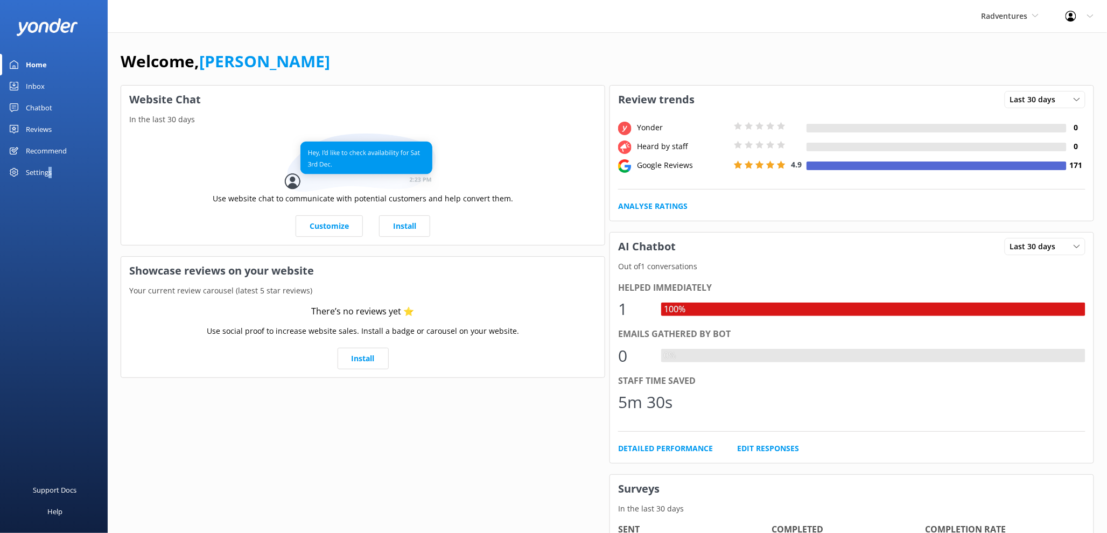
click at [50, 172] on div "Settings" at bounding box center [39, 172] width 26 height 22
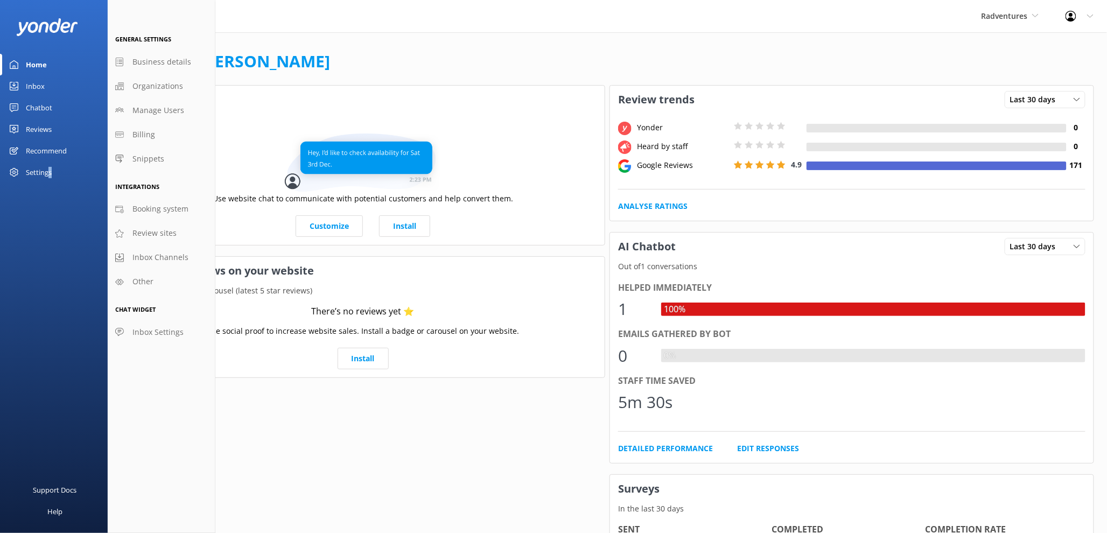
click at [46, 130] on div "Reviews" at bounding box center [39, 129] width 26 height 22
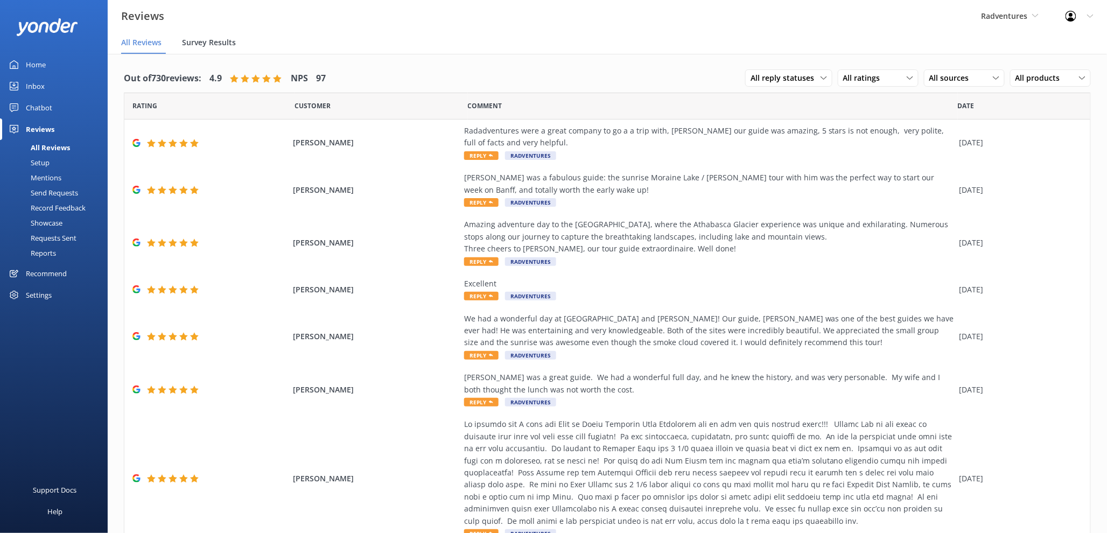
click at [208, 41] on span "Survey Results" at bounding box center [209, 42] width 54 height 11
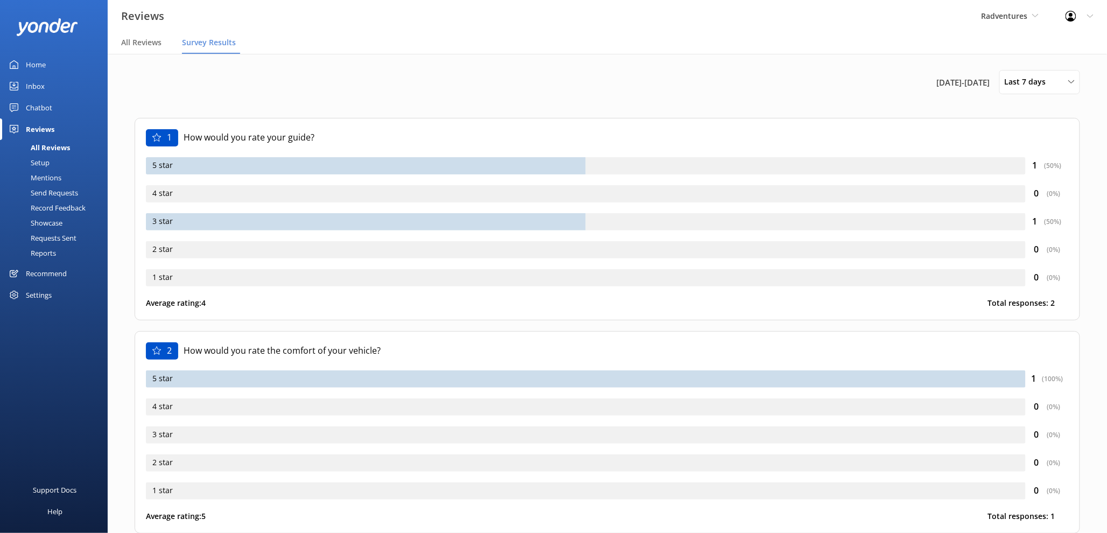
click at [54, 146] on div "All Reviews" at bounding box center [38, 147] width 64 height 15
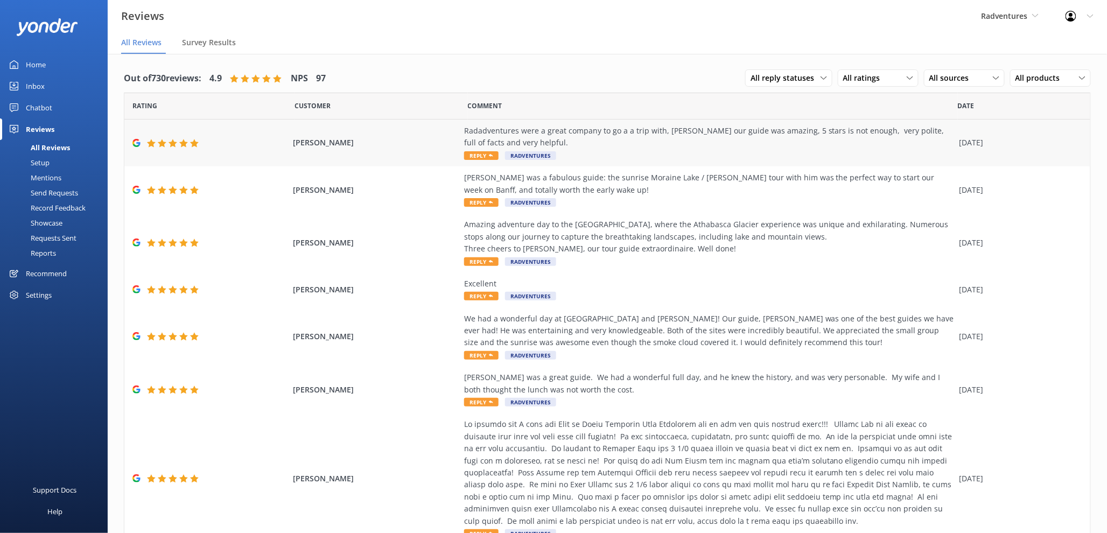
click at [475, 155] on span "Reply" at bounding box center [481, 155] width 34 height 9
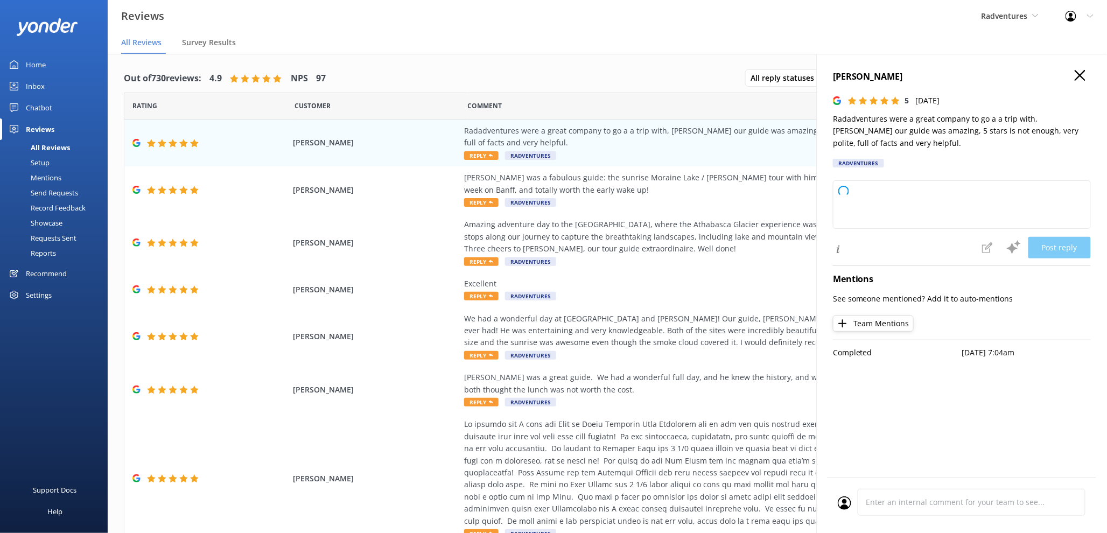
type textarea "Thank you so much for your wonderful review! We're thrilled to hear you had suc…"
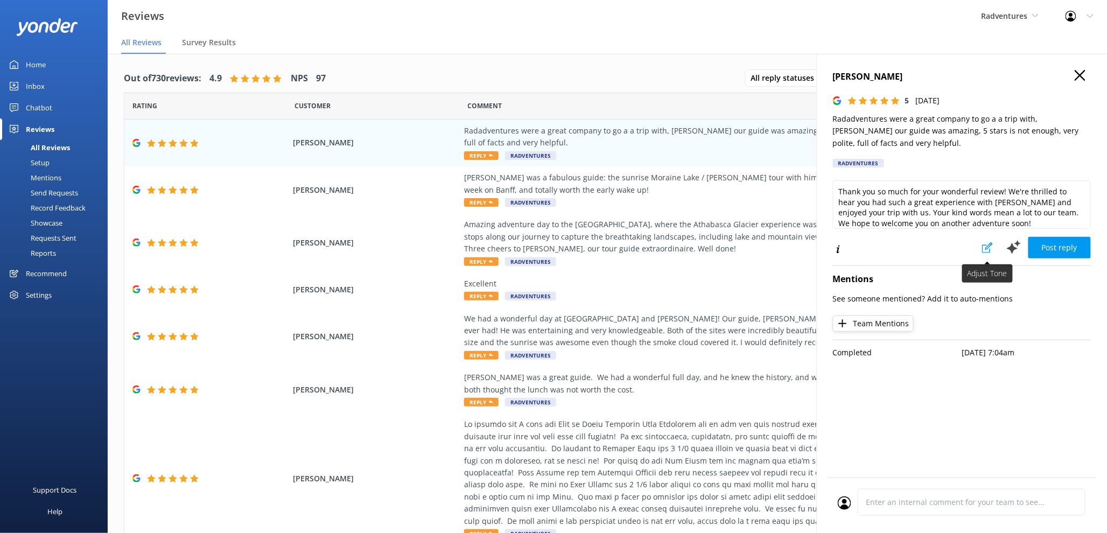
click at [989, 248] on use at bounding box center [987, 247] width 11 height 11
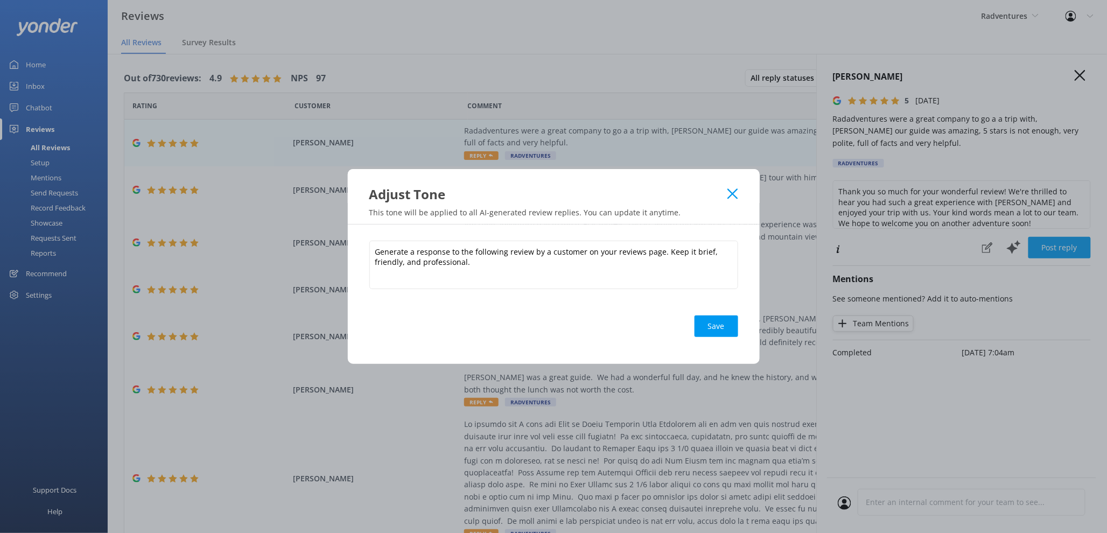
click at [731, 189] on icon at bounding box center [732, 193] width 10 height 11
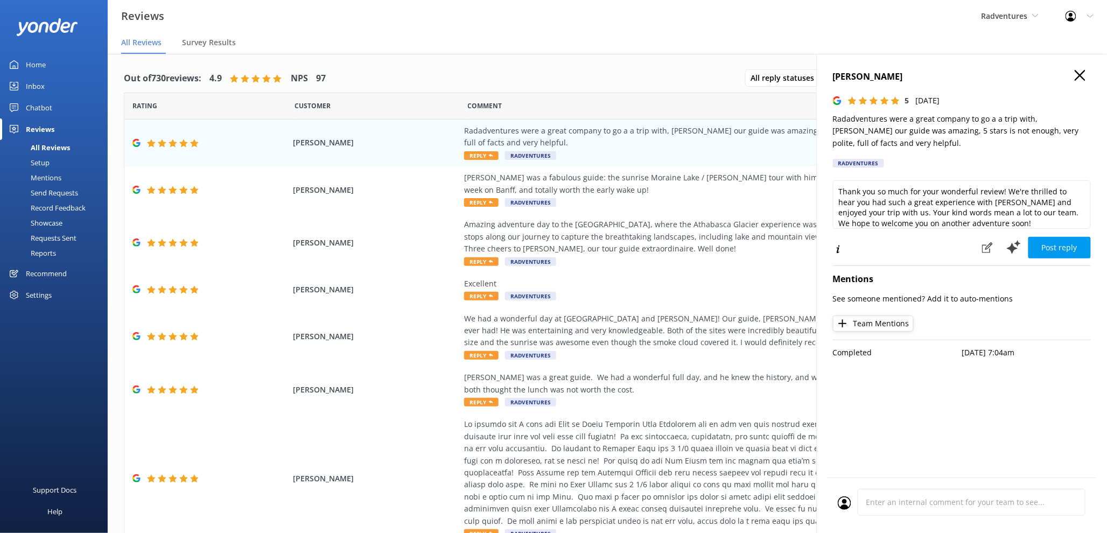
click at [1083, 71] on use "button" at bounding box center [1080, 75] width 11 height 11
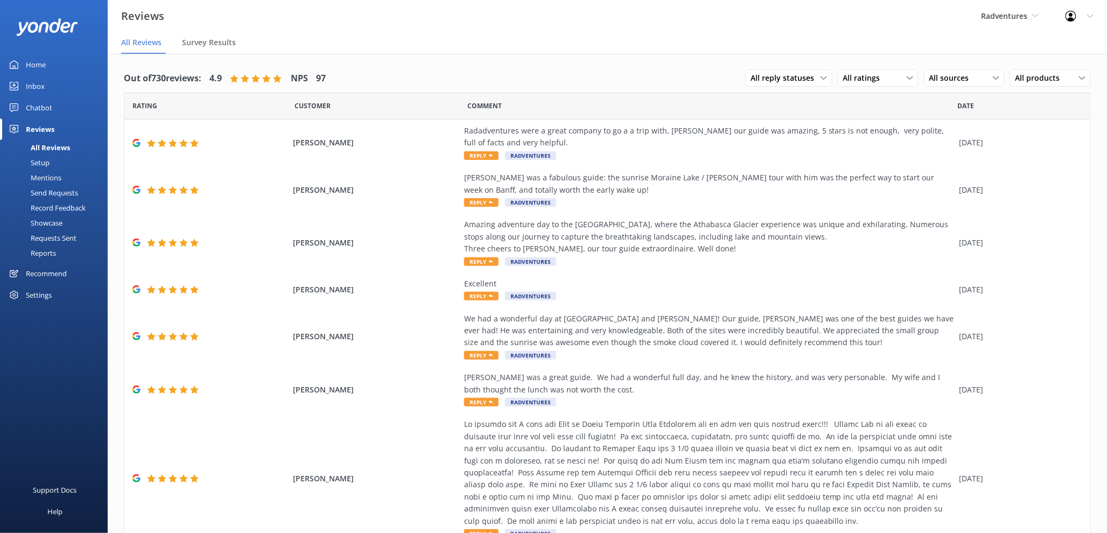
drag, startPoint x: 47, startPoint y: 67, endPoint x: 56, endPoint y: 70, distance: 9.5
click at [47, 68] on link "Home" at bounding box center [54, 65] width 108 height 22
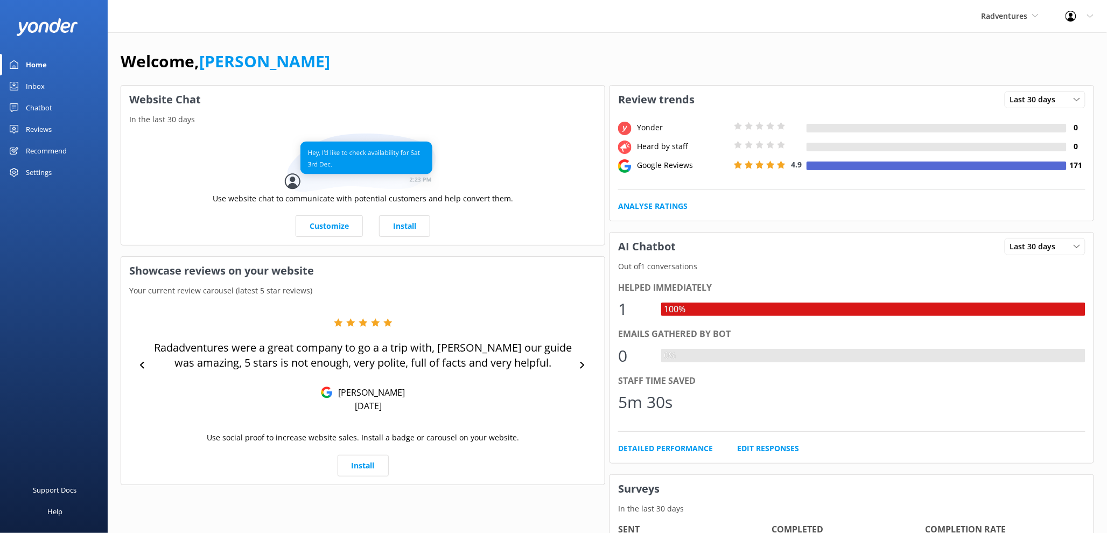
click at [524, 40] on div "Welcome, Kendall Malone Website Chat In the last 30 days Use website chat to co…" at bounding box center [607, 382] width 999 height 700
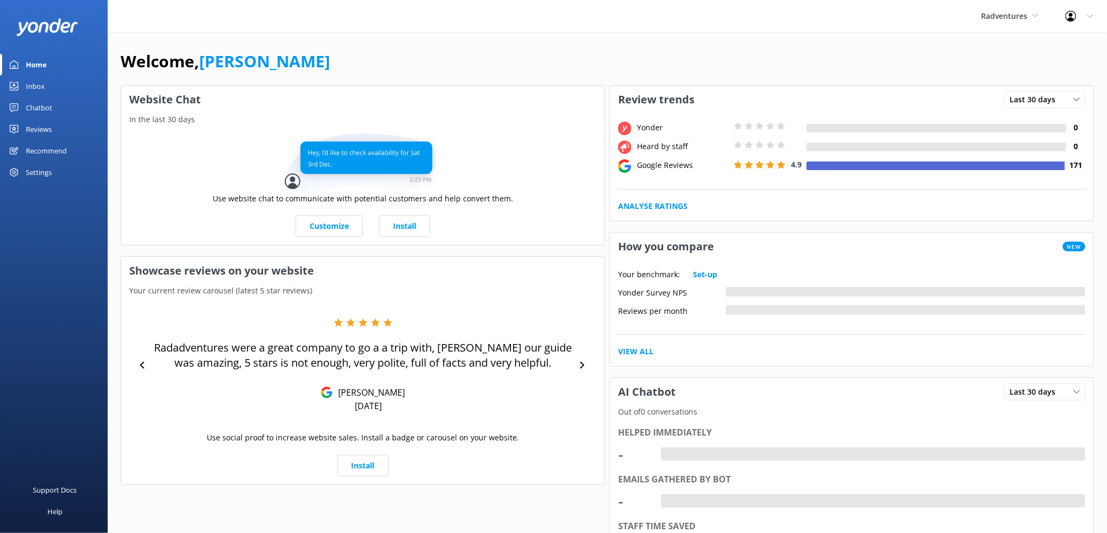
click at [44, 129] on div "Reviews" at bounding box center [39, 129] width 26 height 22
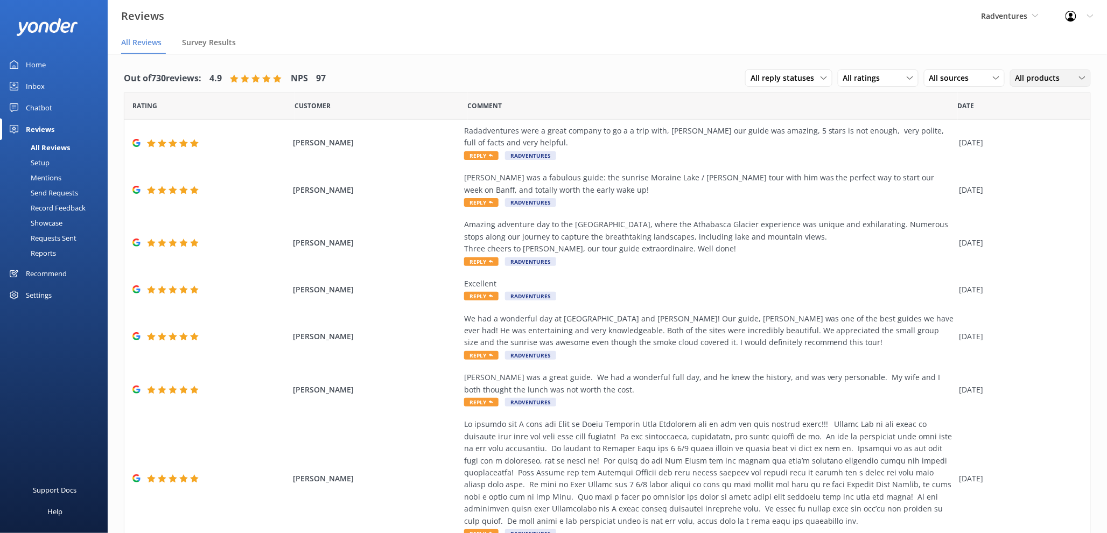
click at [1038, 71] on div "All products All products Private Full Day Adventure Yoho & Kootenay Rockies Hi…" at bounding box center [1050, 77] width 81 height 17
click at [1050, 166] on div "Yoho & Kootenay Rockies Hidden Gems Adventure" at bounding box center [1058, 154] width 85 height 33
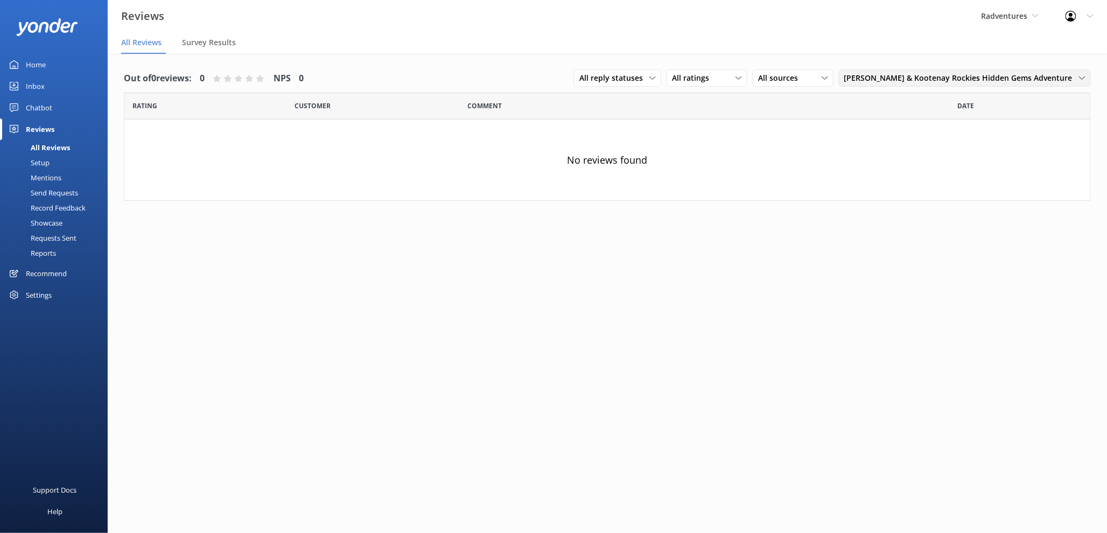
click at [1039, 80] on span "Yoho & Kootenay Rockies Hidden Gems Adventure" at bounding box center [961, 78] width 235 height 12
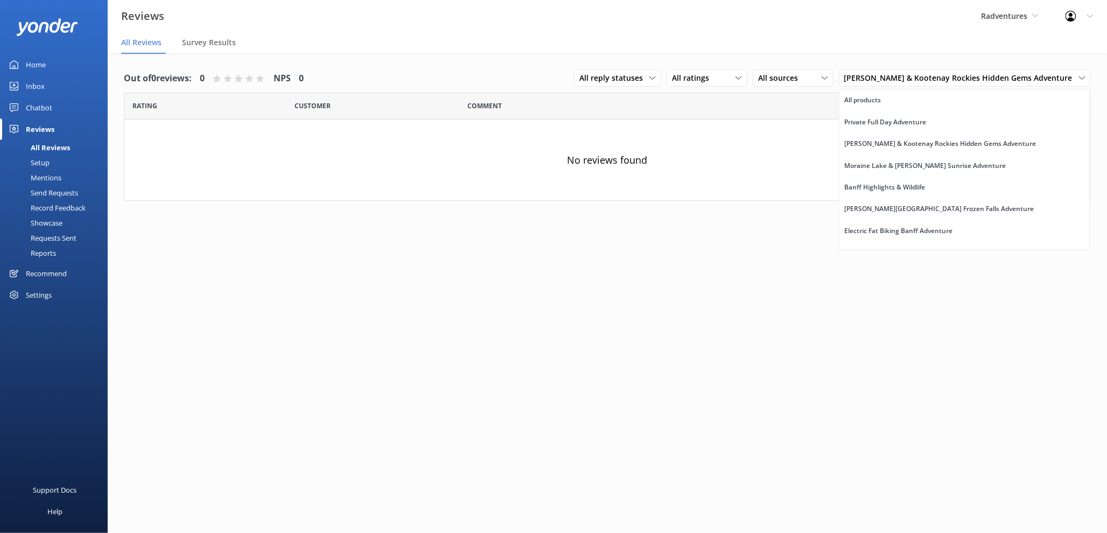
click at [881, 97] on div "All products" at bounding box center [863, 100] width 37 height 11
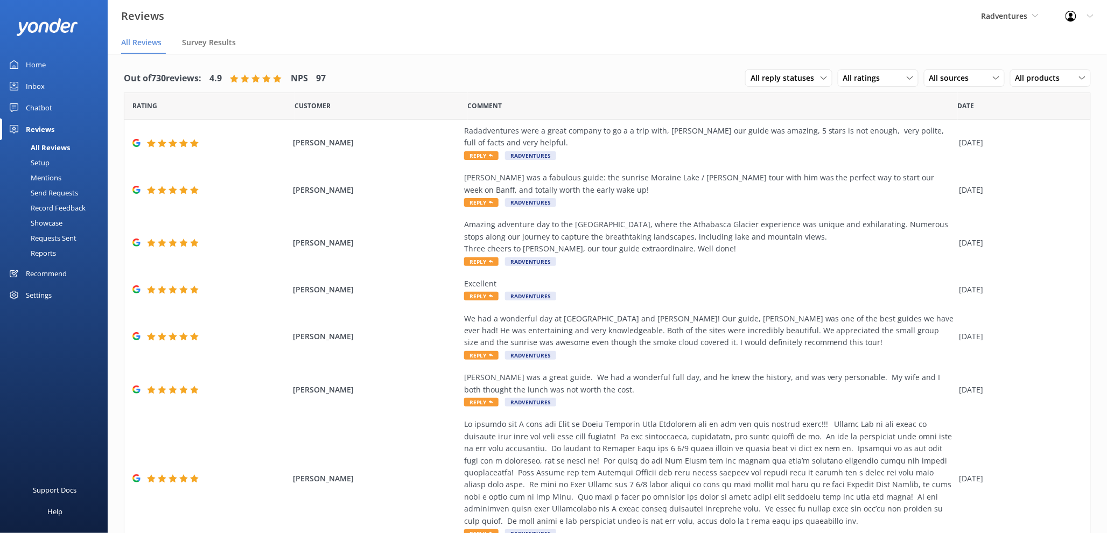
click at [61, 237] on div "Requests Sent" at bounding box center [41, 237] width 70 height 15
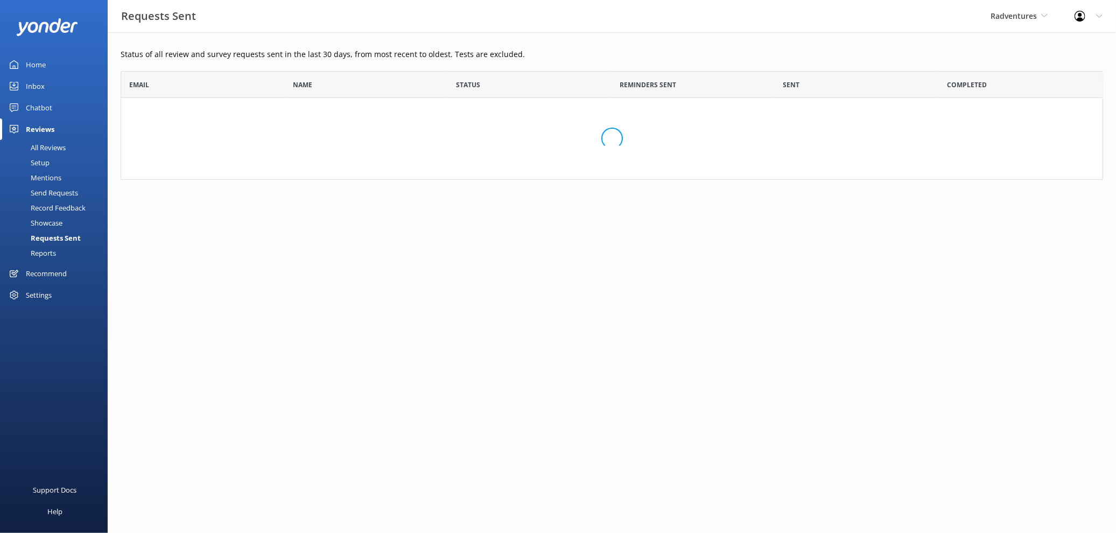
scroll to position [100, 973]
click at [47, 193] on div "Send Requests" at bounding box center [42, 192] width 72 height 15
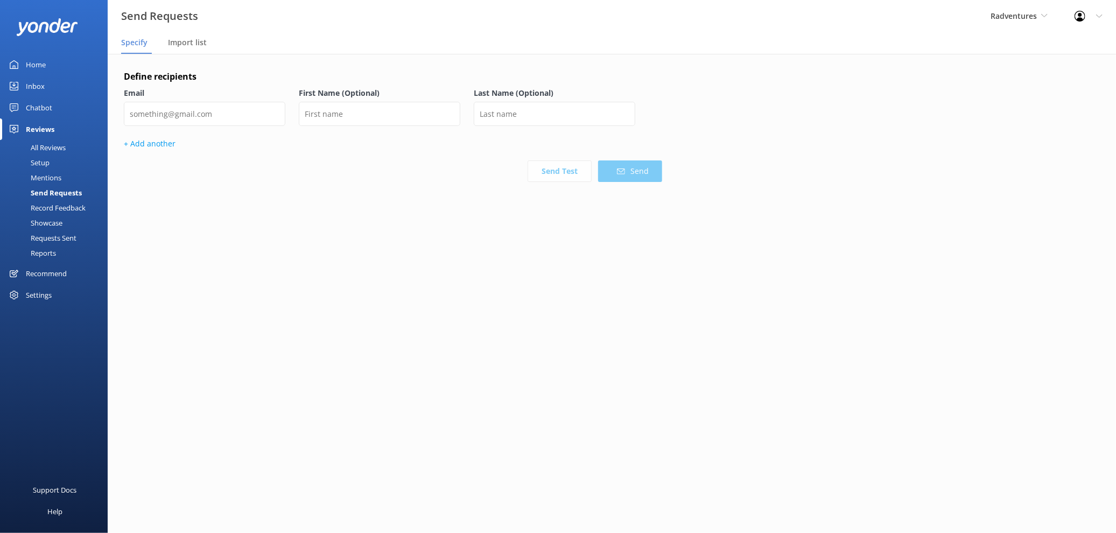
click at [55, 234] on div "Requests Sent" at bounding box center [41, 237] width 70 height 15
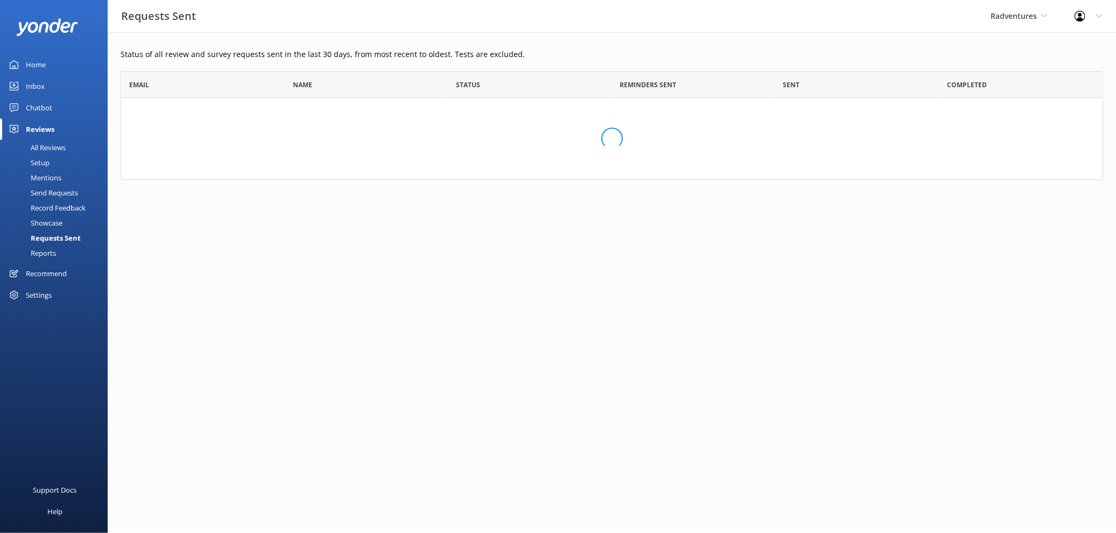
scroll to position [100, 973]
click at [1008, 17] on span "Radventures" at bounding box center [1014, 16] width 46 height 10
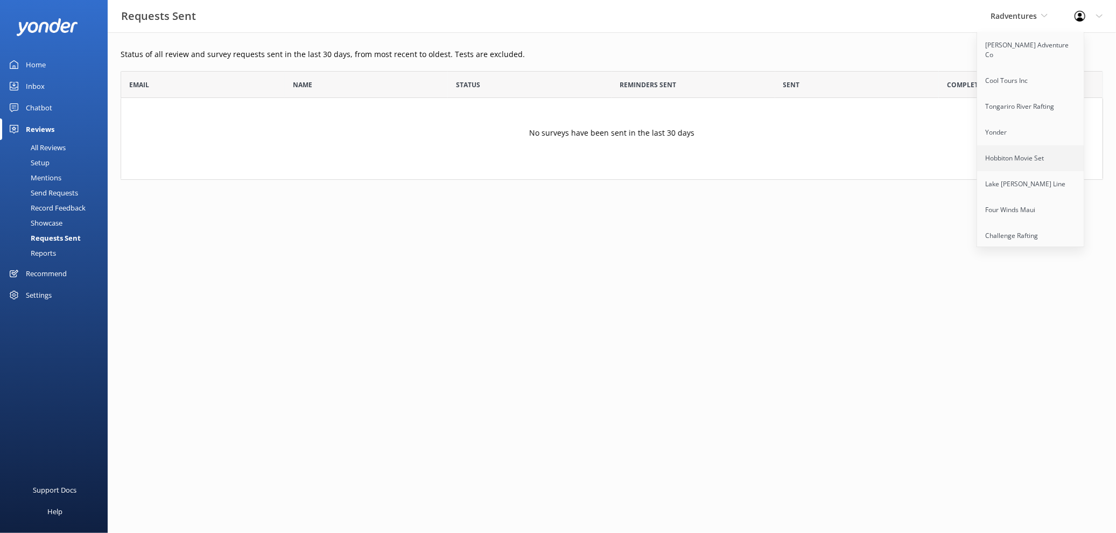
click at [1028, 146] on link "Hobbiton Movie Set" at bounding box center [1031, 158] width 108 height 26
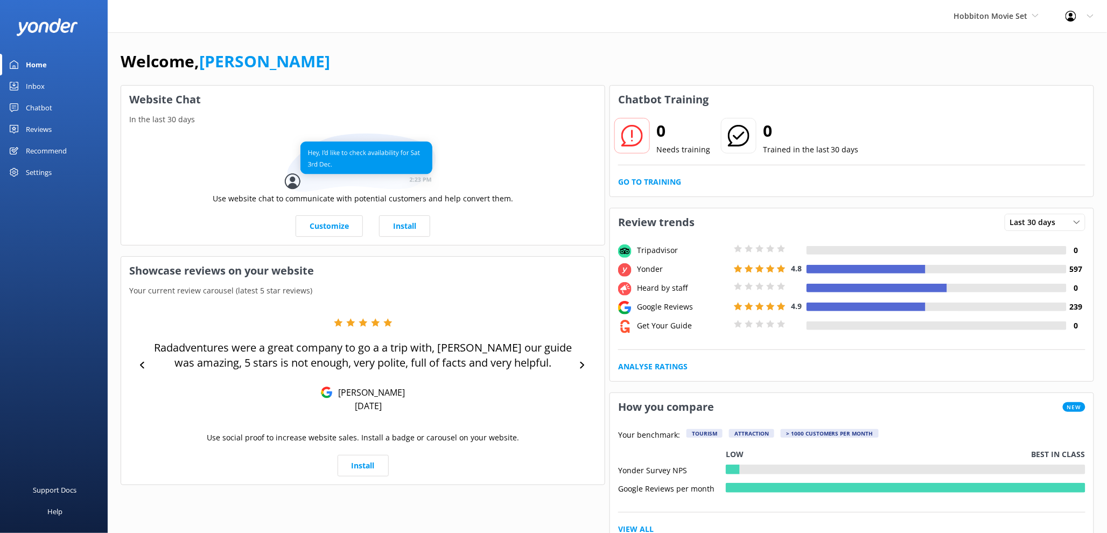
click at [42, 132] on div "Reviews" at bounding box center [39, 129] width 26 height 22
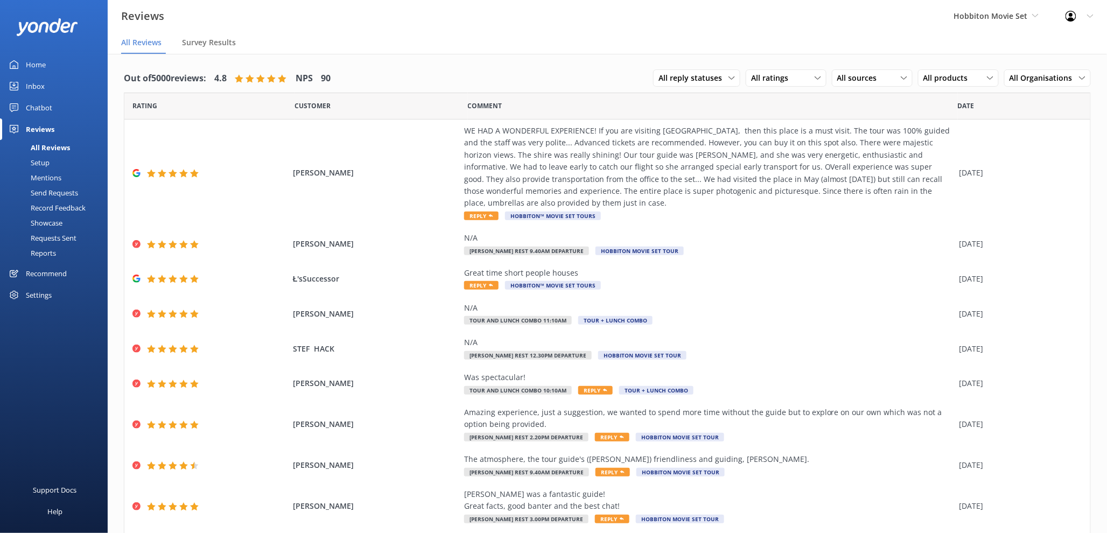
click at [65, 234] on div "Requests Sent" at bounding box center [41, 237] width 70 height 15
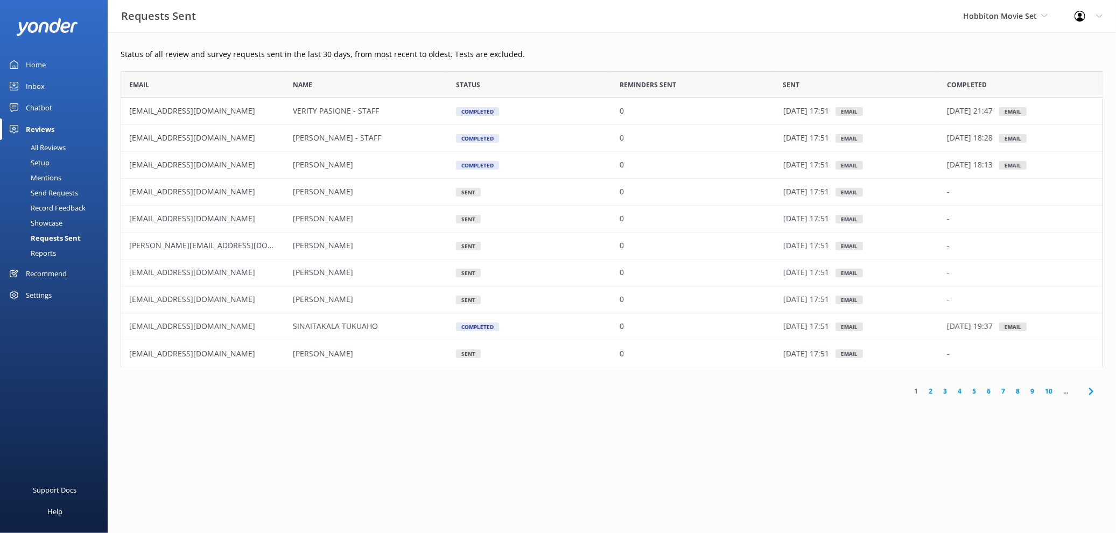
scroll to position [288, 973]
click at [55, 153] on div "All Reviews" at bounding box center [35, 147] width 59 height 15
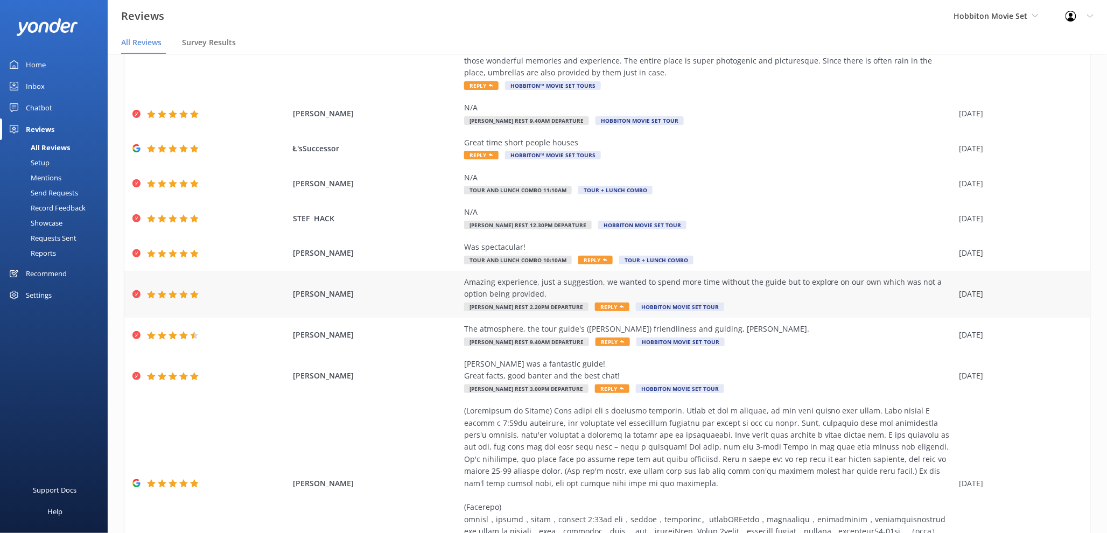
scroll to position [200, 0]
